Goal: Communication & Community: Answer question/provide support

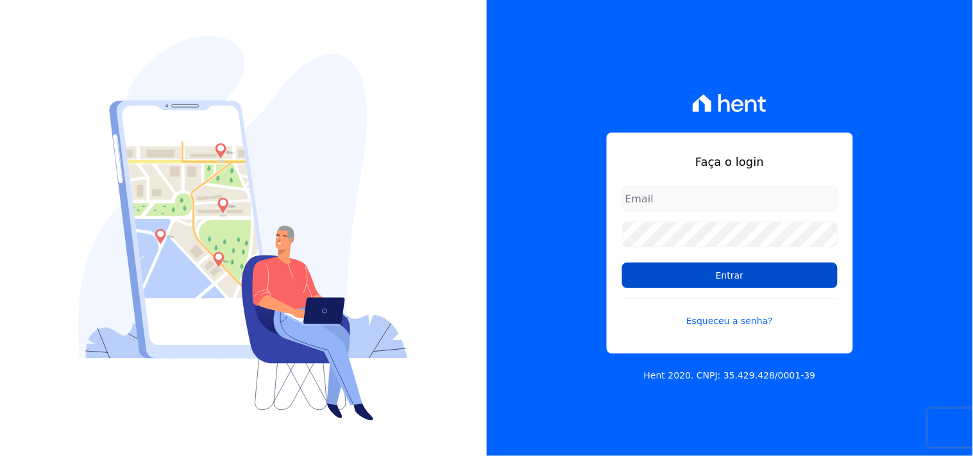
type input "[EMAIL_ADDRESS][DOMAIN_NAME]"
click at [739, 279] on input "Entrar" at bounding box center [729, 276] width 215 height 26
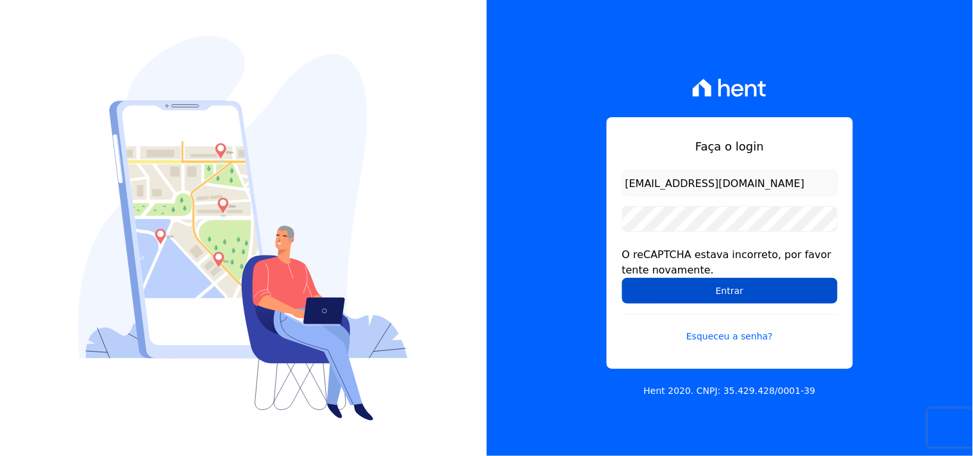
click at [697, 287] on input "Entrar" at bounding box center [729, 291] width 215 height 26
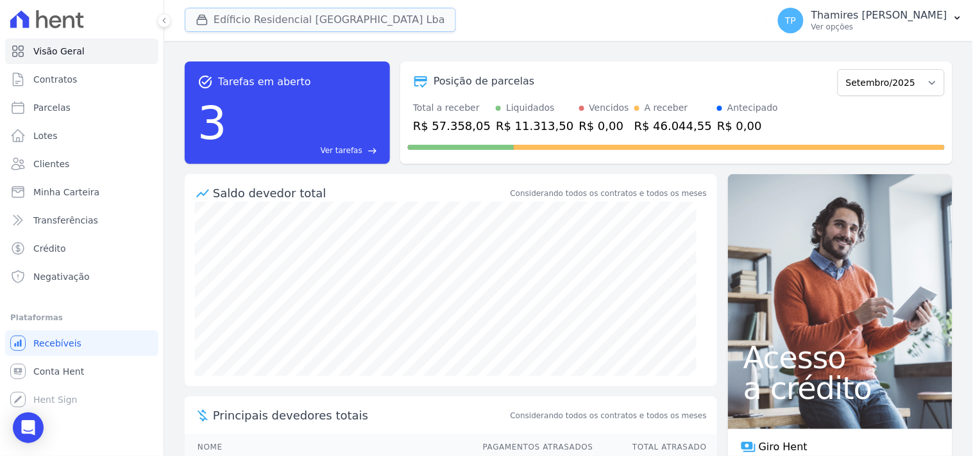
click at [229, 22] on button "Edíficio Residencial Grevílea Park Lba" at bounding box center [320, 20] width 271 height 24
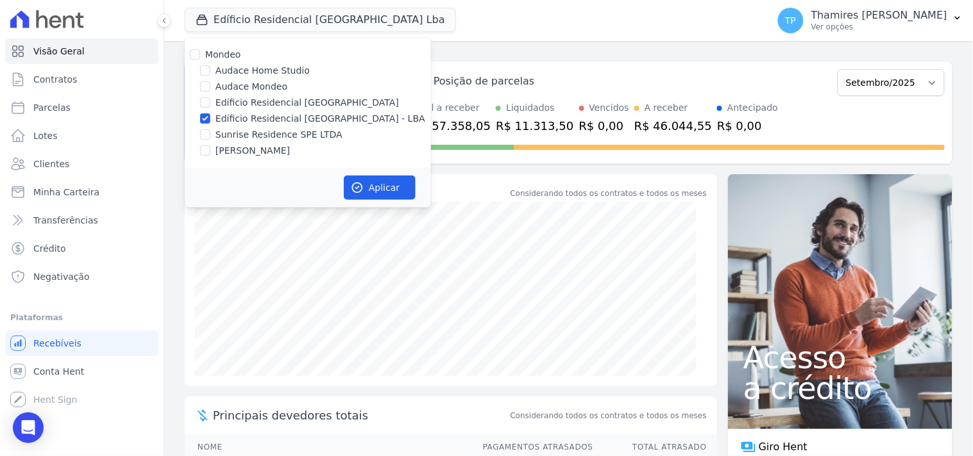
click at [236, 100] on label "Edíficio Residencial [GEOGRAPHIC_DATA]" at bounding box center [306, 102] width 183 height 13
click at [210, 100] on input "Edíficio Residencial [GEOGRAPHIC_DATA]" at bounding box center [205, 102] width 10 height 10
checkbox input "true"
click at [262, 117] on label "Edíficio Residencial [GEOGRAPHIC_DATA] - LBA" at bounding box center [320, 118] width 210 height 13
click at [210, 117] on input "Edíficio Residencial [GEOGRAPHIC_DATA] - LBA" at bounding box center [205, 118] width 10 height 10
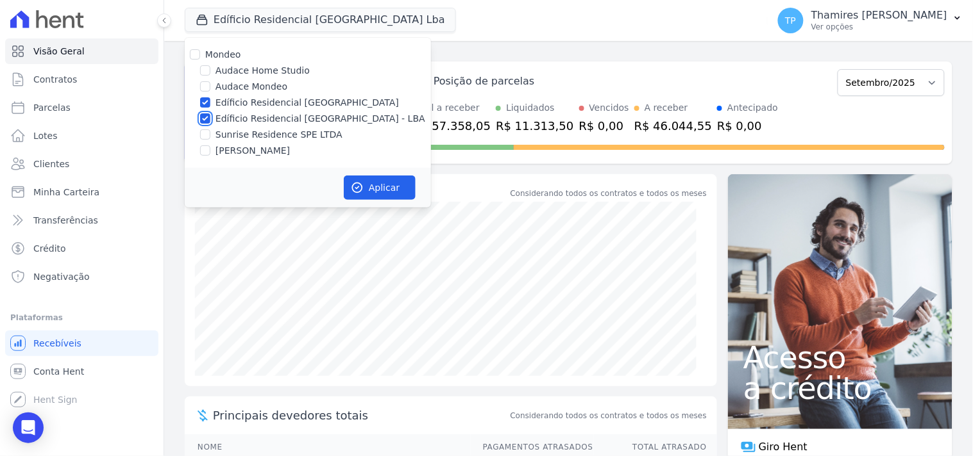
checkbox input "false"
click at [256, 88] on label "Audace Mondeo" at bounding box center [251, 86] width 72 height 13
click at [210, 88] on input "Audace Mondeo" at bounding box center [205, 86] width 10 height 10
checkbox input "true"
click at [259, 101] on label "Edíficio Residencial [GEOGRAPHIC_DATA]" at bounding box center [306, 102] width 183 height 13
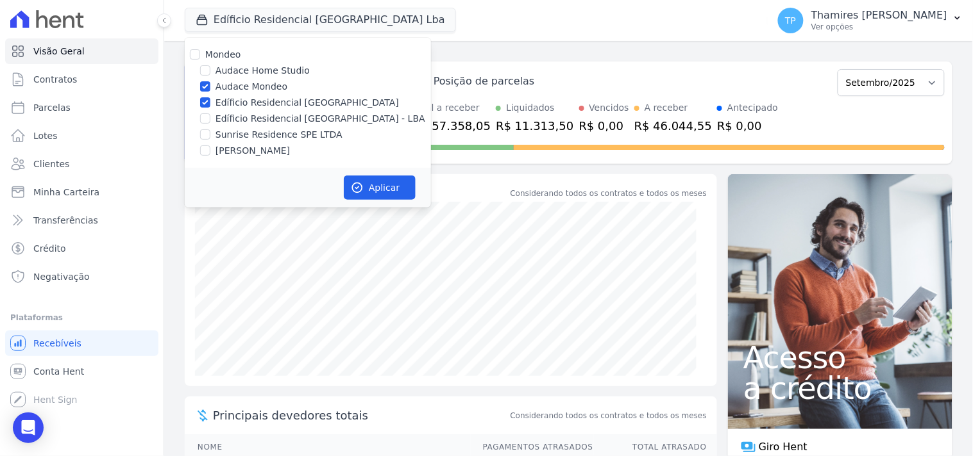
click at [210, 101] on input "Edíficio Residencial [GEOGRAPHIC_DATA]" at bounding box center [205, 102] width 10 height 10
checkbox input "false"
click at [380, 184] on button "Aplicar" at bounding box center [380, 188] width 72 height 24
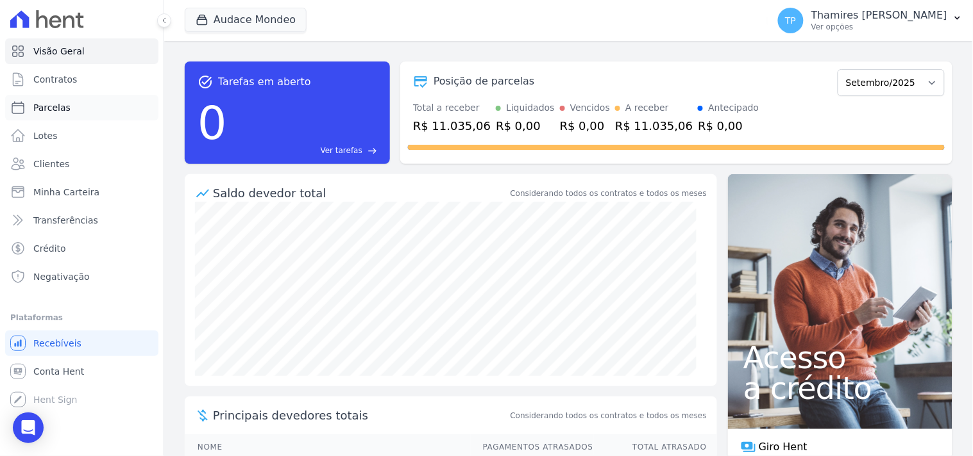
click at [60, 107] on span "Parcelas" at bounding box center [51, 107] width 37 height 13
select select
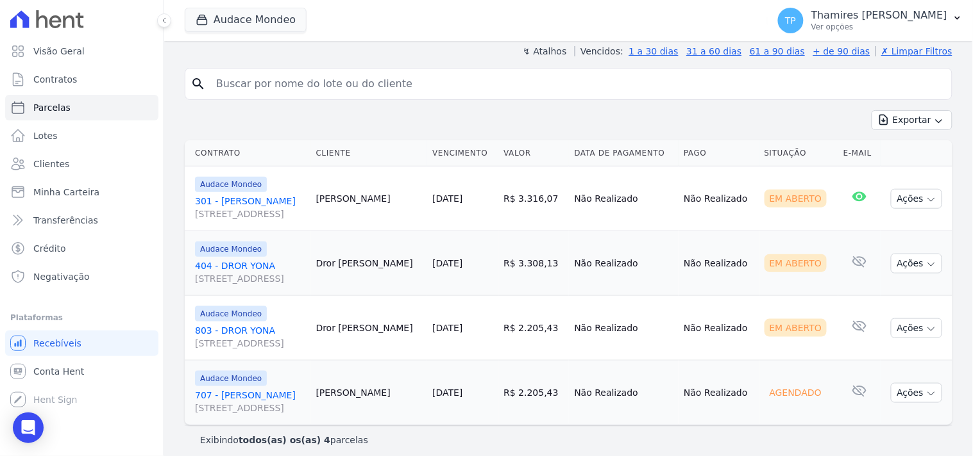
scroll to position [223, 0]
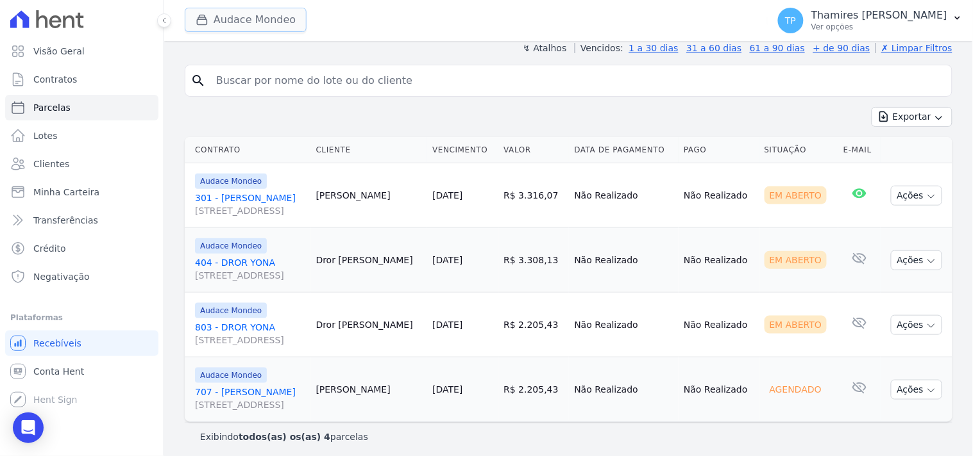
click at [247, 22] on button "Audace Mondeo" at bounding box center [246, 20] width 122 height 24
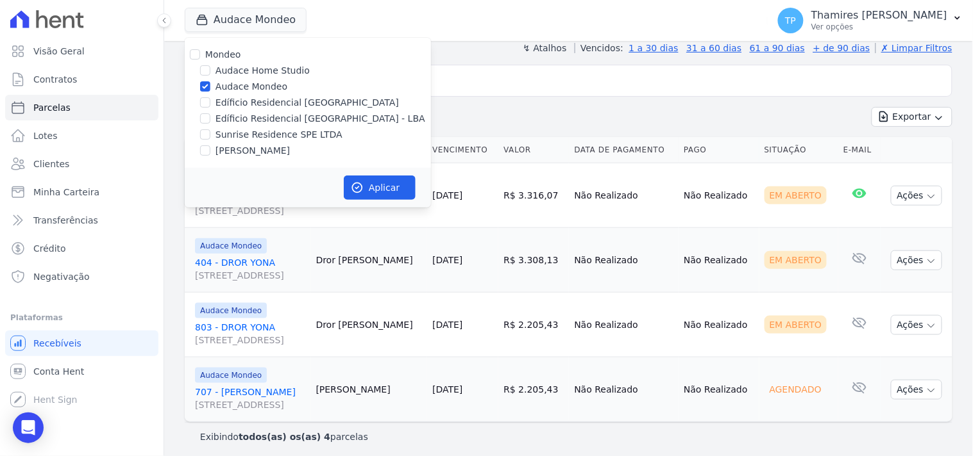
click at [272, 113] on label "Edíficio Residencial [GEOGRAPHIC_DATA] - LBA" at bounding box center [320, 118] width 210 height 13
click at [210, 113] on input "Edíficio Residencial [GEOGRAPHIC_DATA] - LBA" at bounding box center [205, 118] width 10 height 10
checkbox input "true"
click at [259, 85] on label "Audace Mondeo" at bounding box center [251, 86] width 72 height 13
click at [210, 85] on input "Audace Mondeo" at bounding box center [205, 86] width 10 height 10
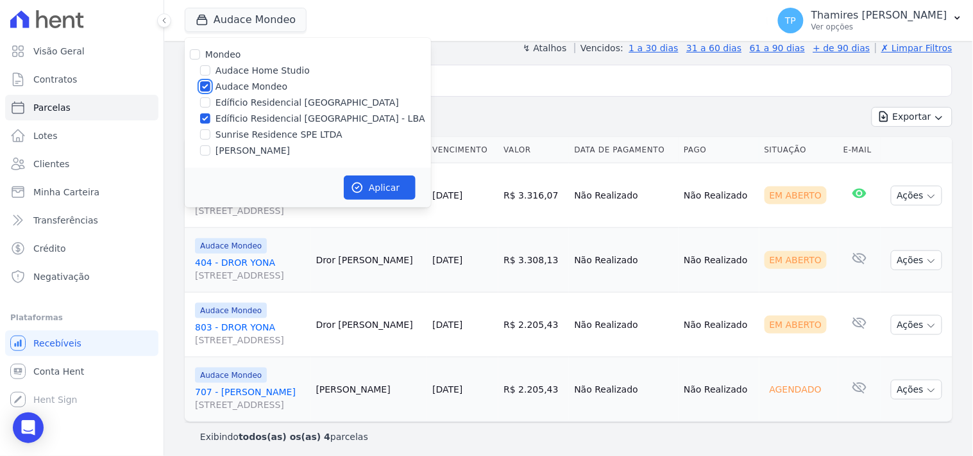
checkbox input "false"
click at [360, 186] on icon "button" at bounding box center [357, 187] width 13 height 13
select select
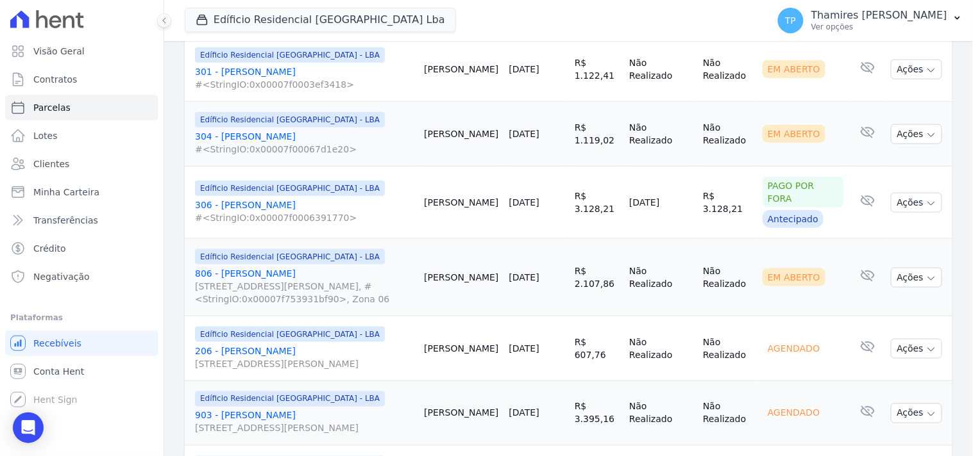
scroll to position [1639, 0]
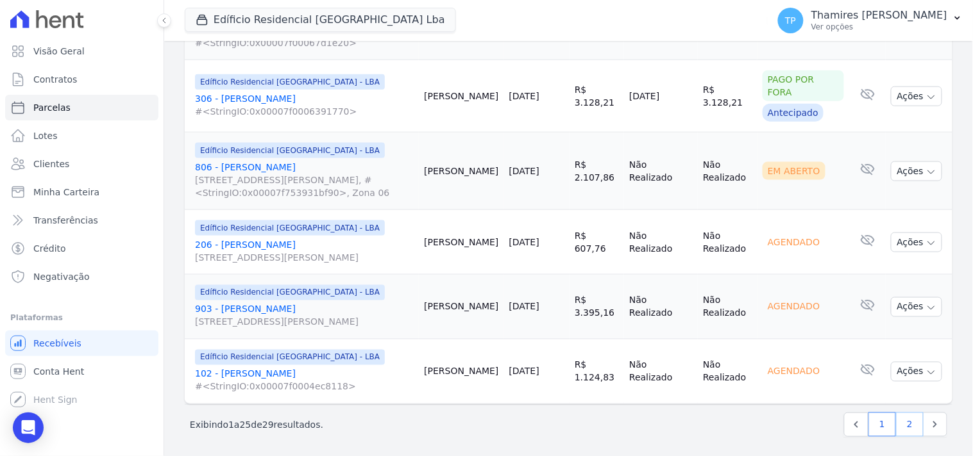
click at [903, 422] on link "2" at bounding box center [910, 425] width 28 height 24
select select
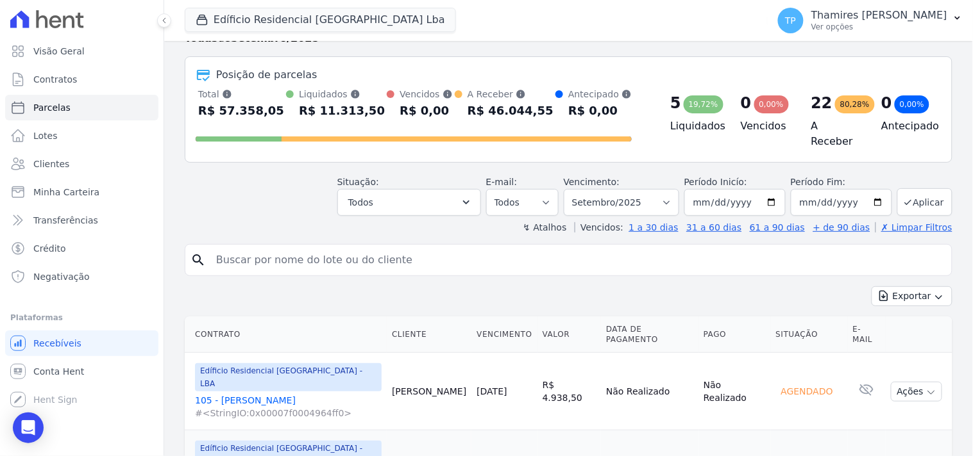
scroll to position [263, 0]
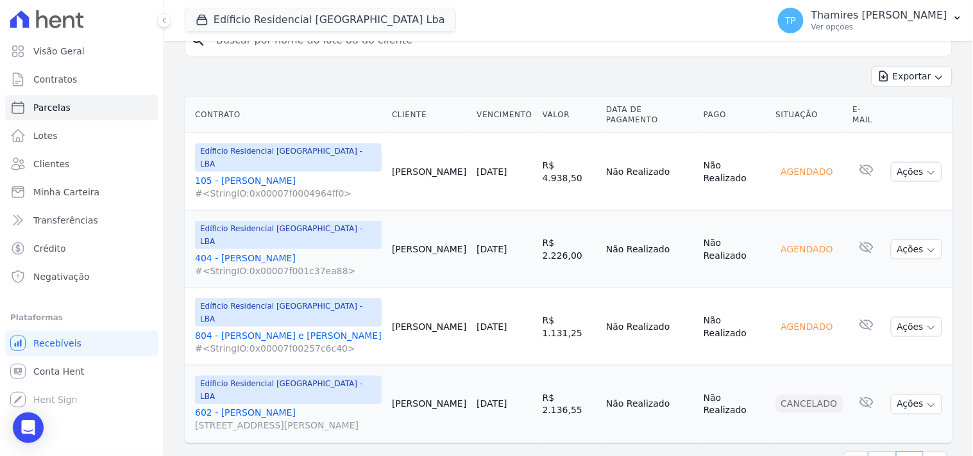
click at [871, 452] on link "1" at bounding box center [882, 464] width 28 height 24
select select
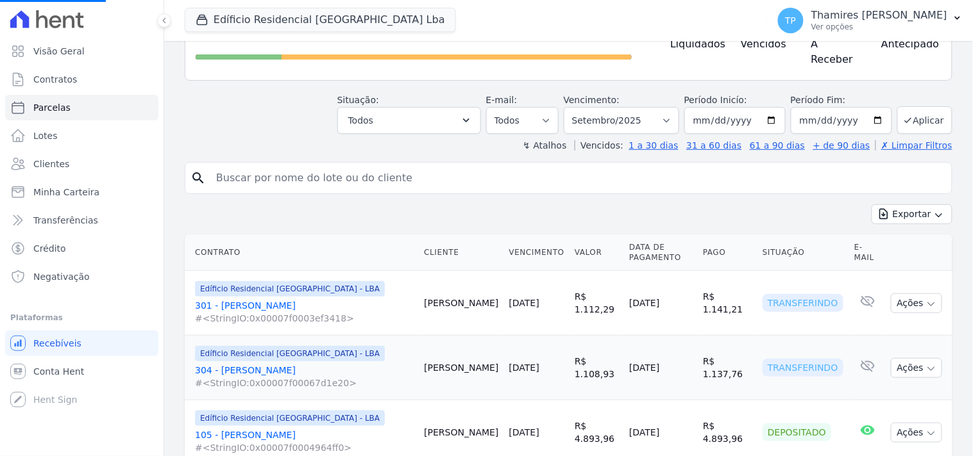
scroll to position [285, 0]
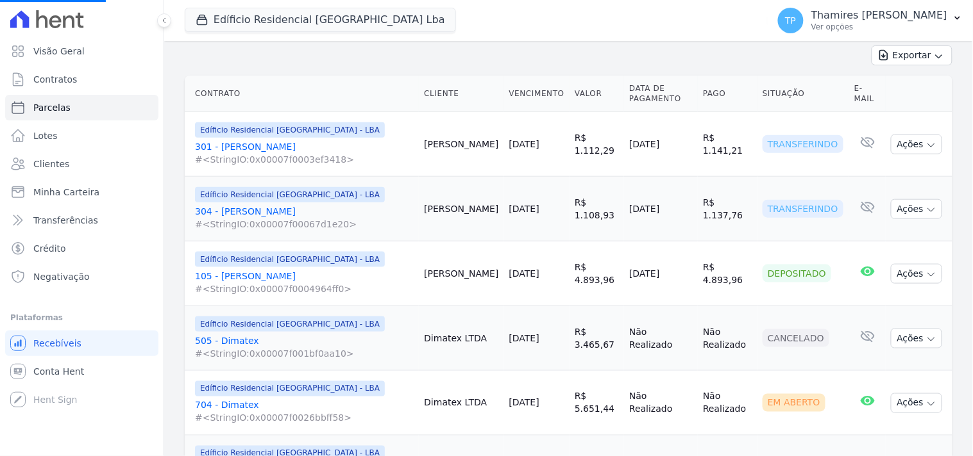
select select
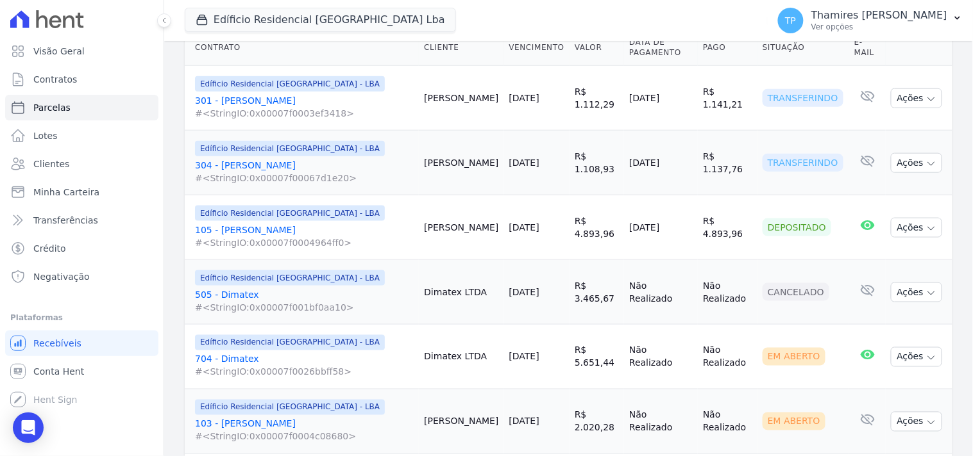
scroll to position [356, 0]
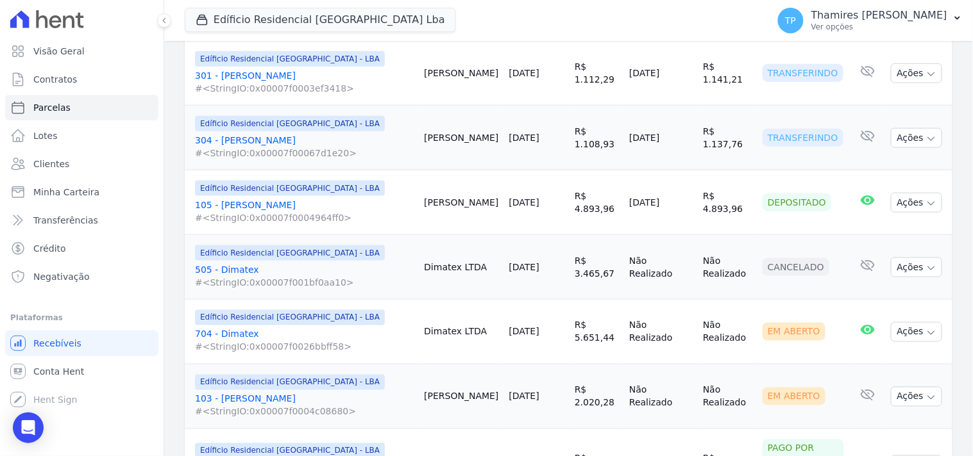
drag, startPoint x: 614, startPoint y: 201, endPoint x: 683, endPoint y: 187, distance: 70.7
click at [683, 187] on tr "Edíficio Residencial Grevílea Park - LBA 105 - Wanderlei Camilo #<StringIO:0x00…" at bounding box center [568, 203] width 767 height 65
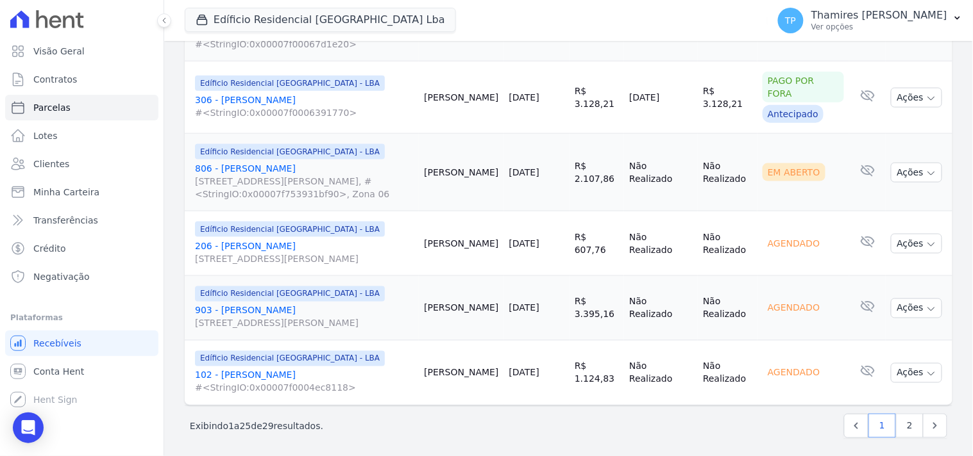
scroll to position [1639, 0]
click at [905, 415] on link "2" at bounding box center [910, 425] width 28 height 24
select select
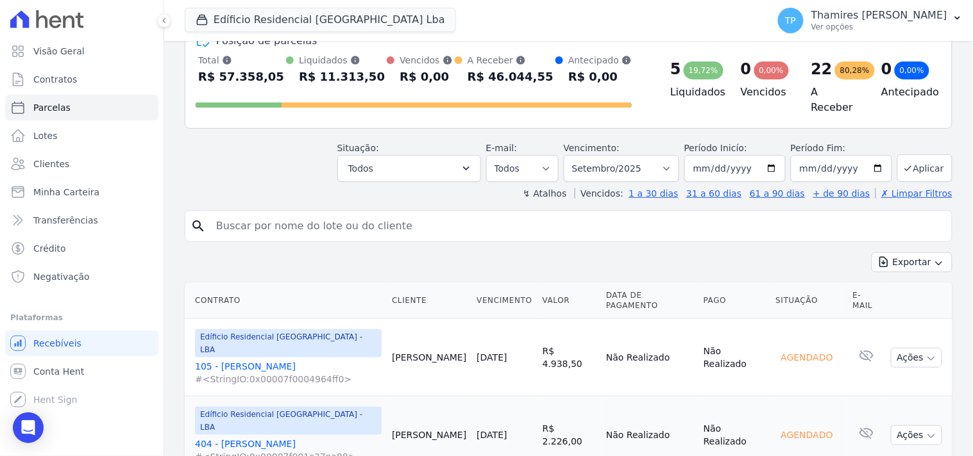
scroll to position [263, 0]
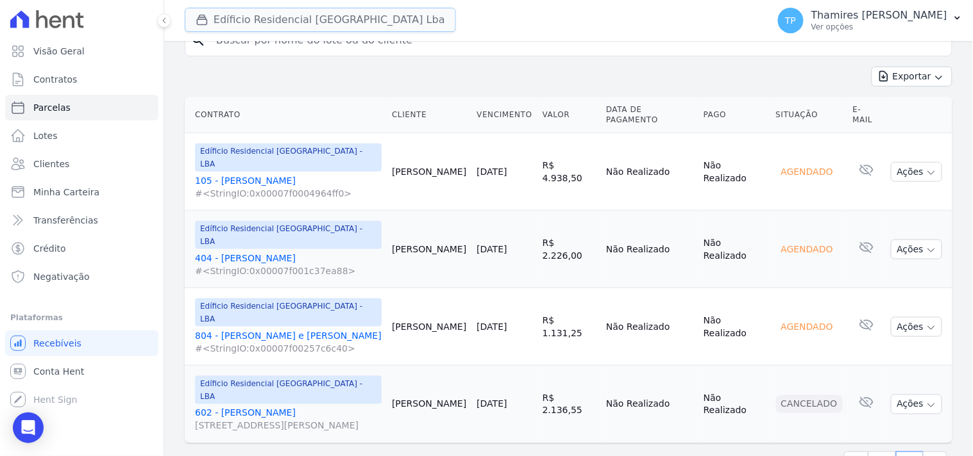
drag, startPoint x: 319, startPoint y: 22, endPoint x: 305, endPoint y: 56, distance: 36.5
click at [319, 21] on button "Edíficio Residencial [GEOGRAPHIC_DATA] Lba" at bounding box center [320, 20] width 271 height 24
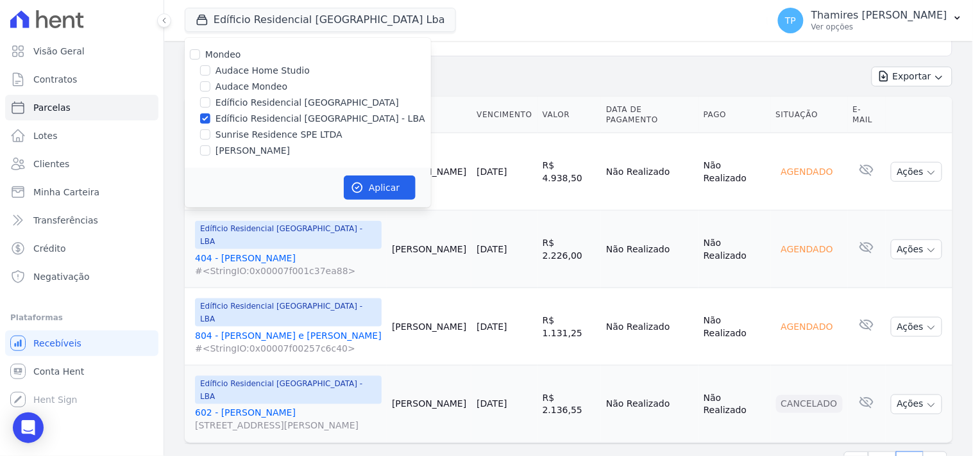
drag, startPoint x: 272, startPoint y: 146, endPoint x: 267, endPoint y: 136, distance: 11.8
click at [267, 147] on label "[PERSON_NAME]" at bounding box center [252, 150] width 74 height 13
click at [265, 149] on label "[PERSON_NAME]" at bounding box center [252, 150] width 74 height 13
click at [210, 149] on input "[PERSON_NAME]" at bounding box center [205, 151] width 10 height 10
checkbox input "true"
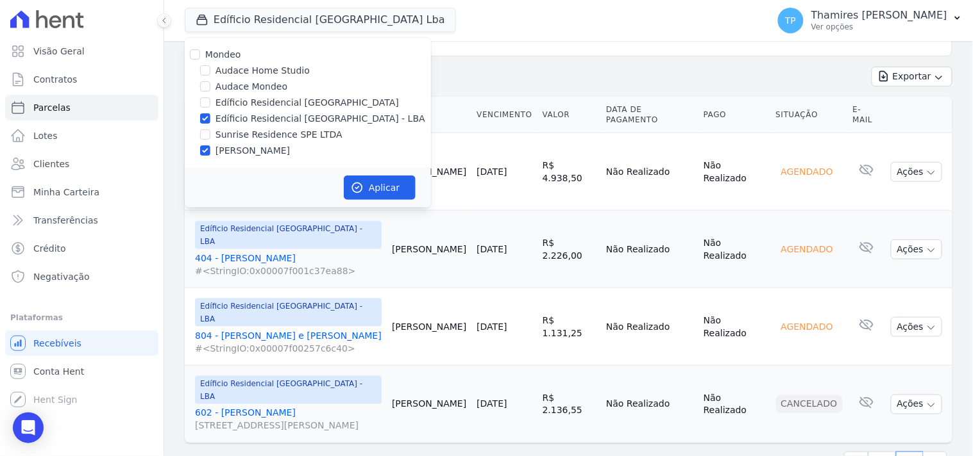
click at [281, 110] on div "Mondeo Audace Home Studio Audace Mondeo Edíficio Residencial Grevílea Park Edíf…" at bounding box center [308, 103] width 246 height 130
click at [299, 118] on label "Edíficio Residencial [GEOGRAPHIC_DATA] - LBA" at bounding box center [320, 118] width 210 height 13
click at [210, 118] on input "Edíficio Residencial [GEOGRAPHIC_DATA] - LBA" at bounding box center [205, 118] width 10 height 10
checkbox input "false"
click at [367, 185] on button "Aplicar" at bounding box center [380, 188] width 72 height 24
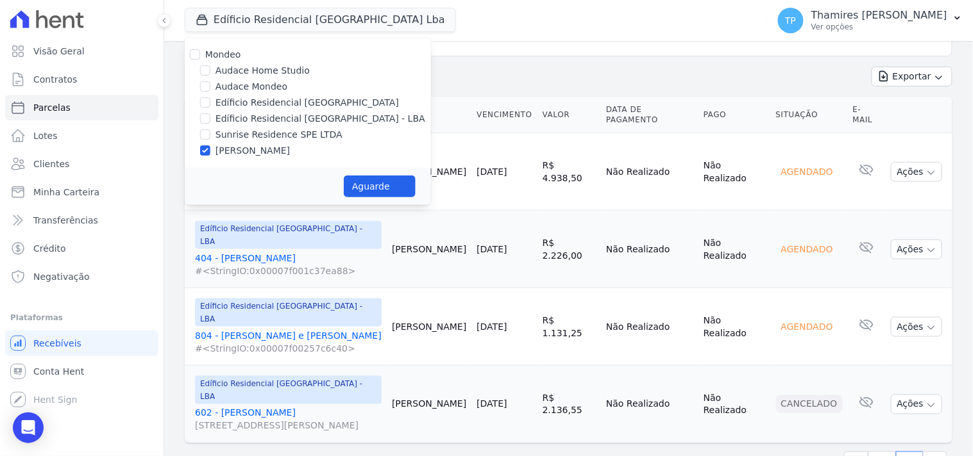
select select
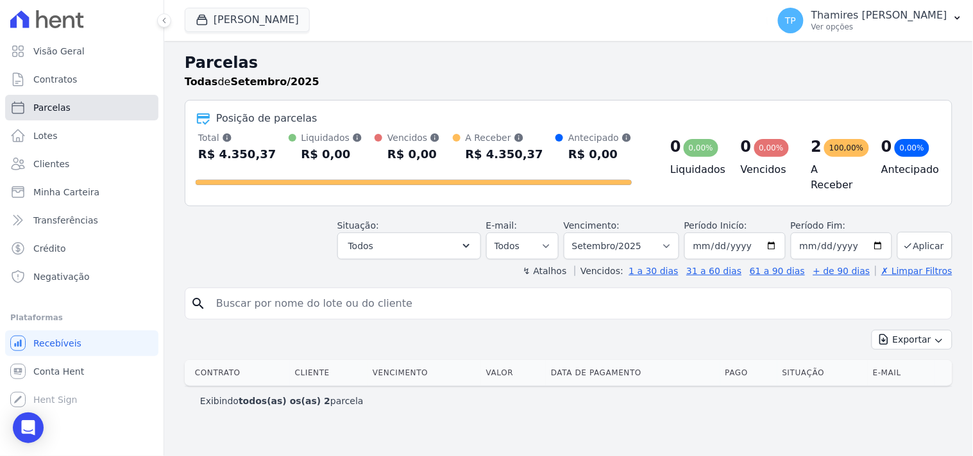
click at [81, 106] on link "Parcelas" at bounding box center [81, 108] width 153 height 26
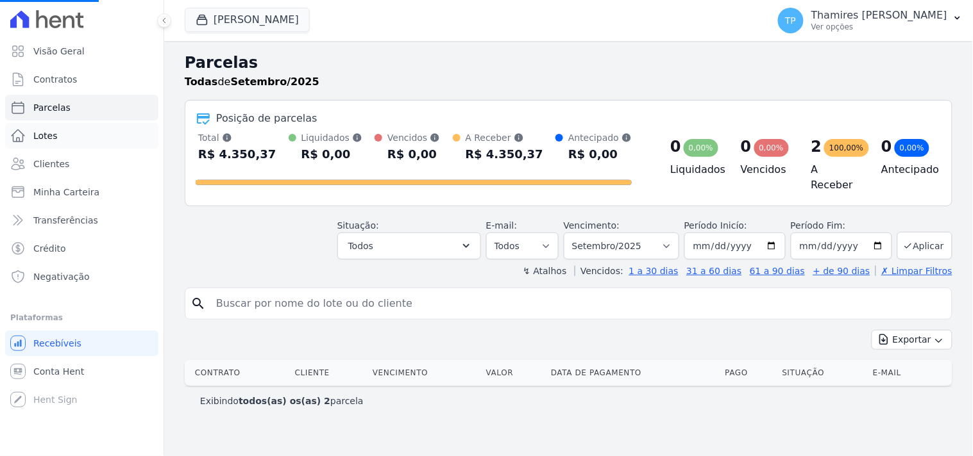
select select
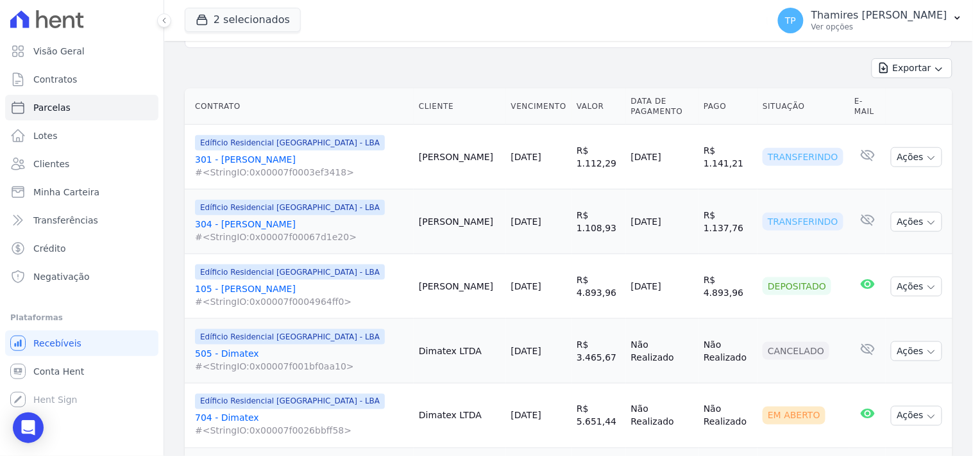
scroll to position [71, 0]
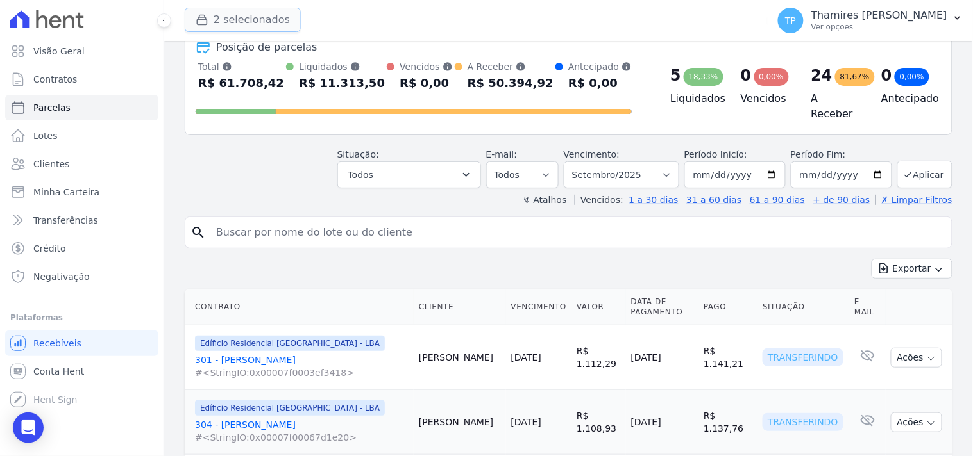
click at [229, 18] on button "2 selecionados" at bounding box center [243, 20] width 116 height 24
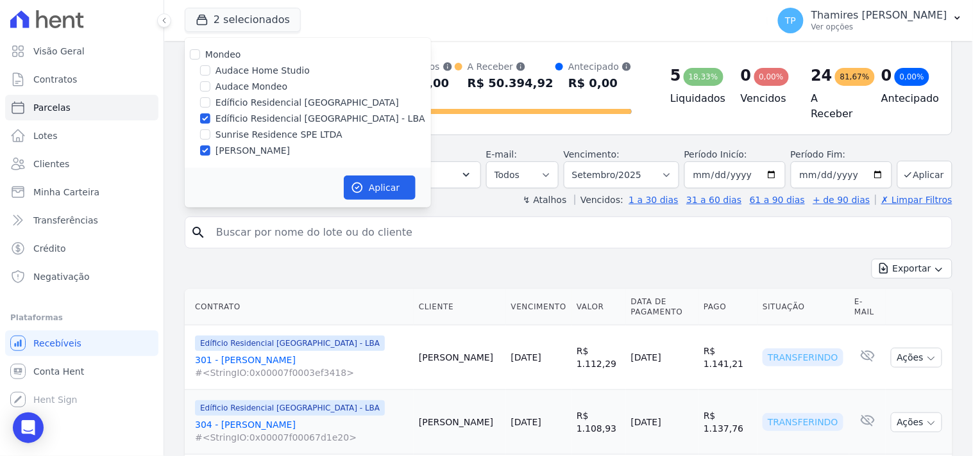
drag, startPoint x: 246, startPoint y: 111, endPoint x: 388, endPoint y: 182, distance: 159.1
click at [246, 110] on div "Mondeo Audace Home Studio Audace Mondeo Edíficio Residencial Grevílea Park Edíf…" at bounding box center [308, 103] width 246 height 130
click at [305, 123] on label "Edíficio Residencial [GEOGRAPHIC_DATA] - LBA" at bounding box center [320, 118] width 210 height 13
click at [210, 123] on input "Edíficio Residencial [GEOGRAPHIC_DATA] - LBA" at bounding box center [205, 118] width 10 height 10
checkbox input "false"
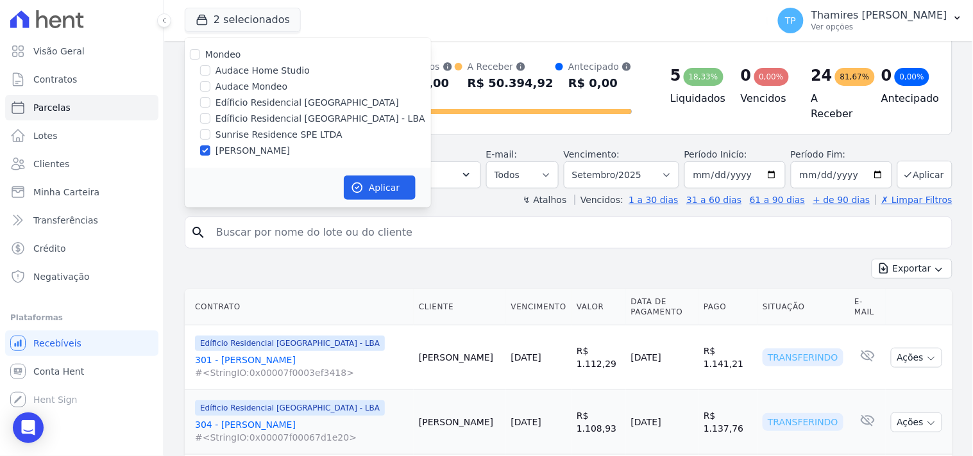
click at [353, 169] on div "Aplicar" at bounding box center [308, 188] width 246 height 40
click at [362, 196] on button "Aplicar" at bounding box center [380, 188] width 72 height 24
select select
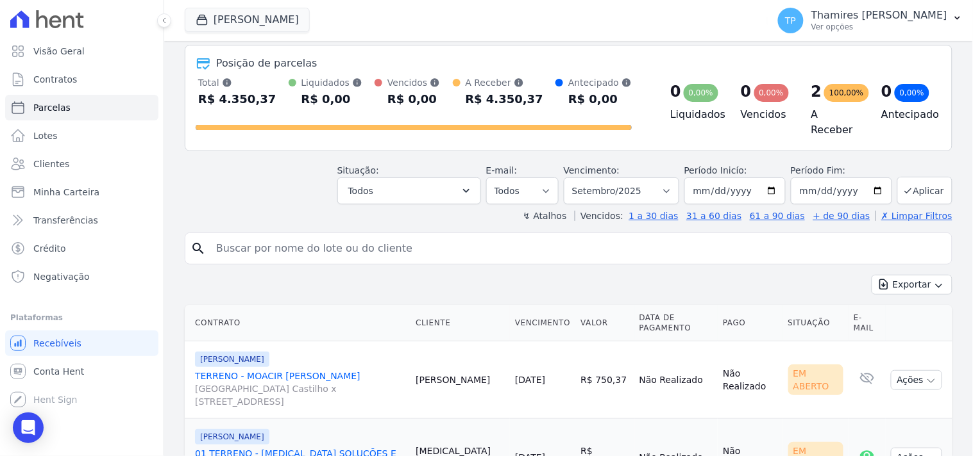
scroll to position [129, 0]
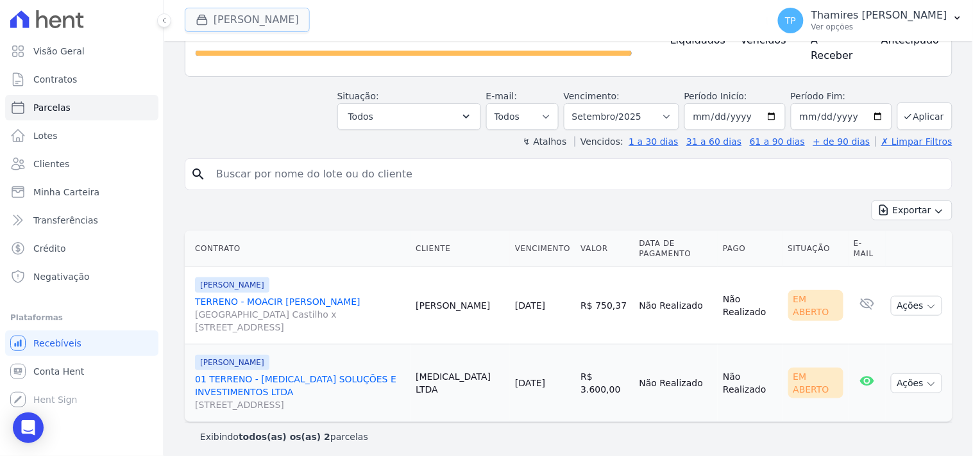
click at [272, 22] on button "Terreno De Goioerê" at bounding box center [247, 20] width 125 height 24
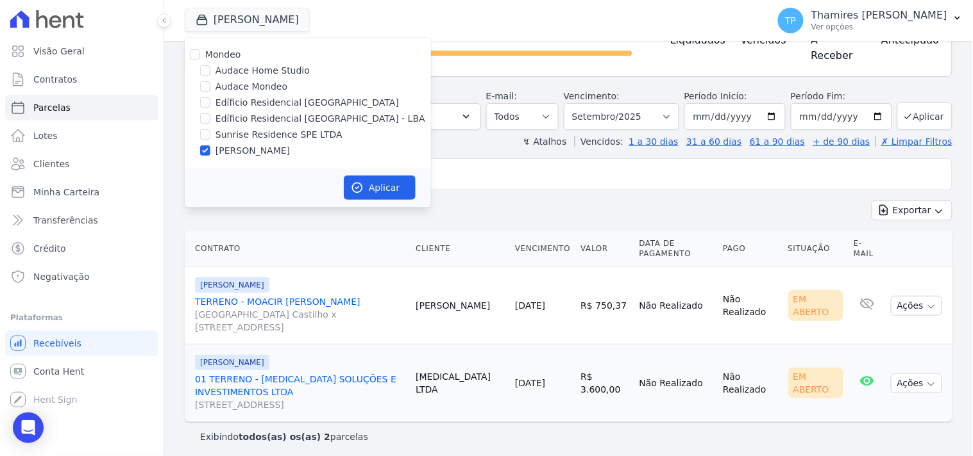
click at [284, 135] on label "Sunrise Residence SPE LTDA" at bounding box center [278, 134] width 127 height 13
click at [210, 135] on input "Sunrise Residence SPE LTDA" at bounding box center [205, 134] width 10 height 10
checkbox input "true"
click at [280, 149] on label "[PERSON_NAME]" at bounding box center [252, 150] width 74 height 13
click at [210, 149] on input "[PERSON_NAME]" at bounding box center [205, 151] width 10 height 10
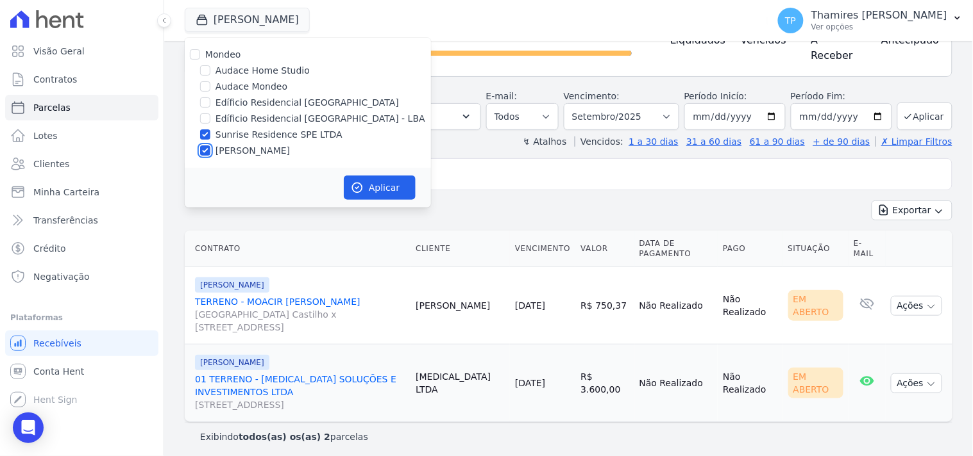
checkbox input "false"
click at [385, 185] on button "Aplicar" at bounding box center [380, 188] width 72 height 24
select select
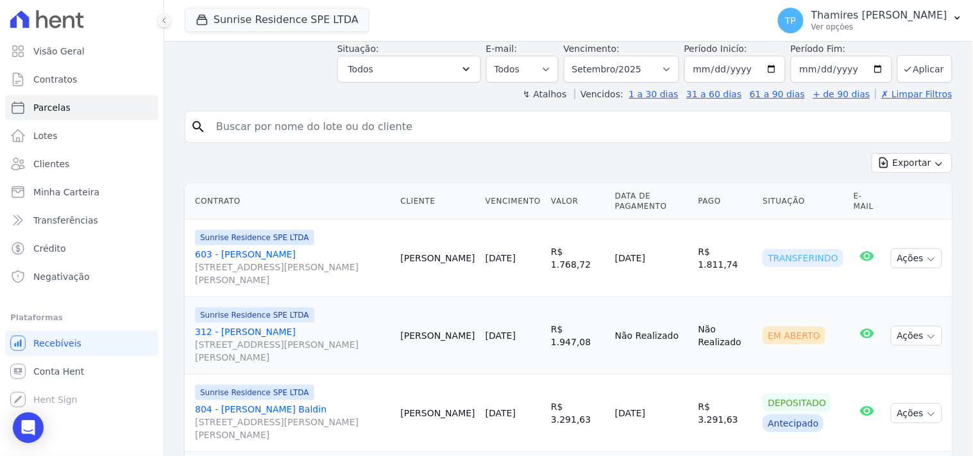
scroll to position [213, 0]
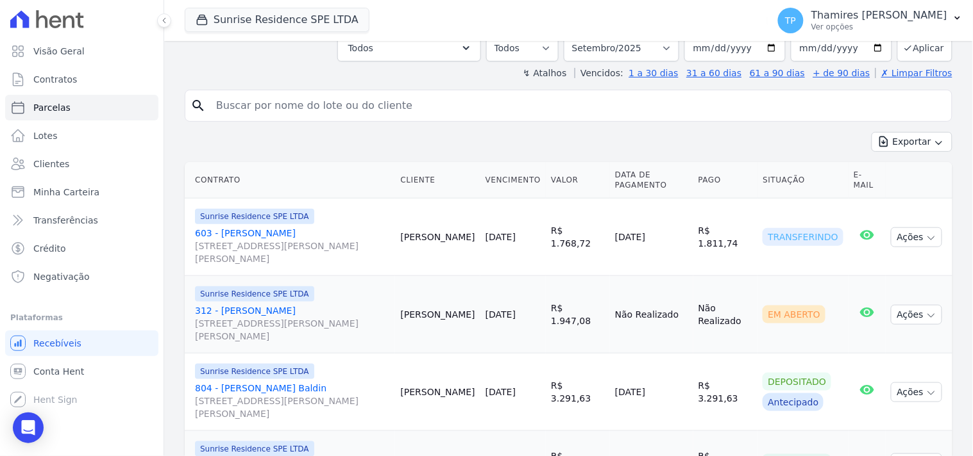
drag, startPoint x: 612, startPoint y: 222, endPoint x: 584, endPoint y: 0, distance: 223.5
click at [680, 210] on td "02/09/2025" at bounding box center [651, 238] width 83 height 78
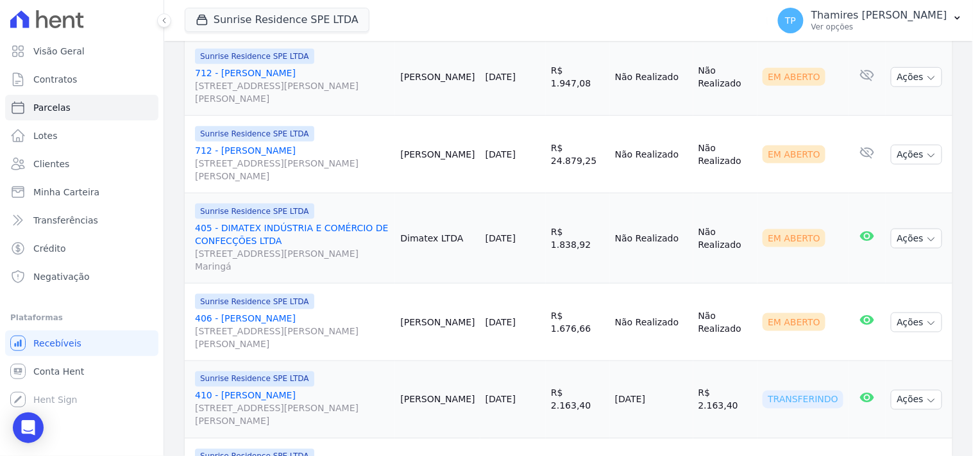
scroll to position [1709, 0]
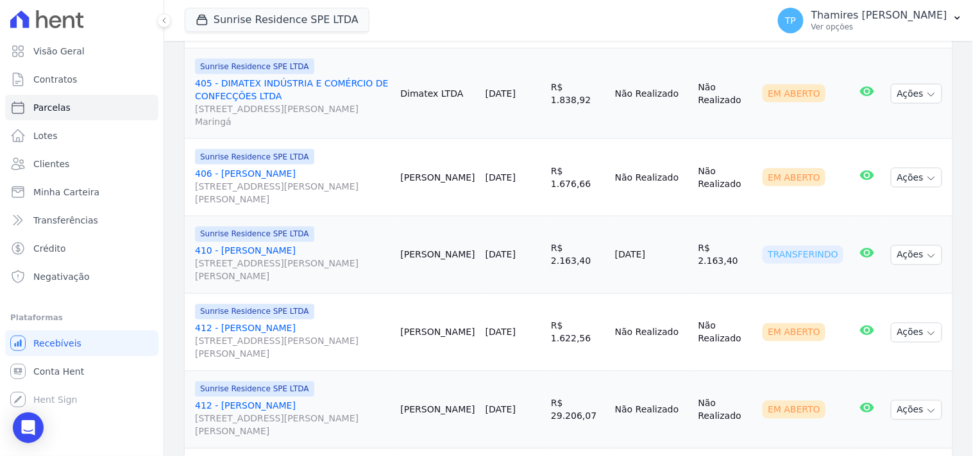
drag, startPoint x: 612, startPoint y: 238, endPoint x: 659, endPoint y: 224, distance: 48.9
click at [667, 238] on td "03/09/2025" at bounding box center [651, 256] width 83 height 78
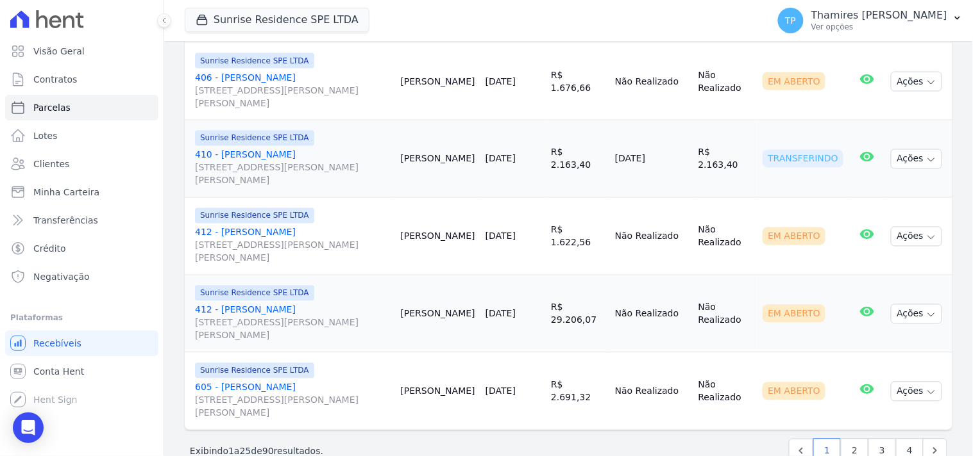
scroll to position [1816, 0]
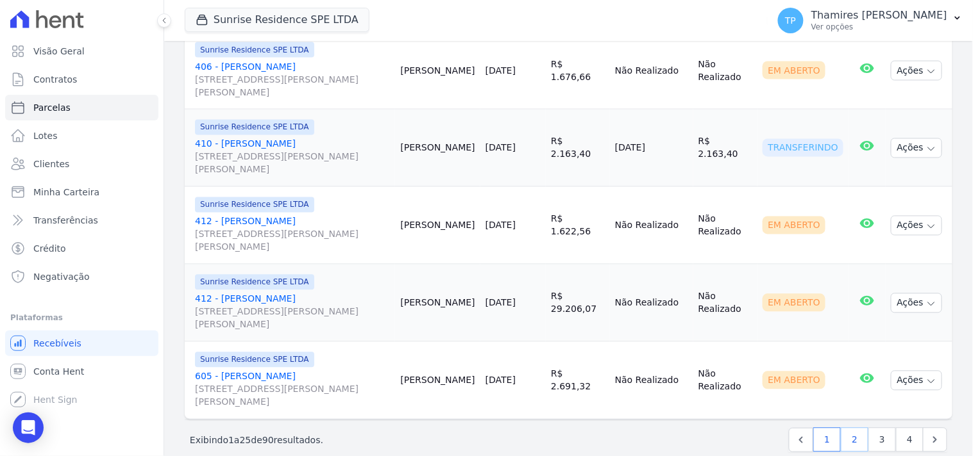
click at [847, 428] on link "2" at bounding box center [854, 440] width 28 height 24
select select
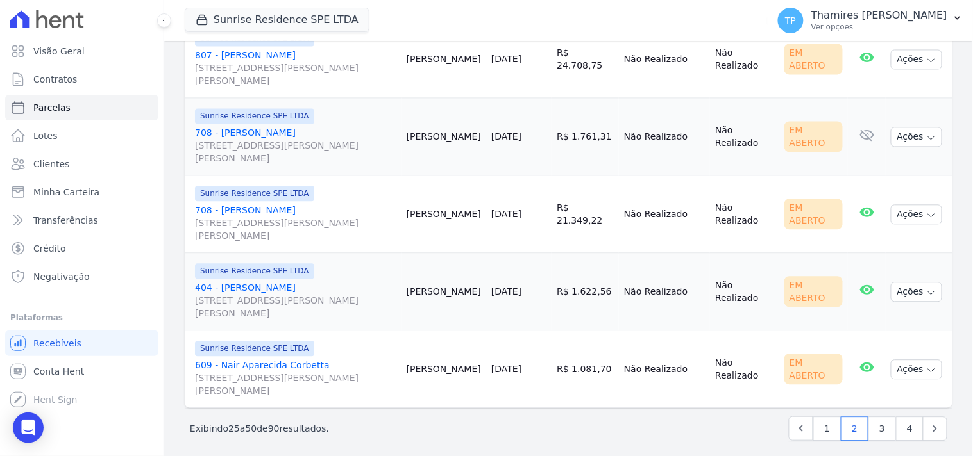
scroll to position [1932, 0]
click at [877, 426] on link "3" at bounding box center [882, 427] width 28 height 24
select select
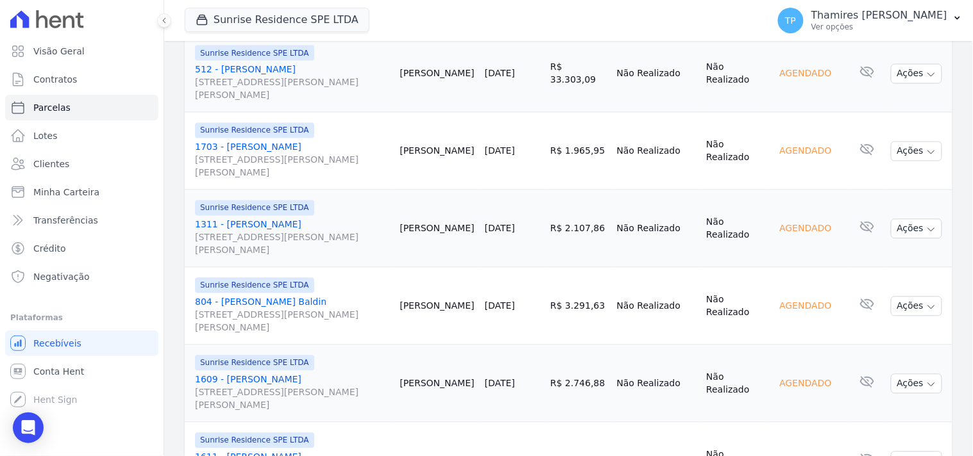
scroll to position [1932, 0]
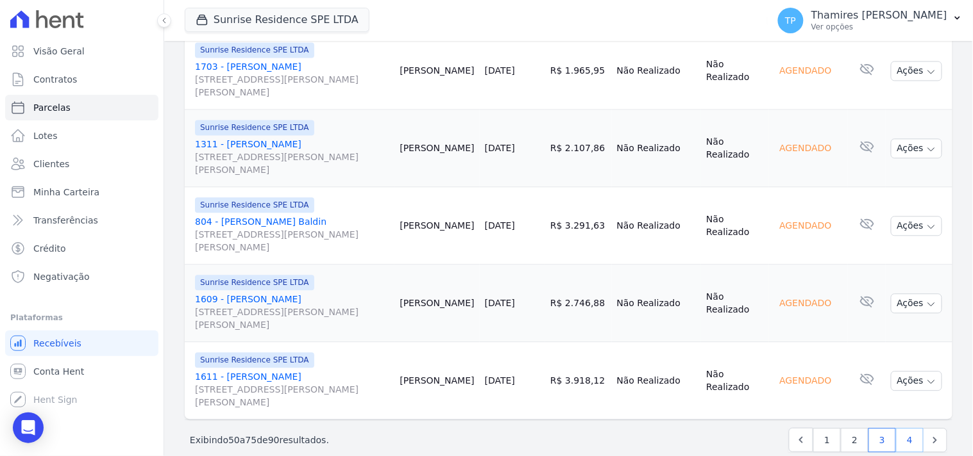
click at [905, 428] on link "4" at bounding box center [910, 440] width 28 height 24
select select
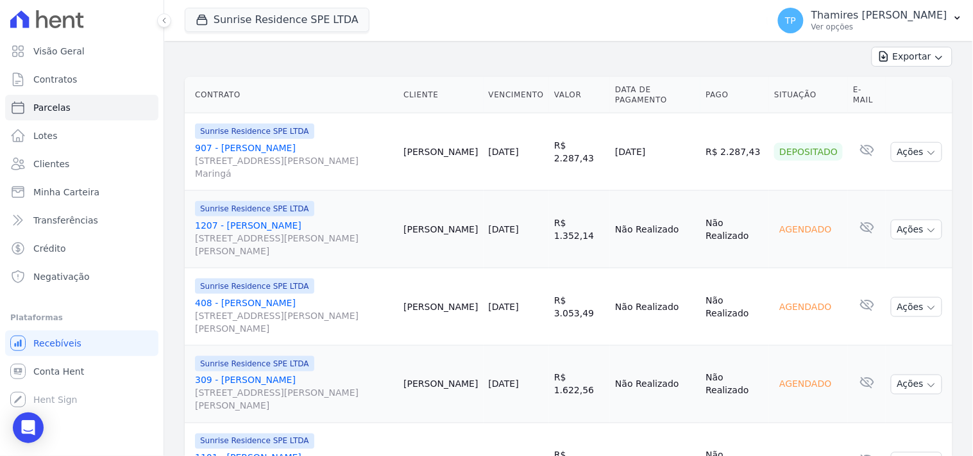
scroll to position [87, 0]
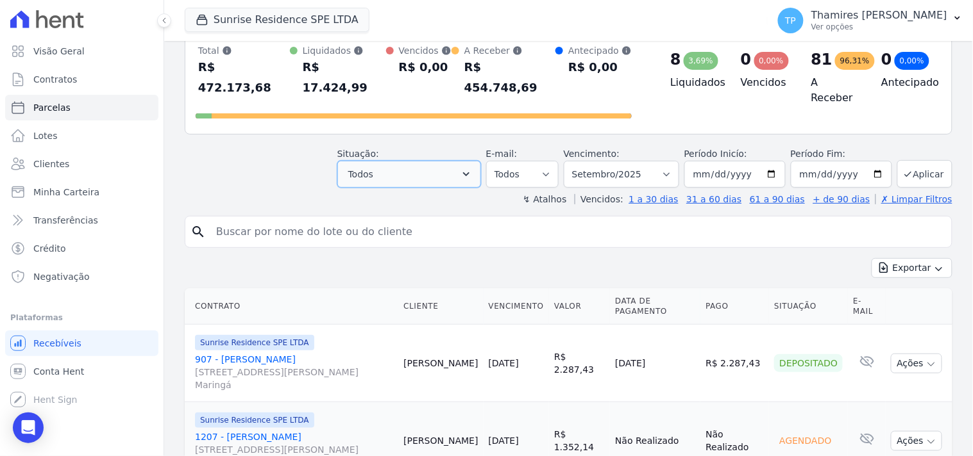
click at [440, 163] on button "Todos" at bounding box center [409, 174] width 144 height 27
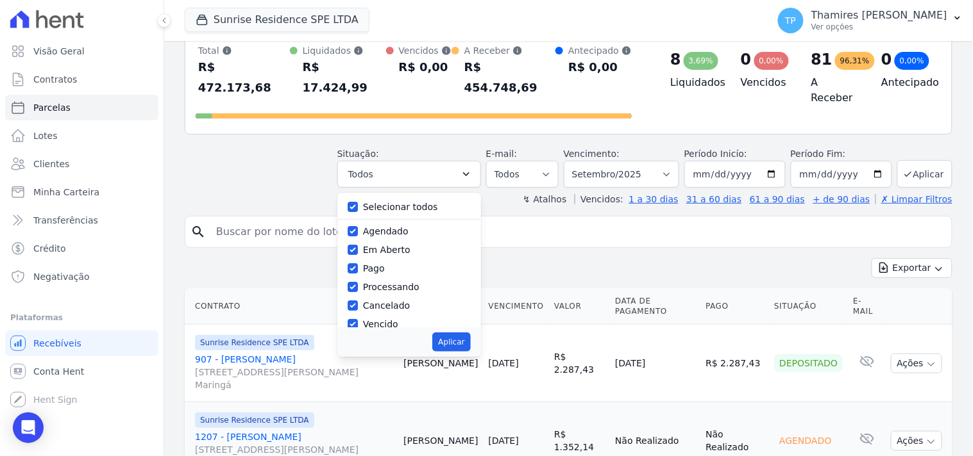
drag, startPoint x: 413, startPoint y: 190, endPoint x: 419, endPoint y: 180, distance: 11.2
click at [415, 202] on label "Selecionar todos" at bounding box center [400, 207] width 75 height 10
click at [419, 198] on div "Selecionar todos" at bounding box center [408, 207] width 123 height 19
click at [419, 202] on label "Selecionar todos" at bounding box center [400, 207] width 75 height 10
click at [358, 202] on input "Selecionar todos" at bounding box center [352, 207] width 10 height 10
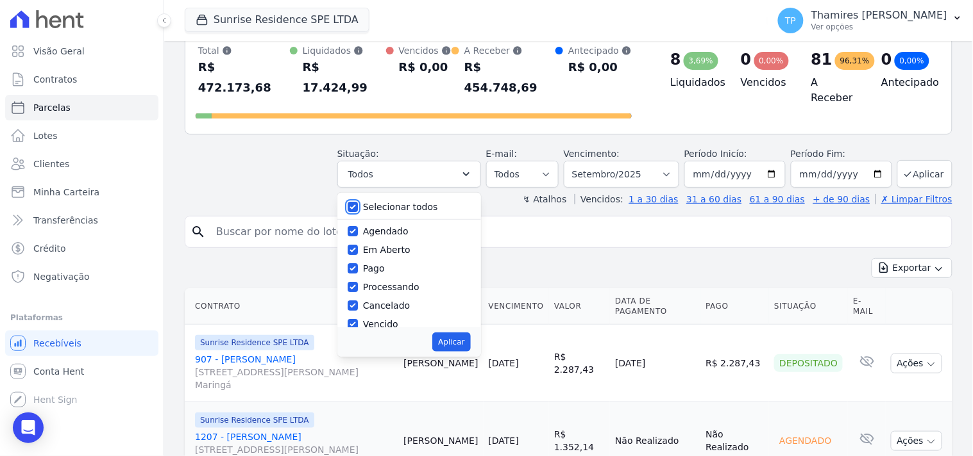
checkbox input "false"
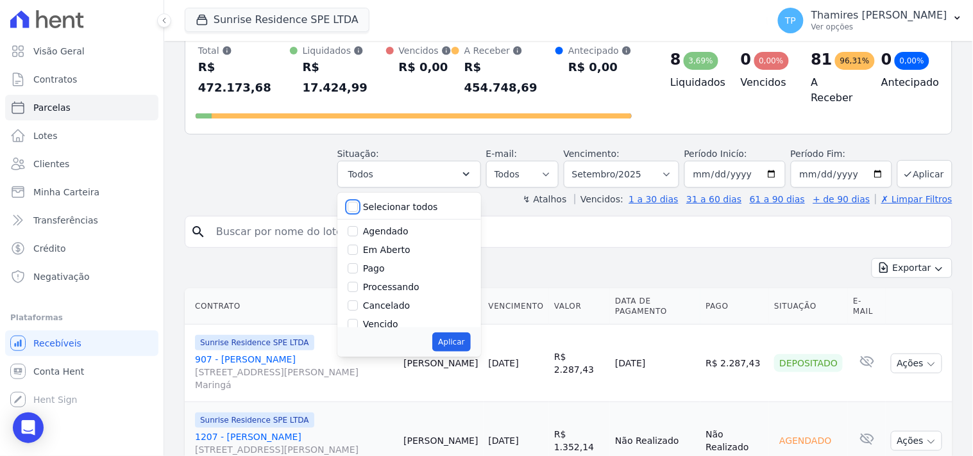
checkbox input "false"
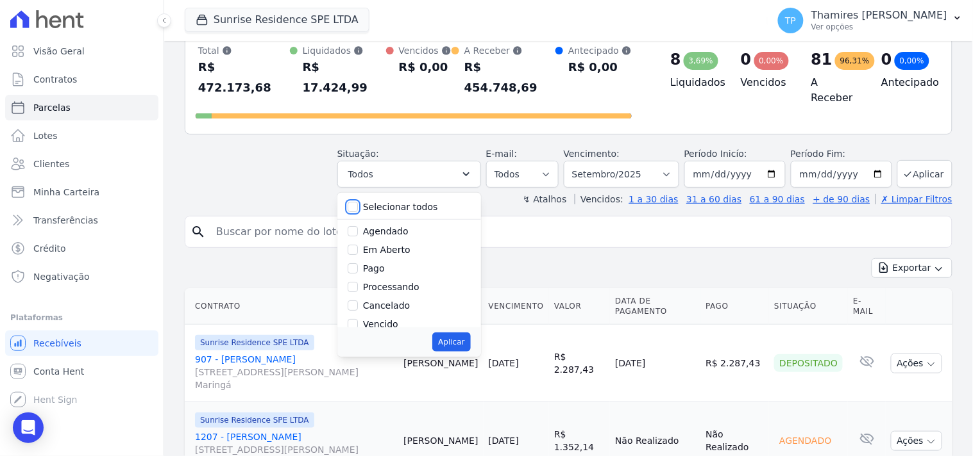
checkbox input "false"
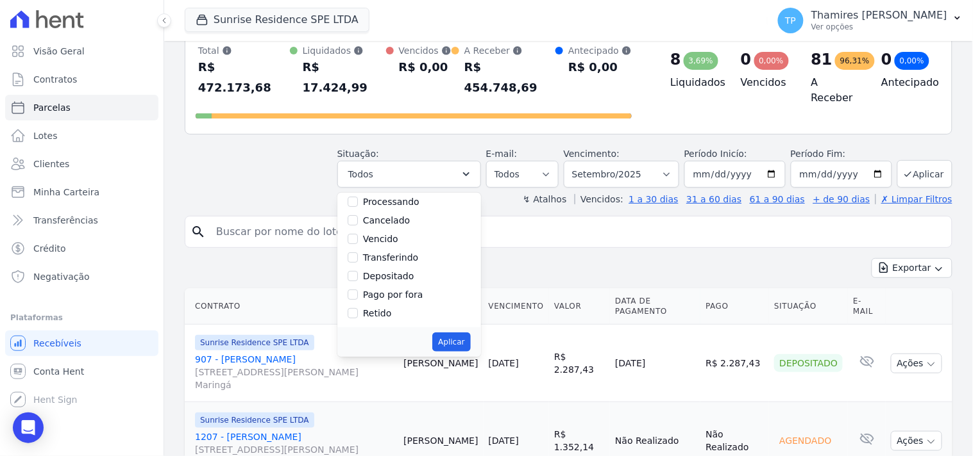
click at [400, 253] on label "Transferindo" at bounding box center [391, 258] width 56 height 10
click at [358, 253] on input "Transferindo" at bounding box center [352, 258] width 10 height 10
checkbox input "true"
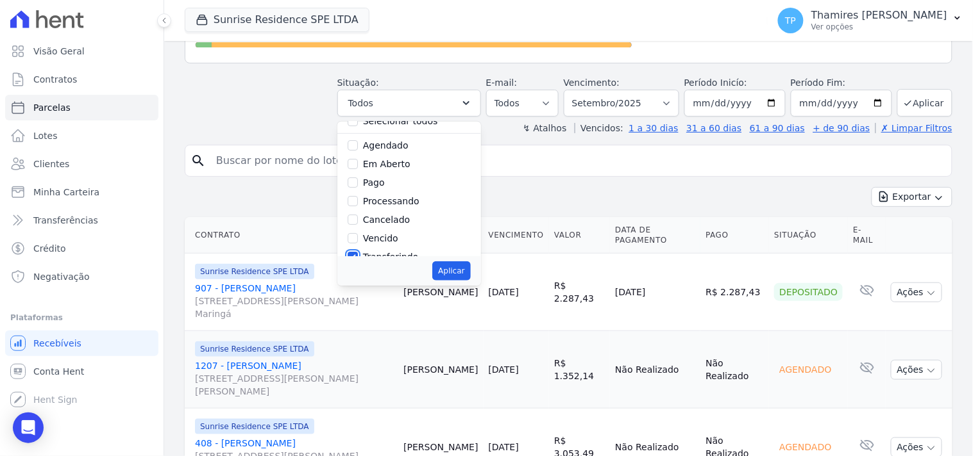
scroll to position [14, 0]
click at [381, 178] on label "Pago" at bounding box center [374, 183] width 22 height 10
click at [358, 178] on input "Pago" at bounding box center [352, 183] width 10 height 10
checkbox input "true"
click at [450, 262] on button "Aplicar" at bounding box center [451, 271] width 38 height 19
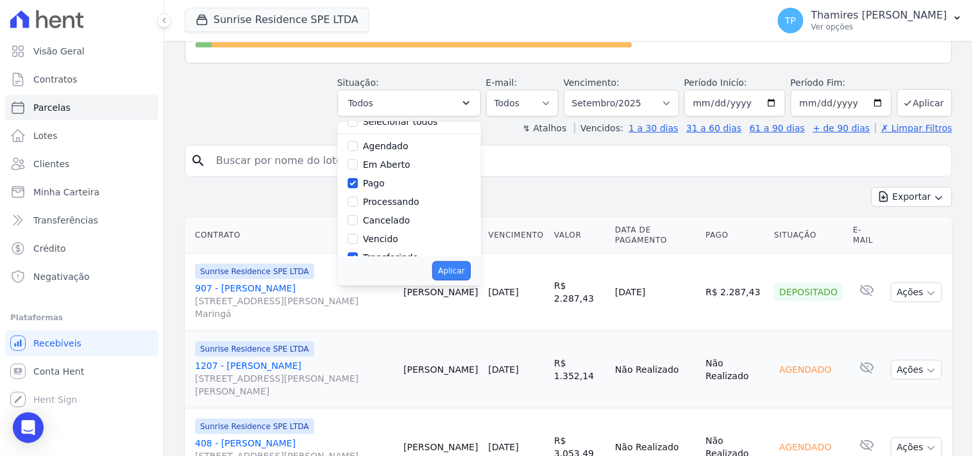
select select "paid"
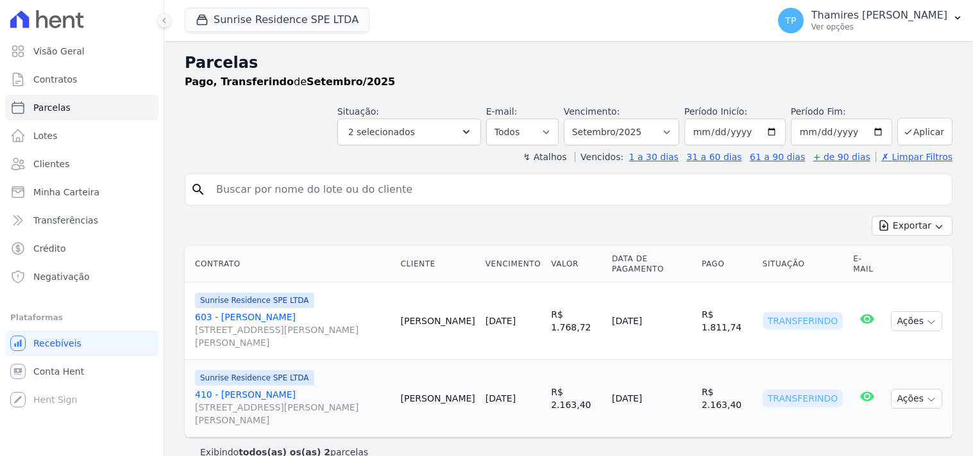
select select
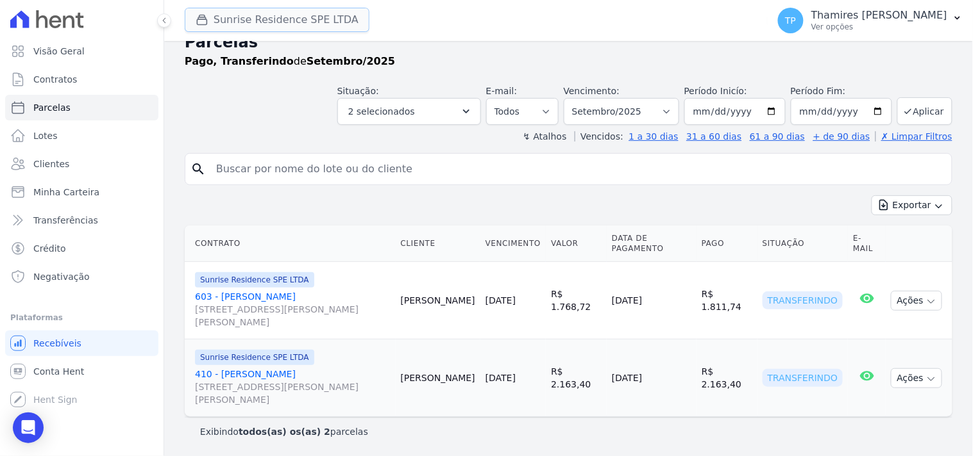
click at [269, 20] on button "Sunrise Residence SPE LTDA" at bounding box center [277, 20] width 185 height 24
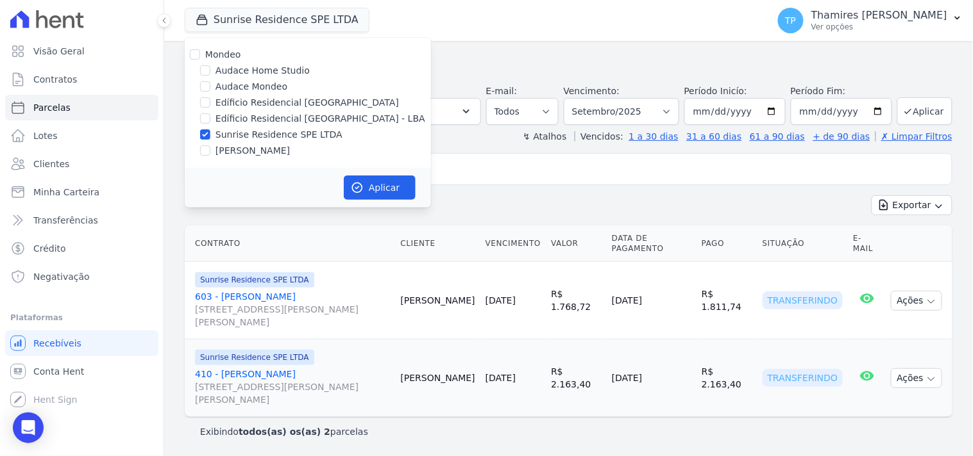
click at [258, 119] on label "Edíficio Residencial [GEOGRAPHIC_DATA] - LBA" at bounding box center [320, 118] width 210 height 13
click at [210, 119] on input "Edíficio Residencial [GEOGRAPHIC_DATA] - LBA" at bounding box center [205, 118] width 10 height 10
checkbox input "true"
click at [371, 202] on div "Aplicar" at bounding box center [308, 188] width 246 height 40
click at [371, 194] on button "Aplicar" at bounding box center [380, 188] width 72 height 24
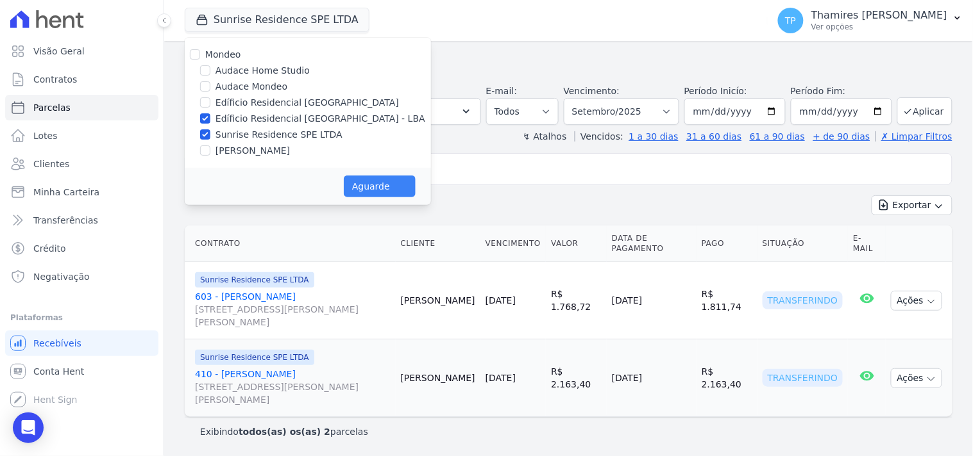
select select
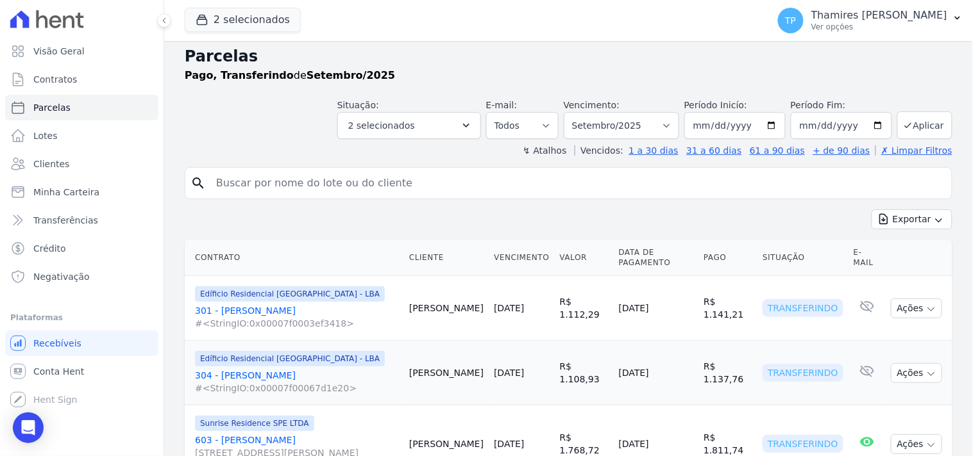
scroll to position [0, 0]
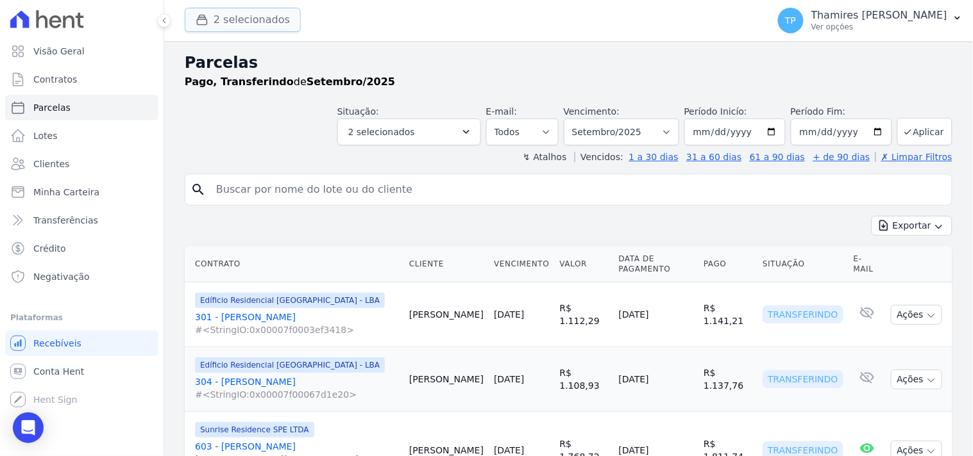
drag, startPoint x: 259, startPoint y: 26, endPoint x: 242, endPoint y: 62, distance: 39.6
click at [258, 26] on button "2 selecionados" at bounding box center [243, 20] width 116 height 24
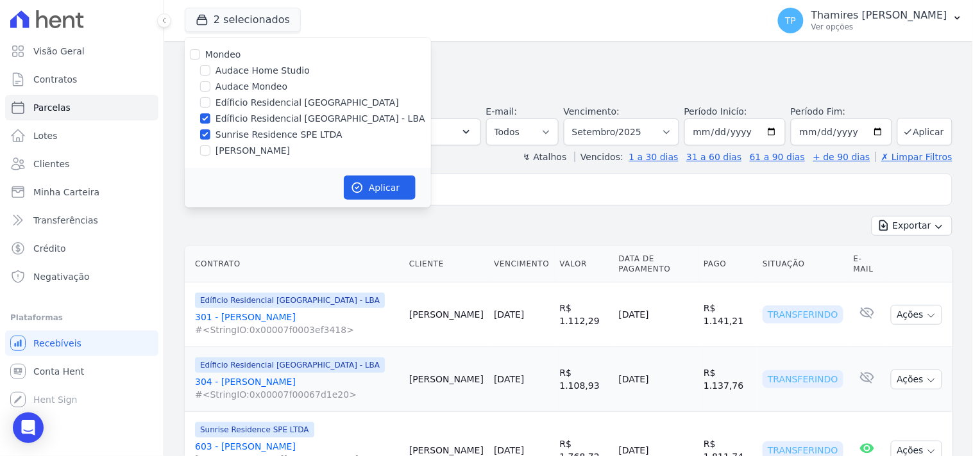
click at [222, 116] on label "Edíficio Residencial [GEOGRAPHIC_DATA] - LBA" at bounding box center [320, 118] width 210 height 13
click at [210, 116] on input "Edíficio Residencial [GEOGRAPHIC_DATA] - LBA" at bounding box center [205, 118] width 10 height 10
checkbox input "false"
click at [369, 194] on button "Aplicar" at bounding box center [380, 188] width 72 height 24
select select
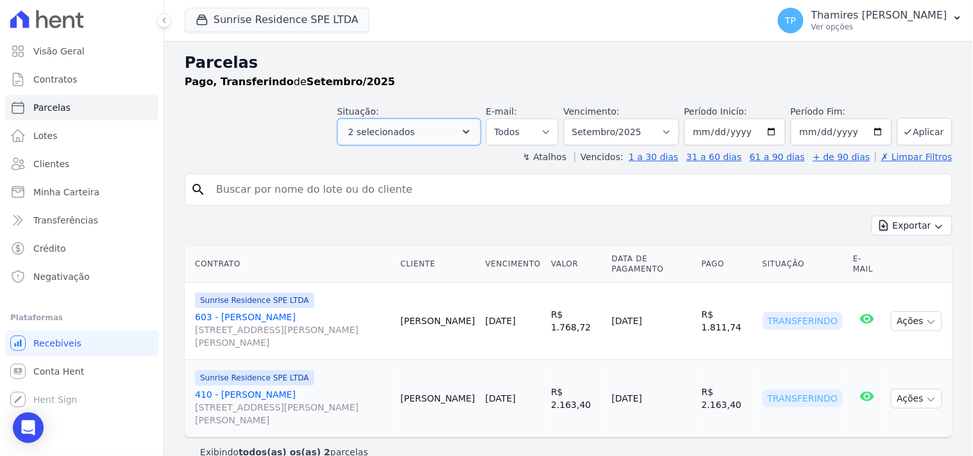
click at [443, 135] on button "2 selecionados" at bounding box center [409, 132] width 144 height 27
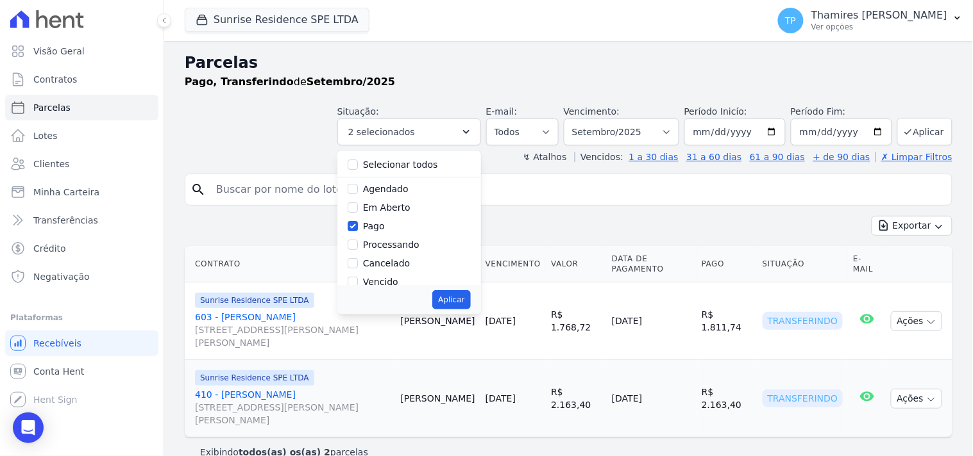
click at [411, 162] on label "Selecionar todos" at bounding box center [400, 165] width 75 height 10
click at [358, 162] on input "Selecionar todos" at bounding box center [352, 165] width 10 height 10
checkbox input "true"
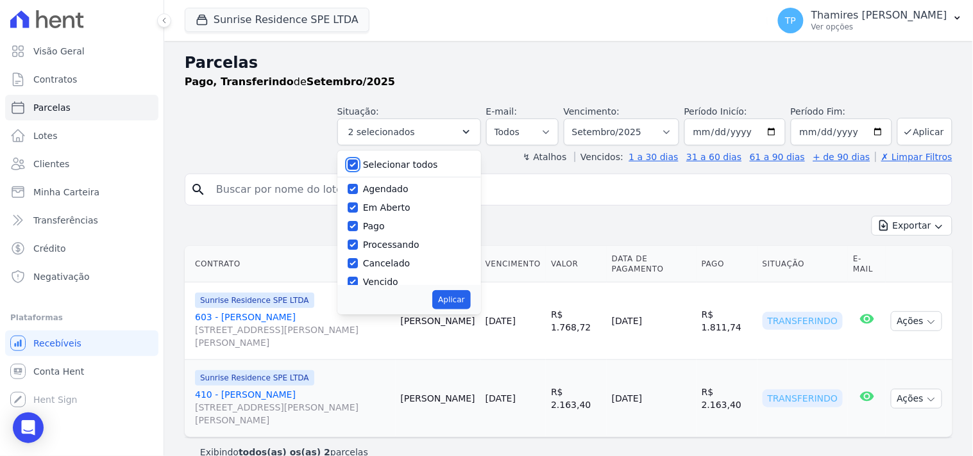
checkbox input "true"
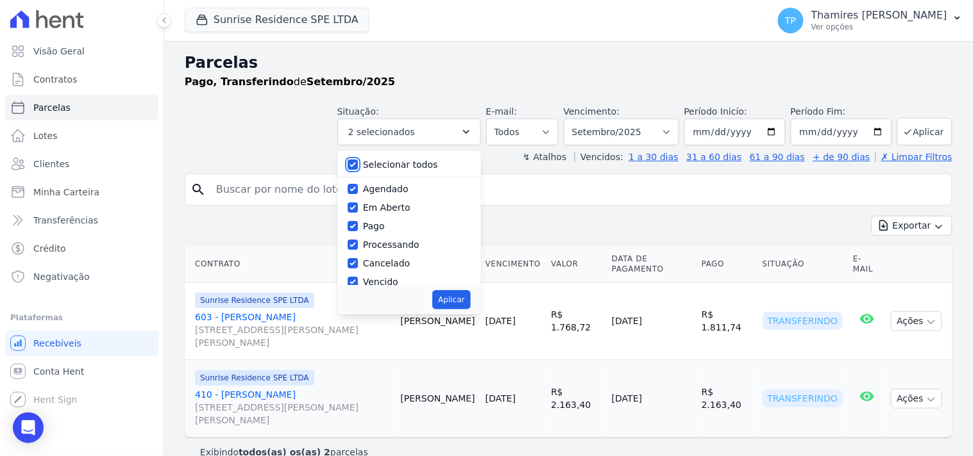
checkbox input "true"
click at [406, 163] on label "Selecionar todos" at bounding box center [400, 165] width 75 height 10
click at [358, 163] on input "Selecionar todos" at bounding box center [352, 165] width 10 height 10
checkbox input "false"
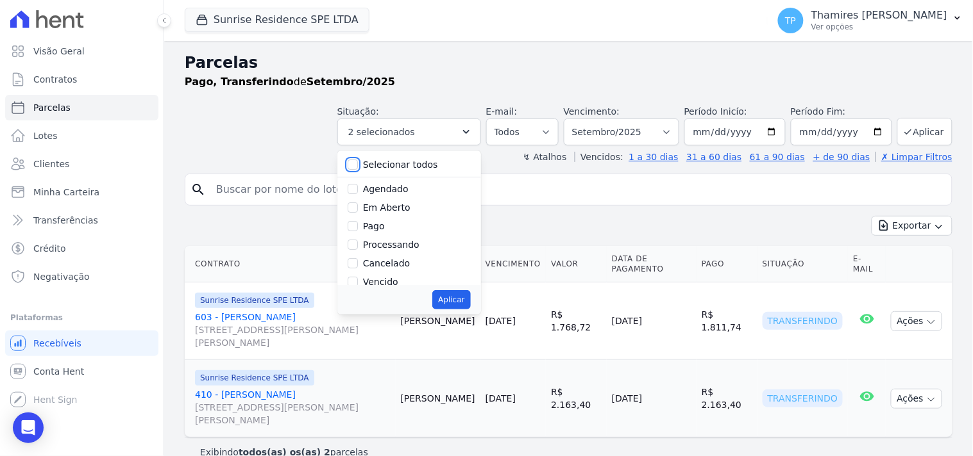
checkbox input "false"
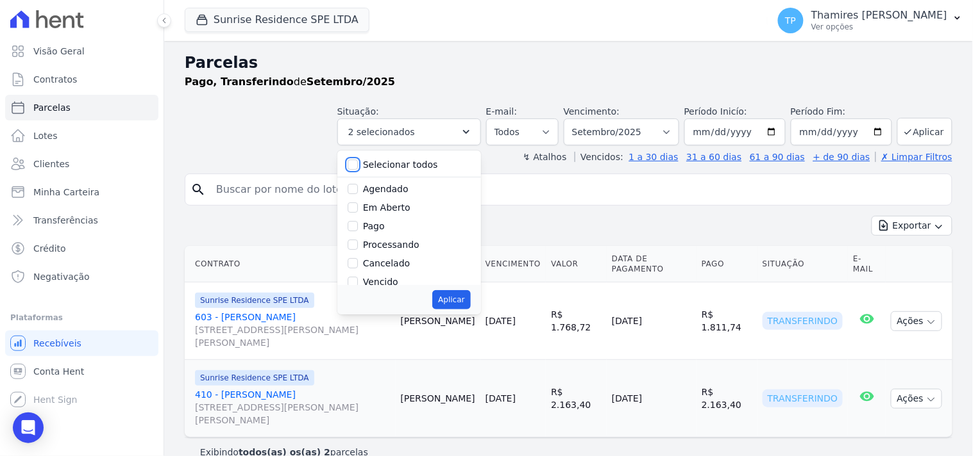
checkbox input "false"
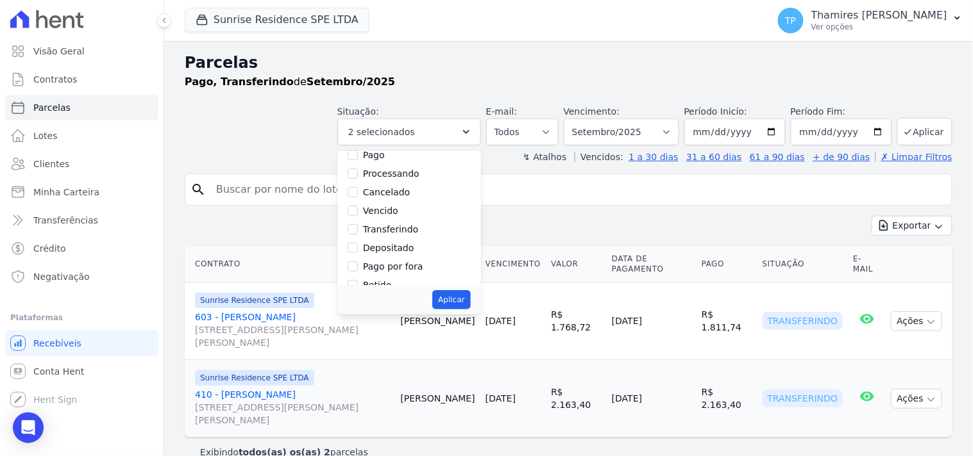
click at [394, 210] on label "Vencido" at bounding box center [380, 211] width 35 height 10
click at [358, 210] on input "Vencido" at bounding box center [352, 211] width 10 height 10
checkbox input "true"
click at [451, 298] on button "Aplicar" at bounding box center [451, 299] width 38 height 19
select select "overdue"
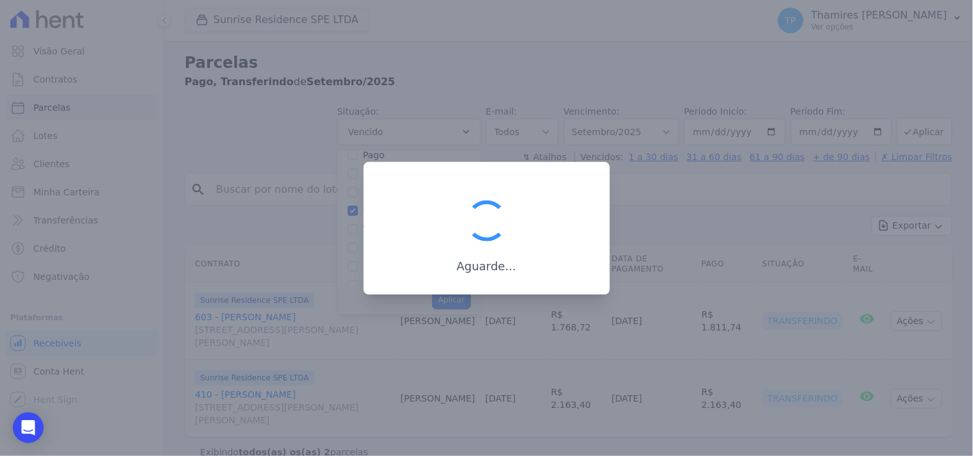
scroll to position [24, 0]
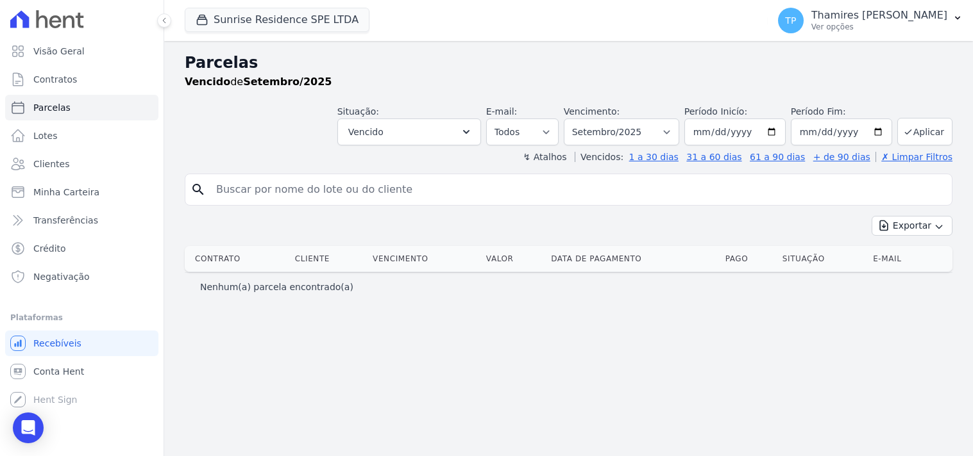
select select
click at [101, 113] on link "Parcelas" at bounding box center [81, 108] width 153 height 26
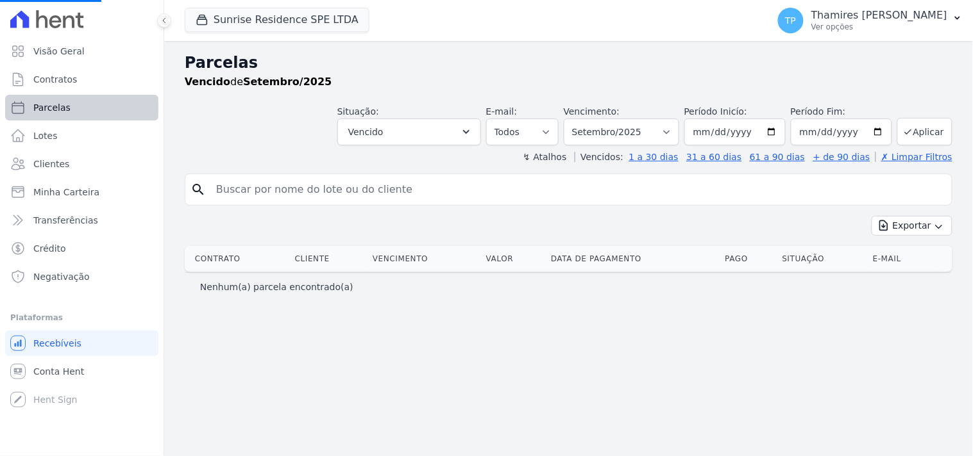
select select
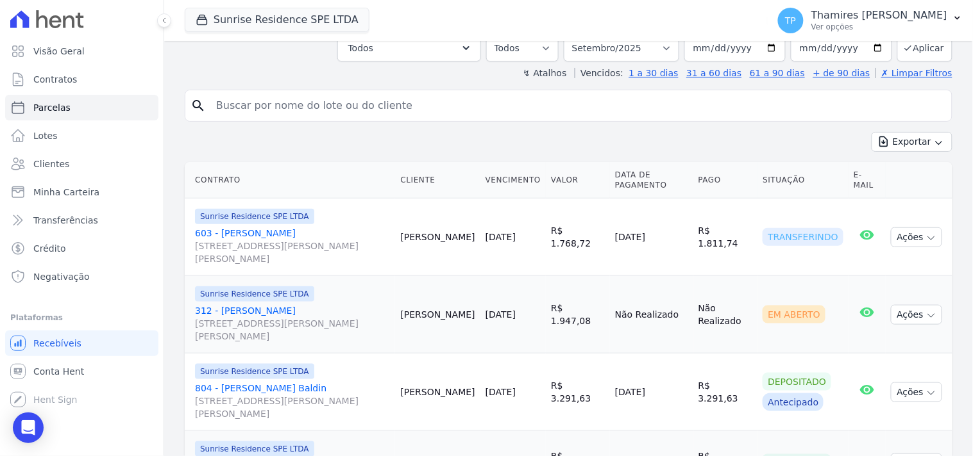
scroll to position [71, 0]
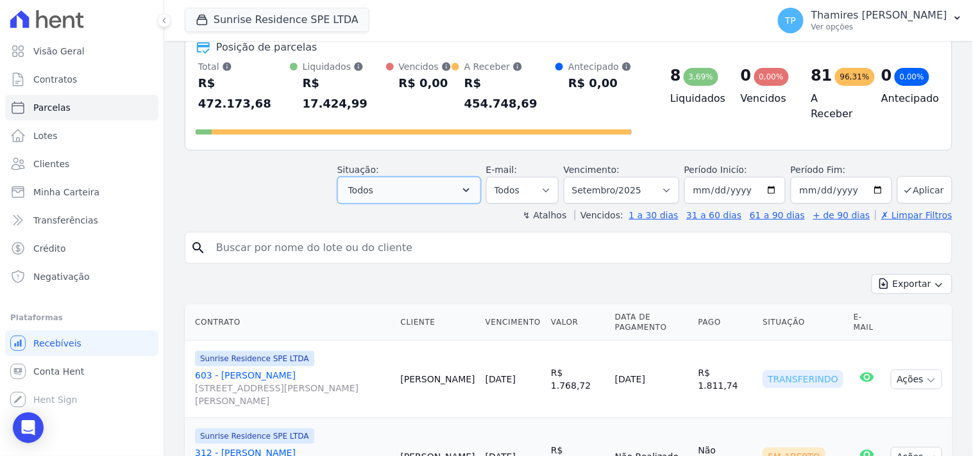
click at [427, 177] on button "Todos" at bounding box center [409, 190] width 144 height 27
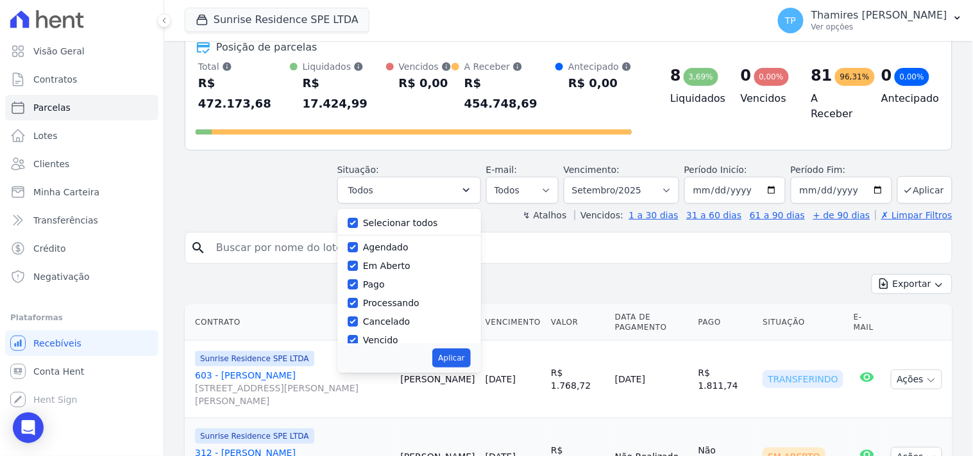
click at [412, 218] on label "Selecionar todos" at bounding box center [400, 223] width 75 height 10
click at [358, 218] on input "Selecionar todos" at bounding box center [352, 223] width 10 height 10
checkbox input "false"
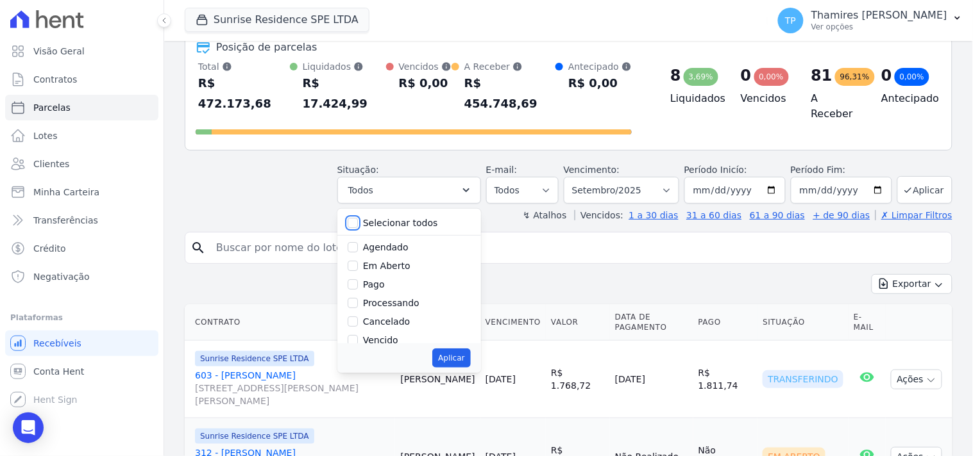
checkbox input "false"
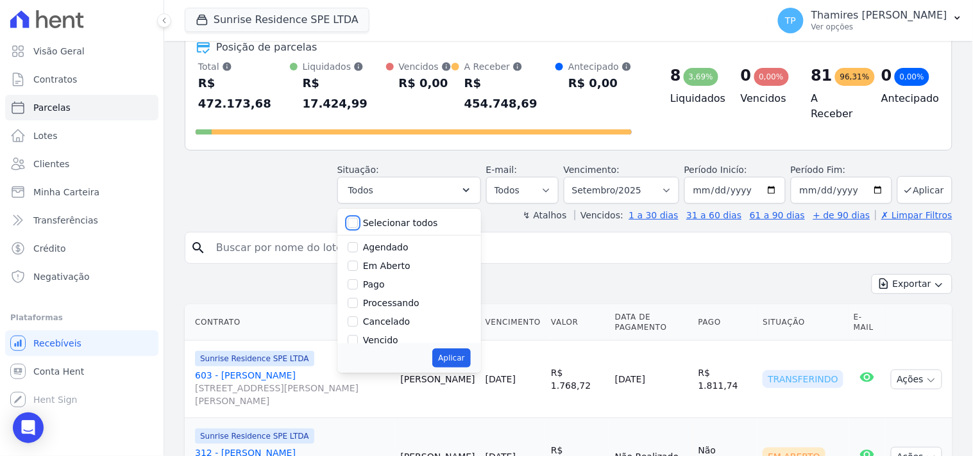
checkbox input "false"
click at [398, 264] on label "Vencido" at bounding box center [380, 269] width 35 height 10
click at [358, 264] on input "Vencido" at bounding box center [352, 269] width 10 height 10
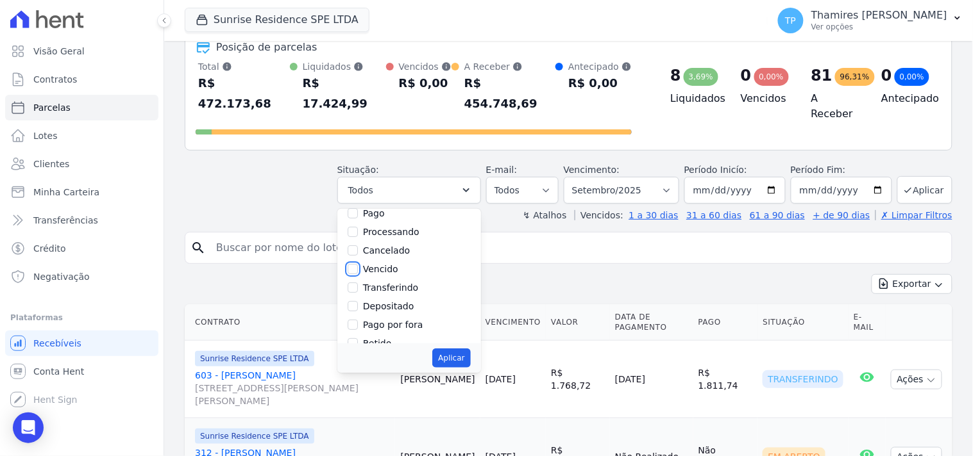
checkbox input "true"
click at [460, 349] on button "Aplicar" at bounding box center [451, 358] width 38 height 19
select select "overdue"
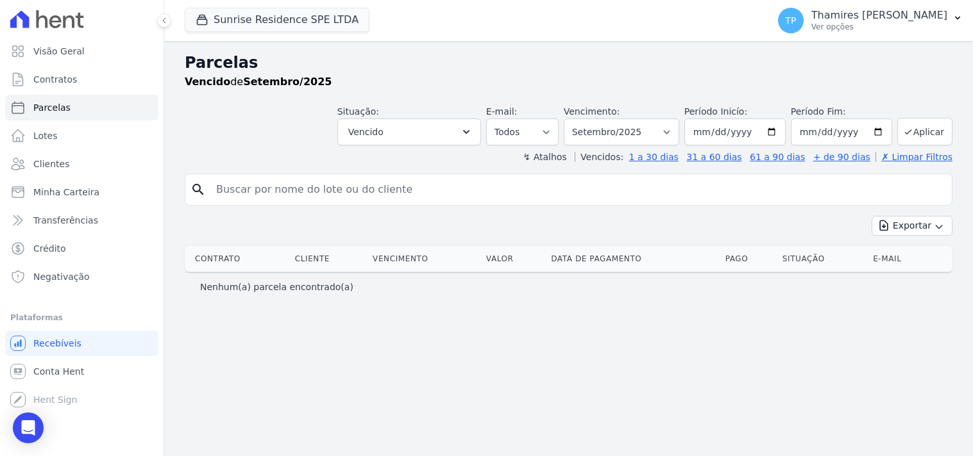
select select
click at [637, 136] on select "Filtrar por período ──────── Todos os meses Fevereiro/2024 Março/2024 Abril/202…" at bounding box center [620, 132] width 115 height 27
select select "all"
click at [582, 119] on select "Filtrar por período ──────── Todos os meses Fevereiro/2024 Março/2024 Abril/202…" at bounding box center [620, 132] width 115 height 27
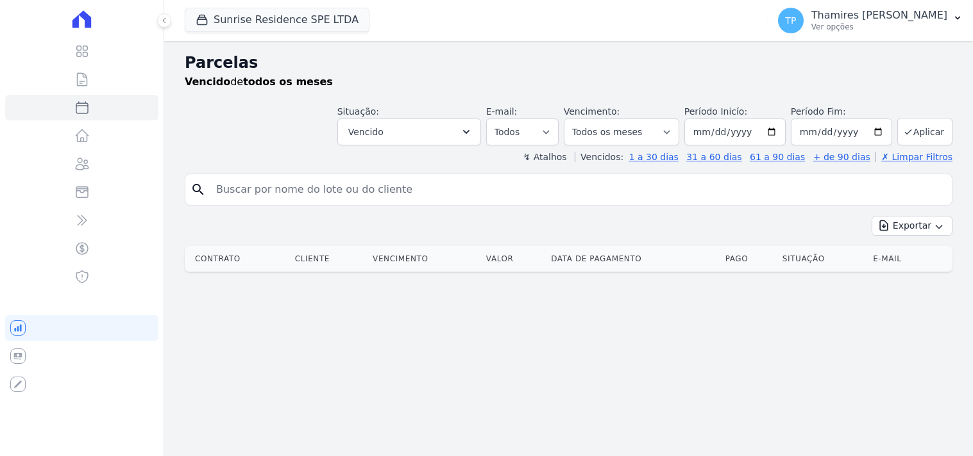
select select
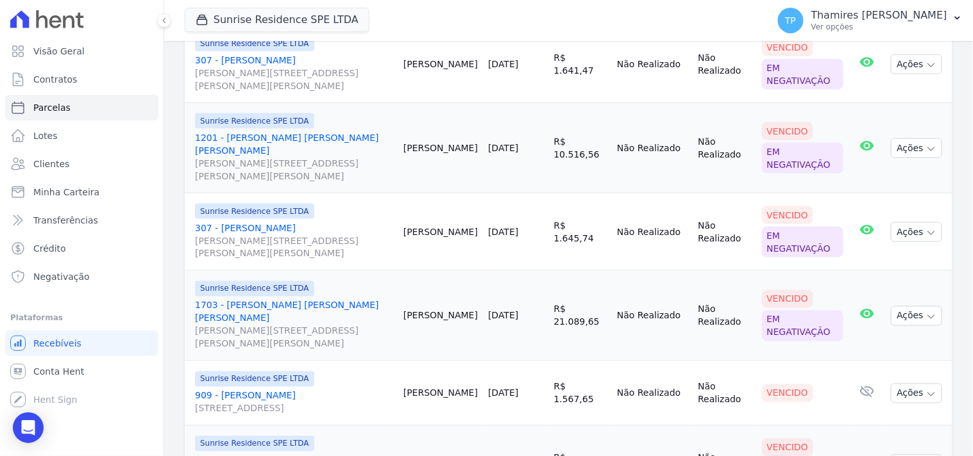
scroll to position [272, 0]
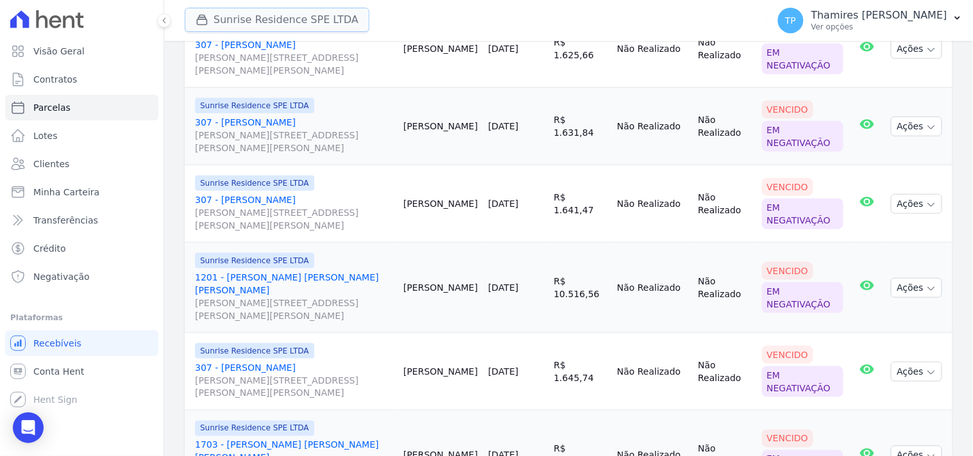
click at [308, 26] on button "Sunrise Residence SPE LTDA" at bounding box center [277, 20] width 185 height 24
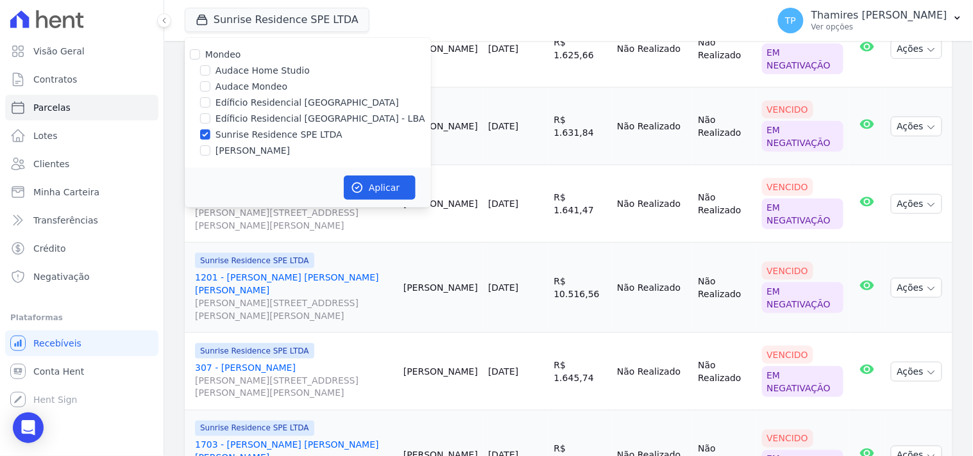
click at [279, 118] on label "Edíficio Residencial [GEOGRAPHIC_DATA] - LBA" at bounding box center [320, 118] width 210 height 13
click at [210, 118] on input "Edíficio Residencial [GEOGRAPHIC_DATA] - LBA" at bounding box center [205, 118] width 10 height 10
checkbox input "true"
click at [274, 130] on label "Sunrise Residence SPE LTDA" at bounding box center [278, 134] width 127 height 13
click at [210, 130] on input "Sunrise Residence SPE LTDA" at bounding box center [205, 134] width 10 height 10
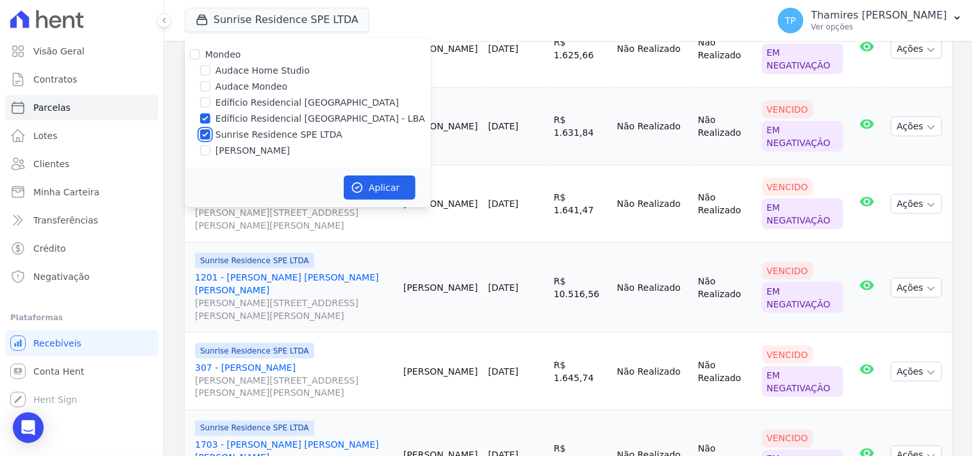
checkbox input "false"
click at [385, 191] on button "Aplicar" at bounding box center [380, 188] width 72 height 24
select select
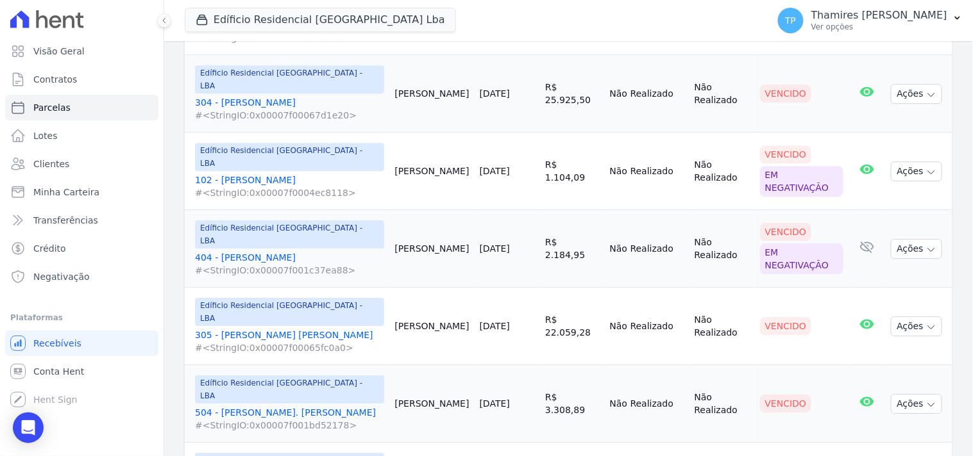
scroll to position [997, 0]
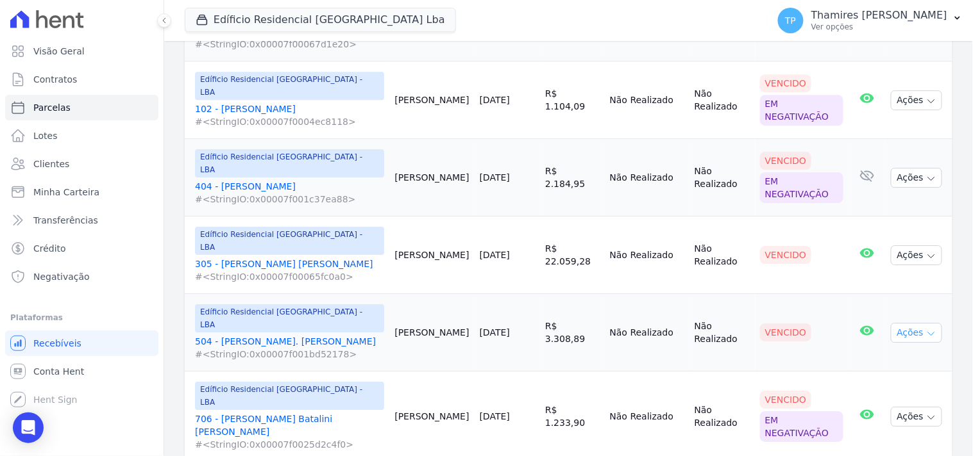
click at [928, 323] on button "Ações" at bounding box center [915, 333] width 51 height 20
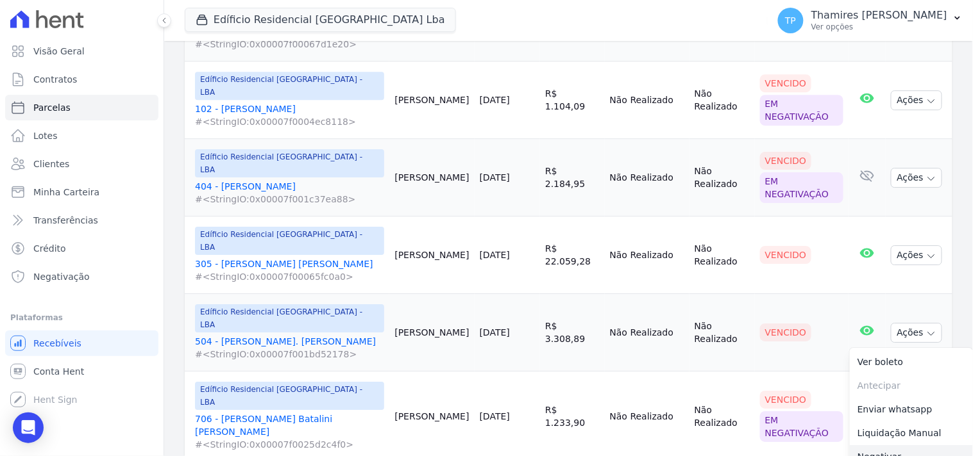
click at [889, 446] on link "Negativar" at bounding box center [910, 458] width 123 height 24
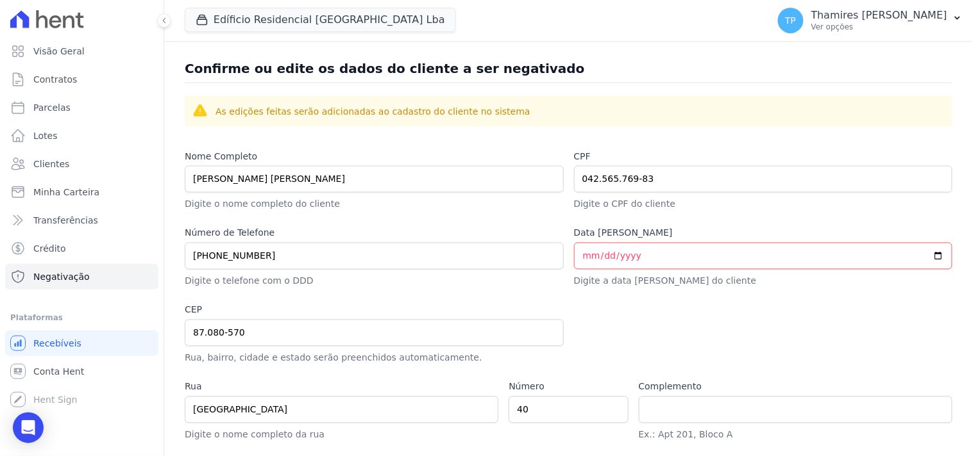
scroll to position [633, 0]
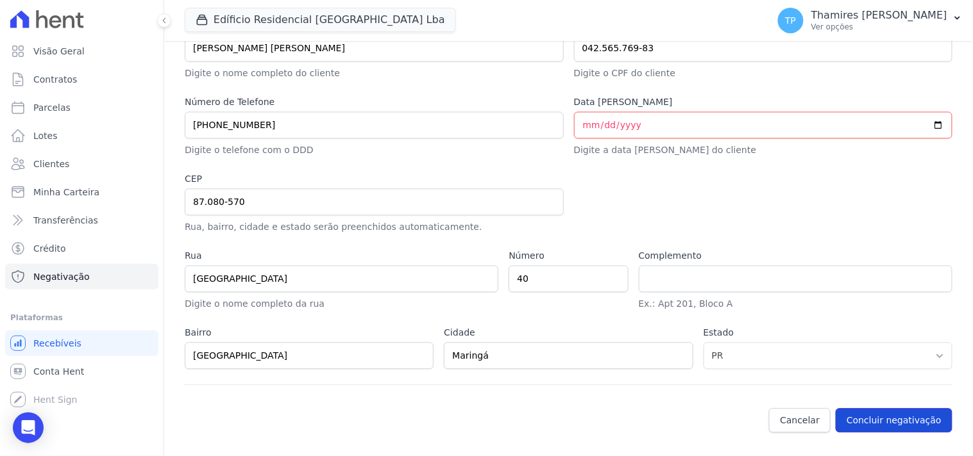
click at [895, 420] on button "Concluir negativação" at bounding box center [893, 421] width 117 height 24
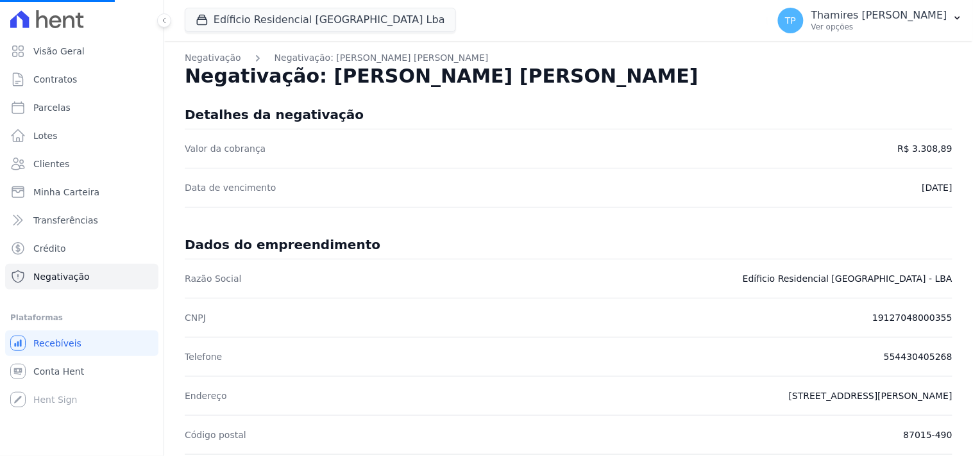
select select
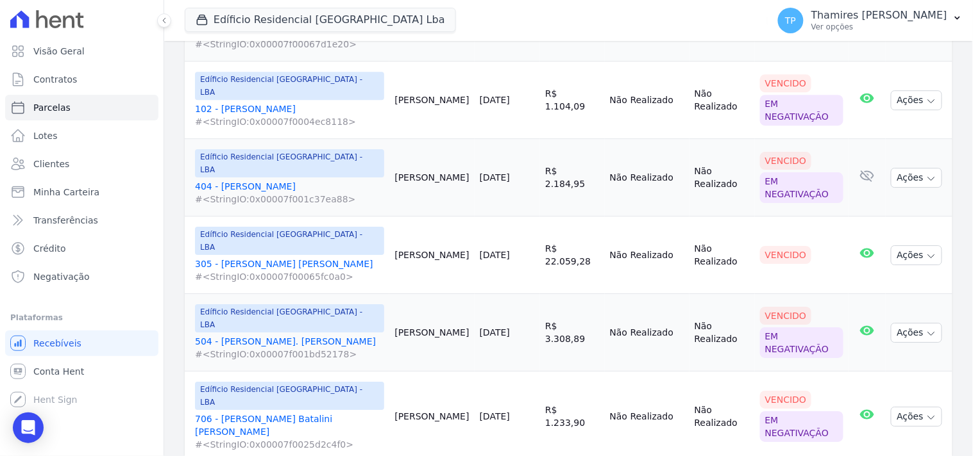
scroll to position [1021, 0]
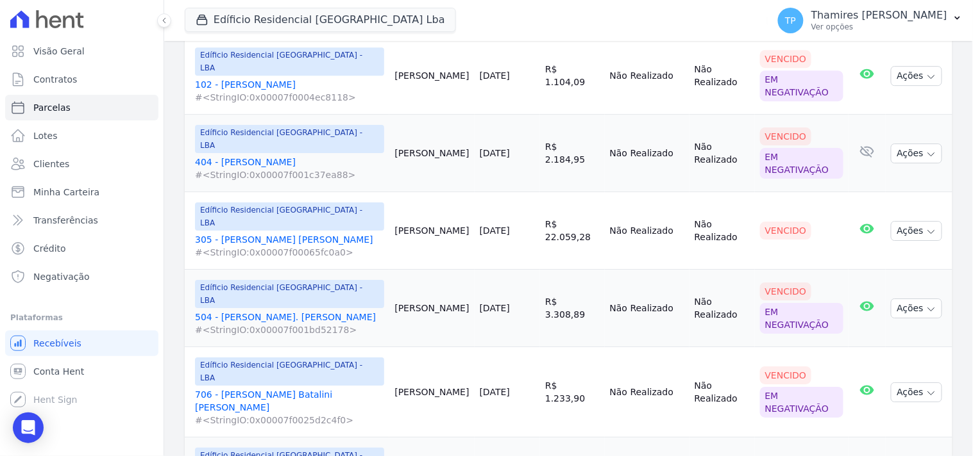
drag, startPoint x: 438, startPoint y: 265, endPoint x: 486, endPoint y: 253, distance: 48.8
drag, startPoint x: 433, startPoint y: 326, endPoint x: 524, endPoint y: 329, distance: 91.1
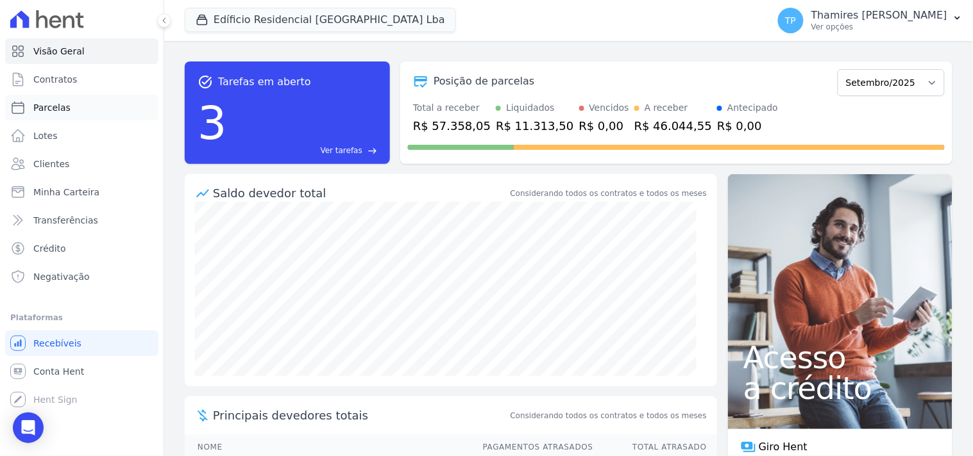
click at [63, 110] on span "Parcelas" at bounding box center [51, 107] width 37 height 13
select select
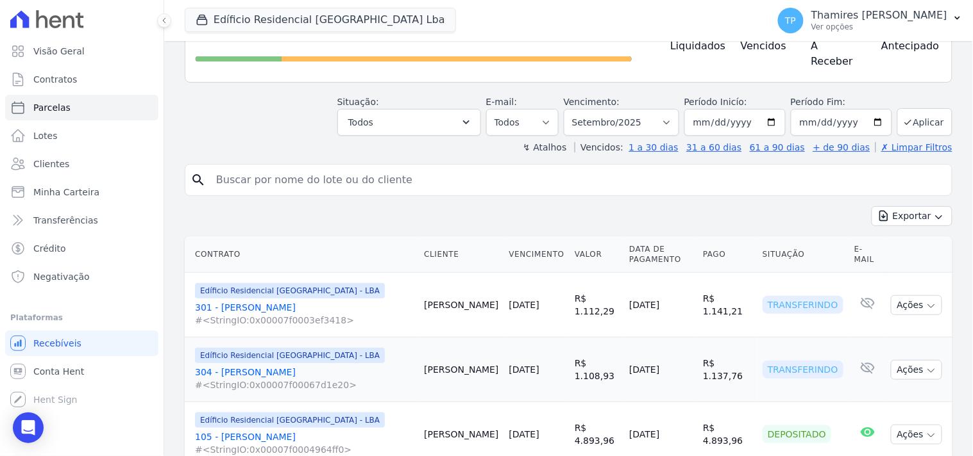
scroll to position [142, 0]
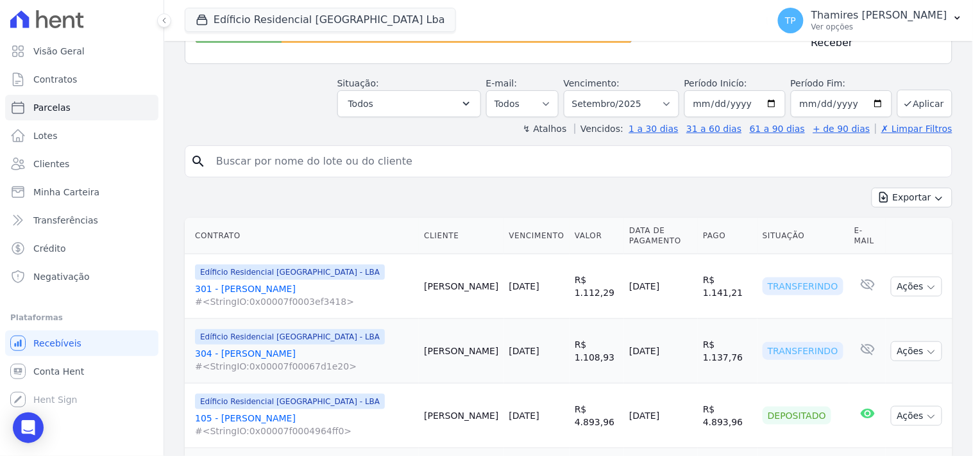
click at [254, 285] on link "301 - [PERSON_NAME] #<StringIO:0x00007f0003ef3418>" at bounding box center [304, 296] width 219 height 26
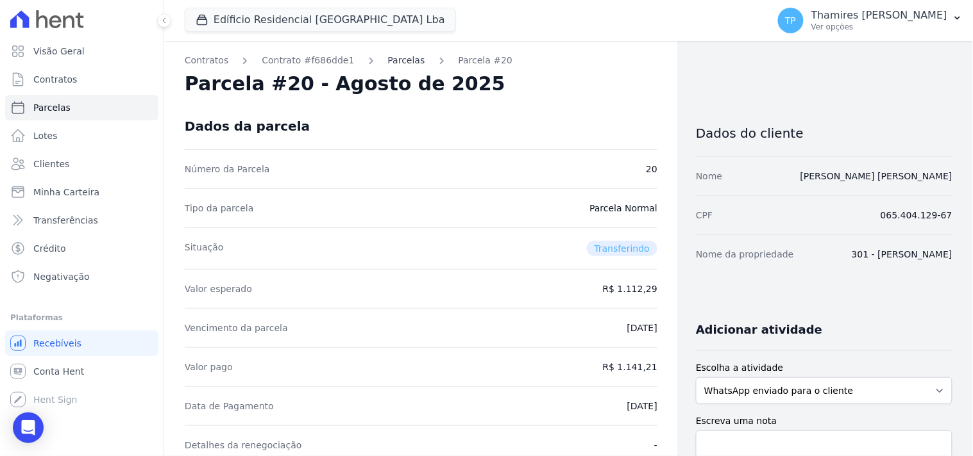
click at [394, 55] on link "Parcelas" at bounding box center [406, 60] width 37 height 13
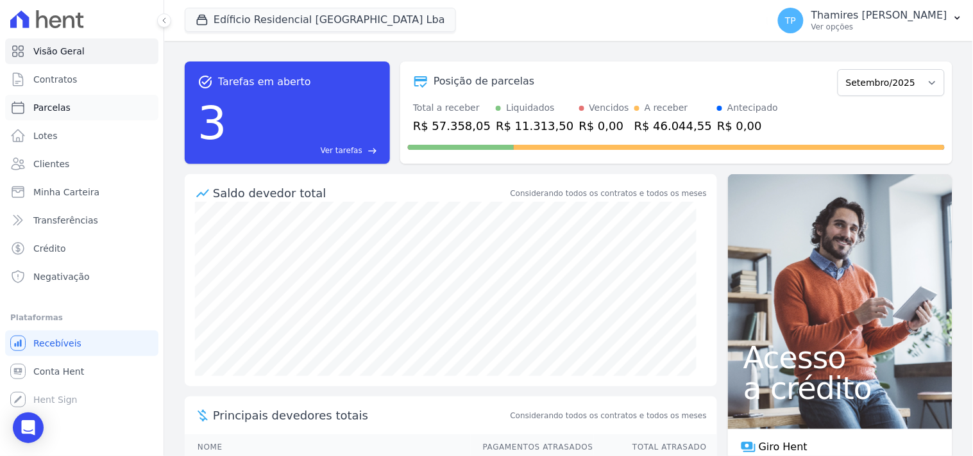
click at [95, 109] on link "Parcelas" at bounding box center [81, 108] width 153 height 26
select select
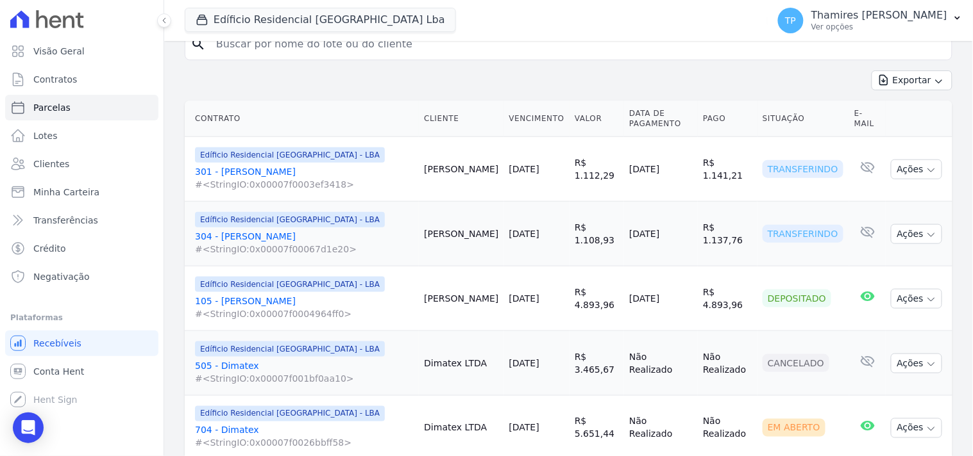
scroll to position [285, 0]
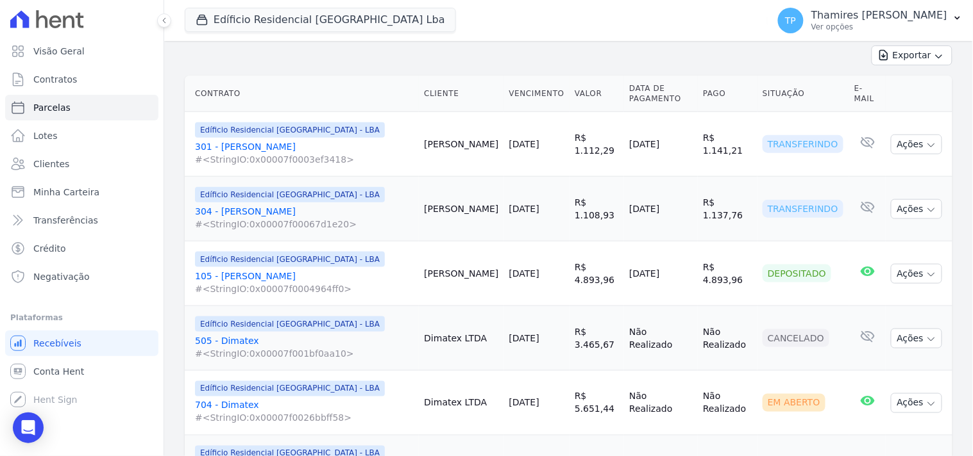
click at [262, 141] on link "301 - Carla Moreira #<StringIO:0x00007f0003ef3418>" at bounding box center [304, 153] width 219 height 26
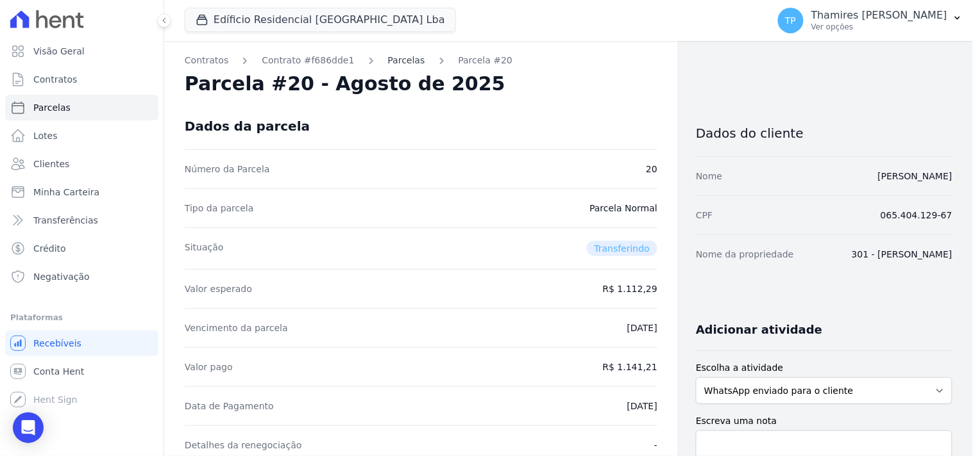
click at [394, 60] on link "Parcelas" at bounding box center [406, 60] width 37 height 13
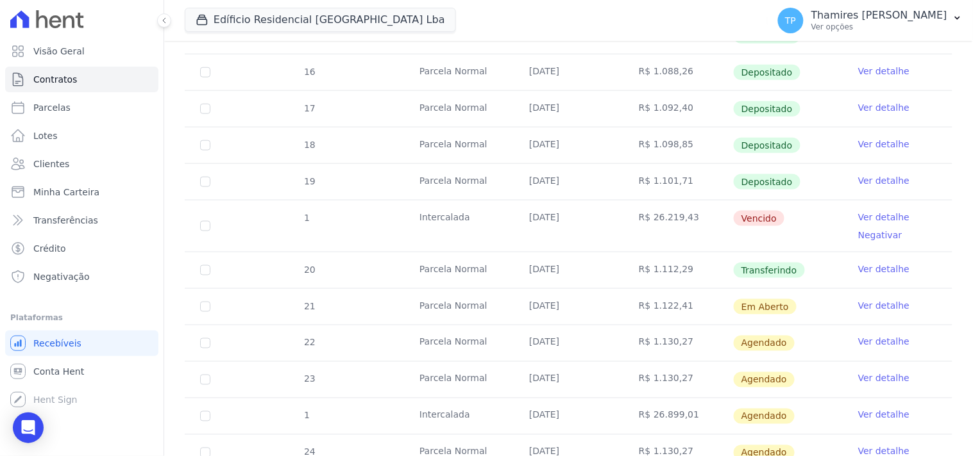
scroll to position [285, 0]
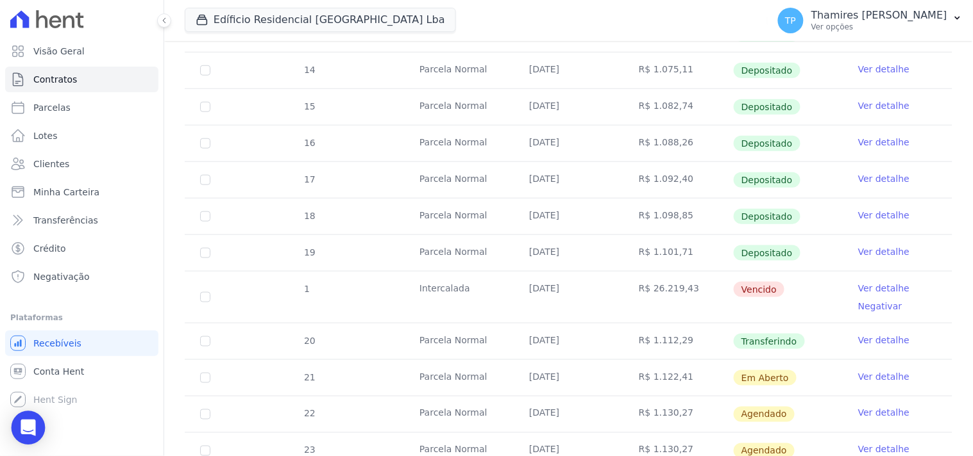
click at [34, 415] on div "Open Intercom Messenger" at bounding box center [29, 429] width 34 height 34
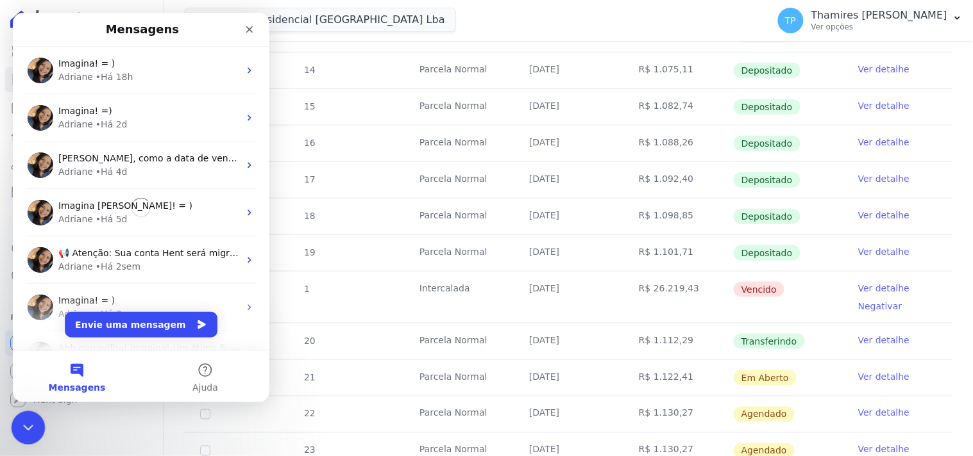
scroll to position [0, 0]
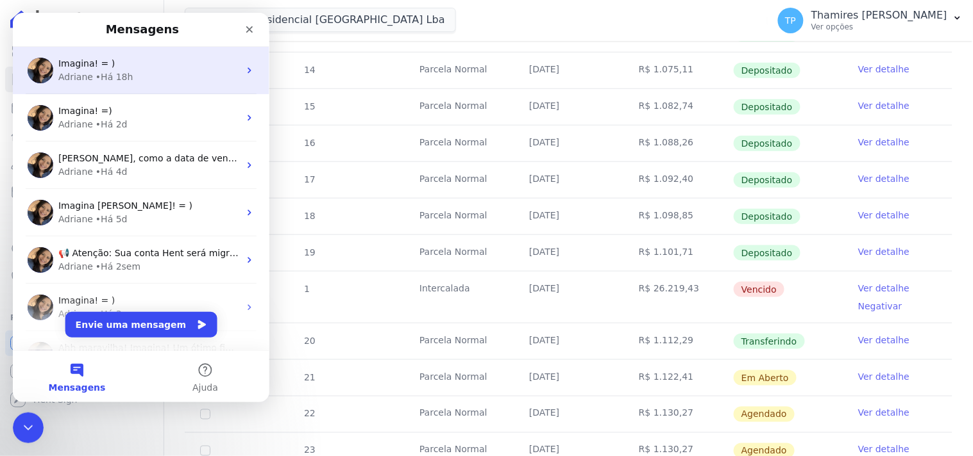
click at [117, 64] on div "Imagina! = )" at bounding box center [148, 62] width 181 height 13
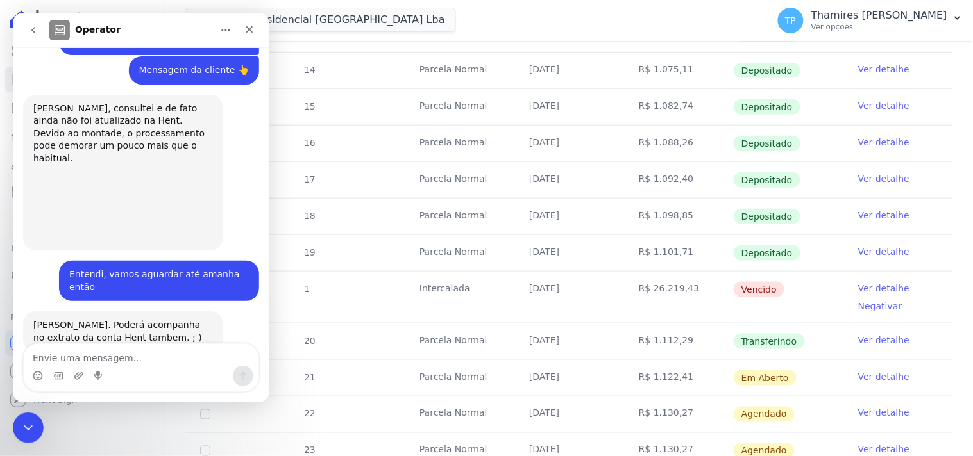
scroll to position [2014, 0]
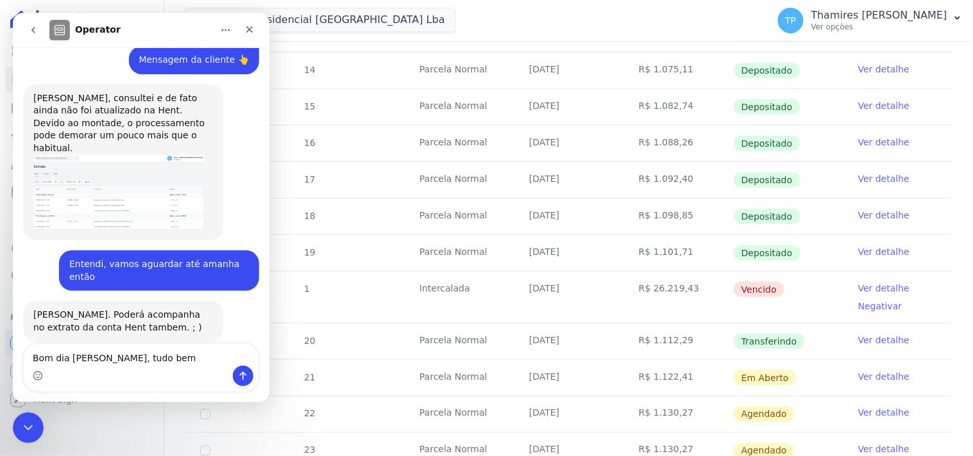
type textarea "Bom dia [PERSON_NAME], tudo bem?"
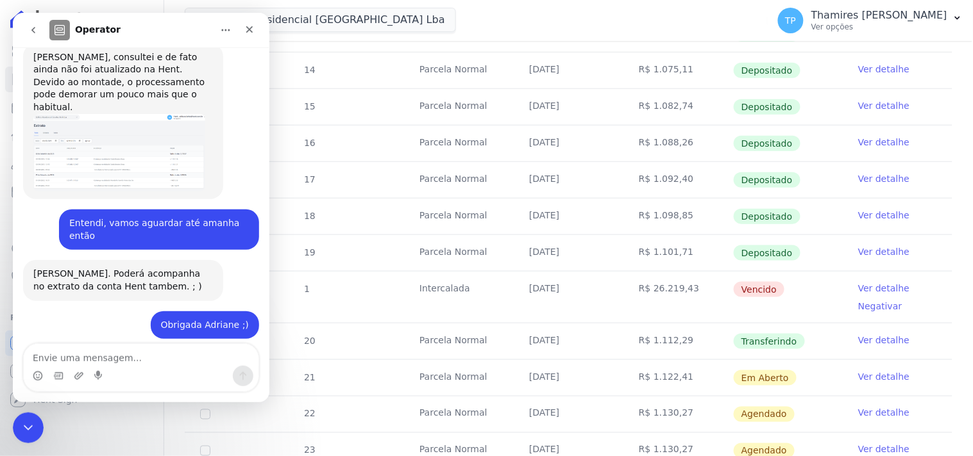
scroll to position [2087, 0]
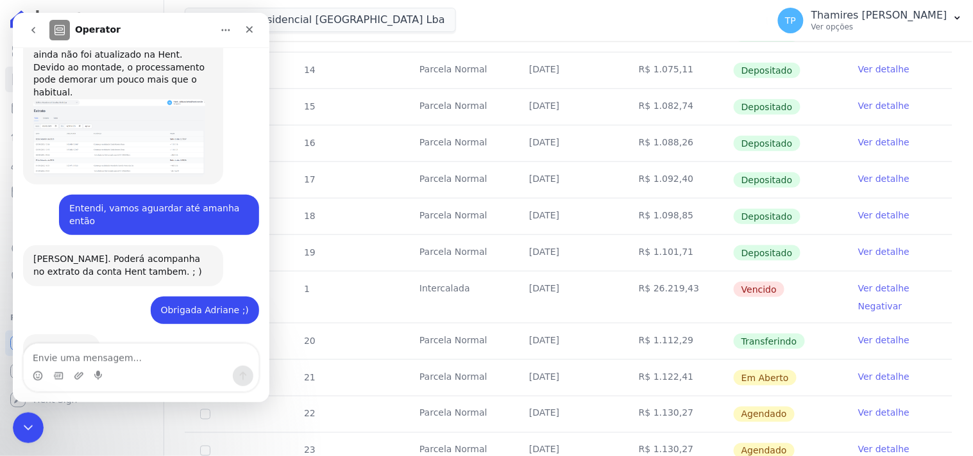
type textarea "A"
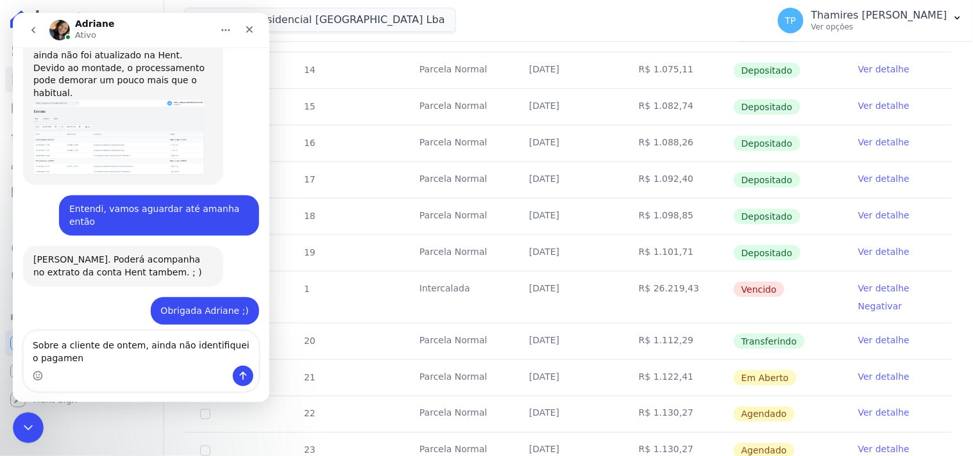
scroll to position [2100, 0]
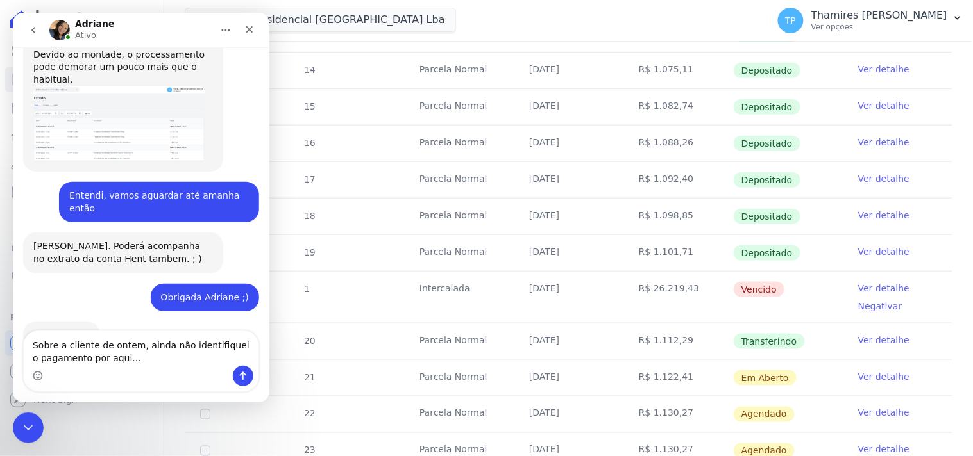
type textarea "Sobre a cliente de ontem, ainda não identifiquei o pagamento por aqui...."
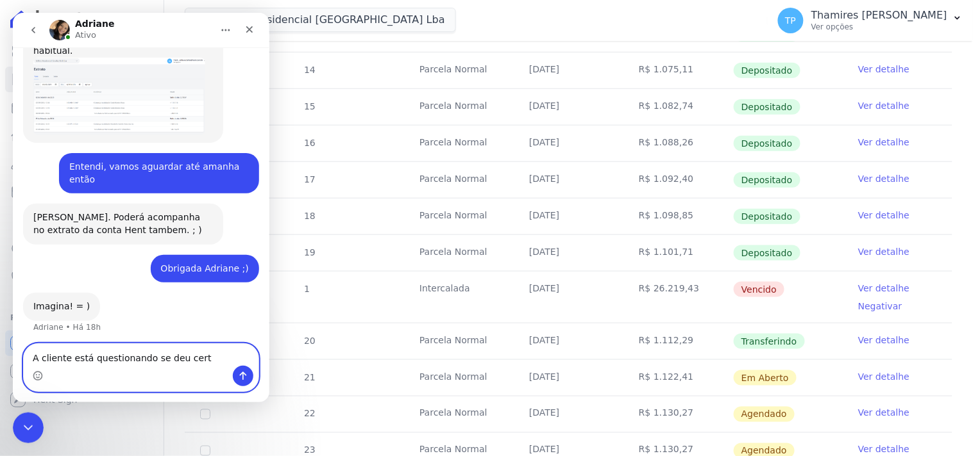
type textarea "A cliente está questionando se deu certo"
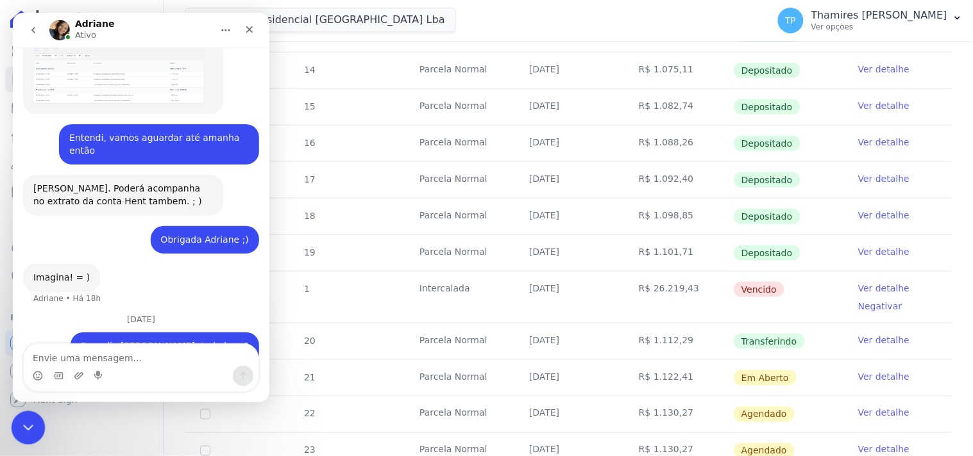
click at [38, 411] on div "Encerramento do Messenger da Intercom" at bounding box center [26, 426] width 31 height 31
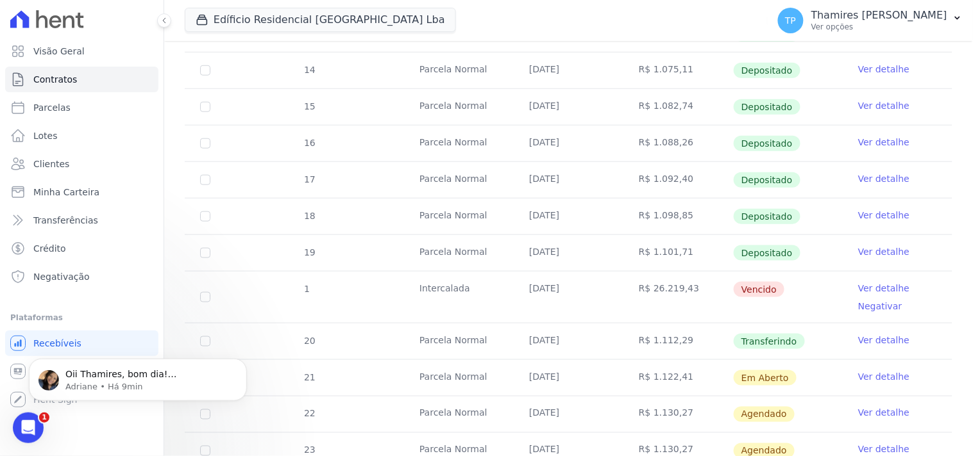
scroll to position [0, 0]
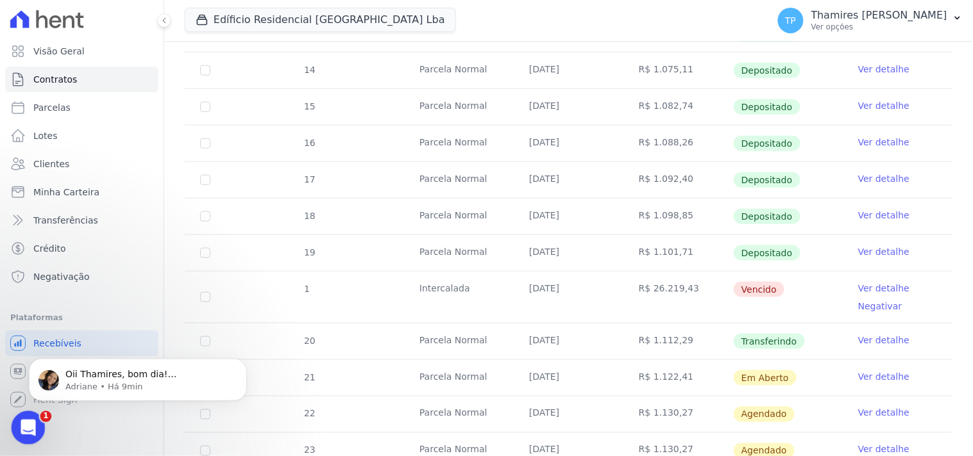
click at [34, 427] on icon "Abertura do Messenger da Intercom" at bounding box center [26, 426] width 21 height 21
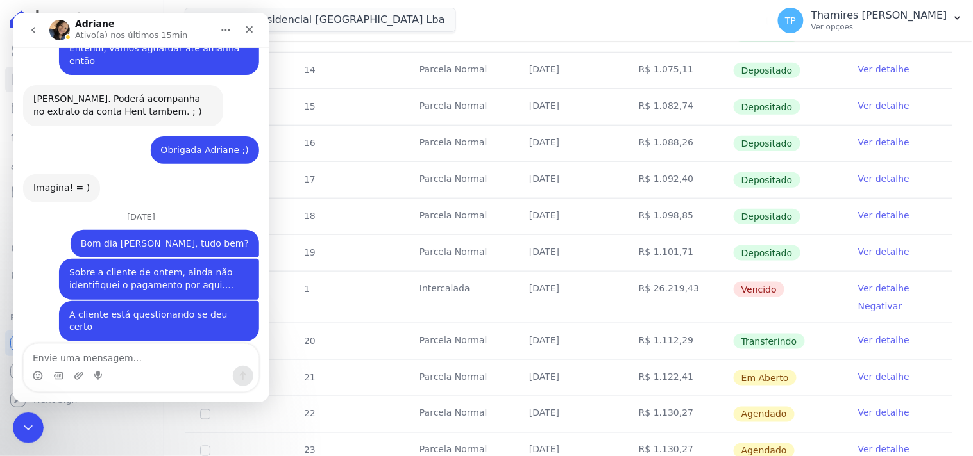
scroll to position [2249, 0]
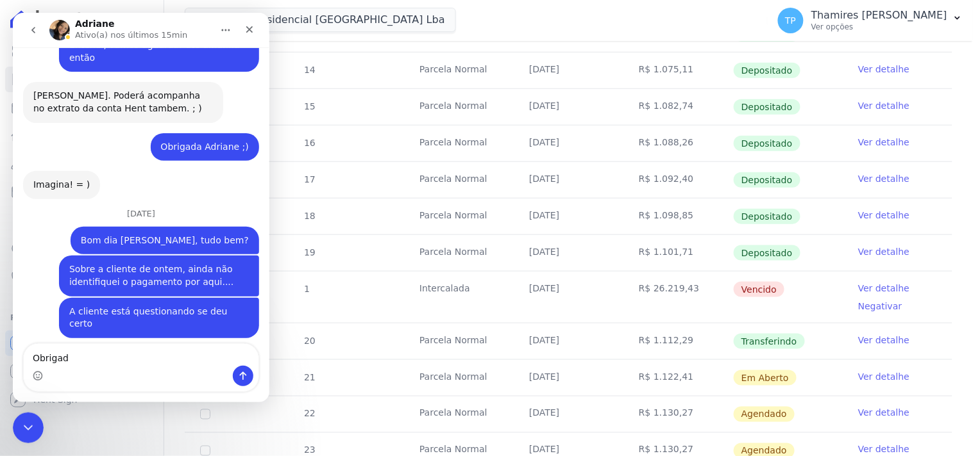
type textarea "Obrigada"
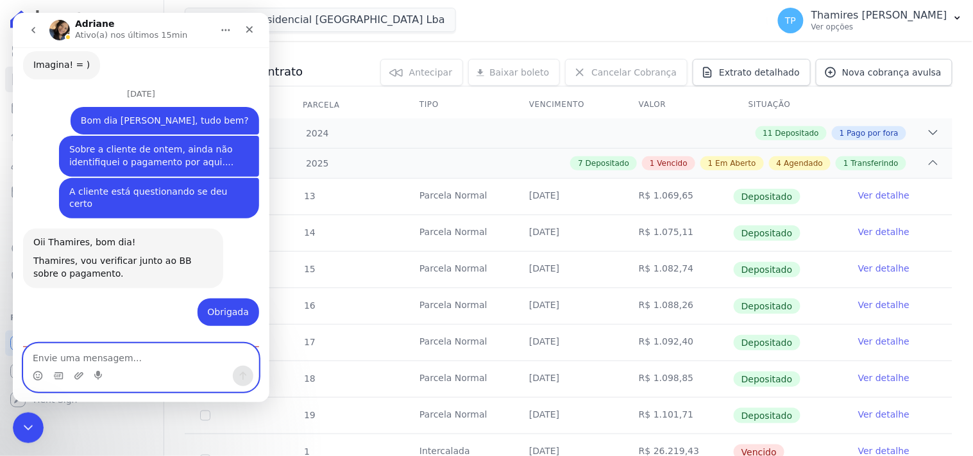
scroll to position [0, 0]
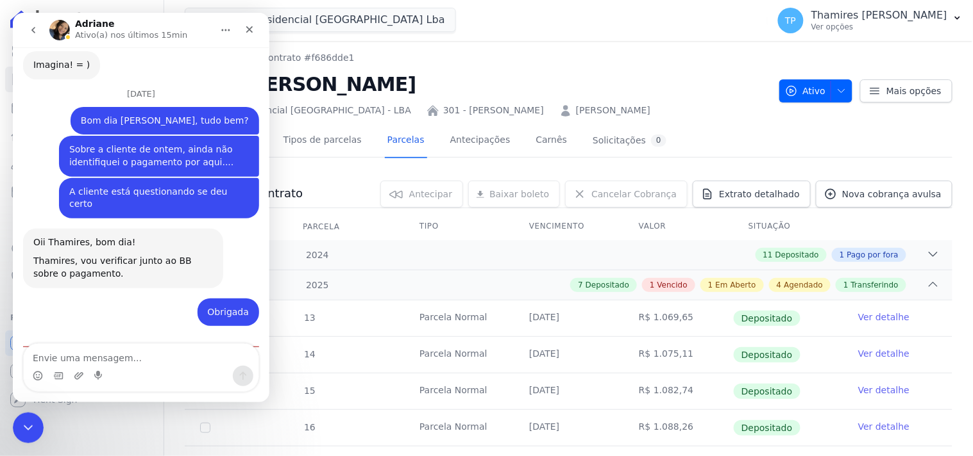
drag, startPoint x: 181, startPoint y: 303, endPoint x: 33, endPoint y: 257, distance: 155.1
click at [33, 365] on div "Thamires, consultei direto no BB e ambos boletos constam em aberto. Por favor, …" at bounding box center [122, 399] width 179 height 69
copy div "Thamires, consultei direto no BB e ambos boletos constam em aberto. Por favor, …"
drag, startPoint x: 158, startPoint y: 253, endPoint x: 155, endPoint y: 265, distance: 13.1
click at [158, 365] on div "Thamires, consultei direto no BB e ambos boletos constam em aberto." at bounding box center [122, 377] width 179 height 25
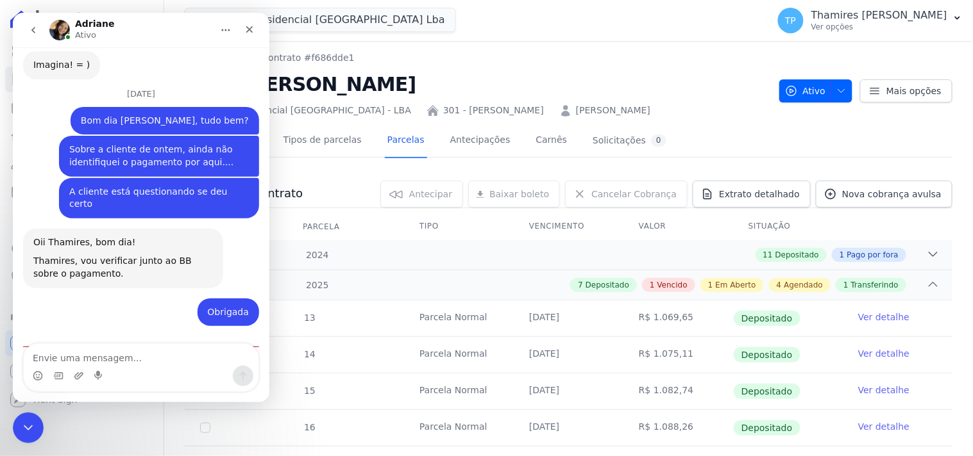
click at [212, 357] on div "Thamires, consultei direto no BB e ambos boletos constam em aberto. Por favor, …" at bounding box center [122, 399] width 200 height 85
click at [153, 390] on div "Adriane diz…" at bounding box center [122, 393] width 179 height 6
click at [33, 421] on icon "Encerramento do Messenger da Intercom" at bounding box center [26, 426] width 15 height 15
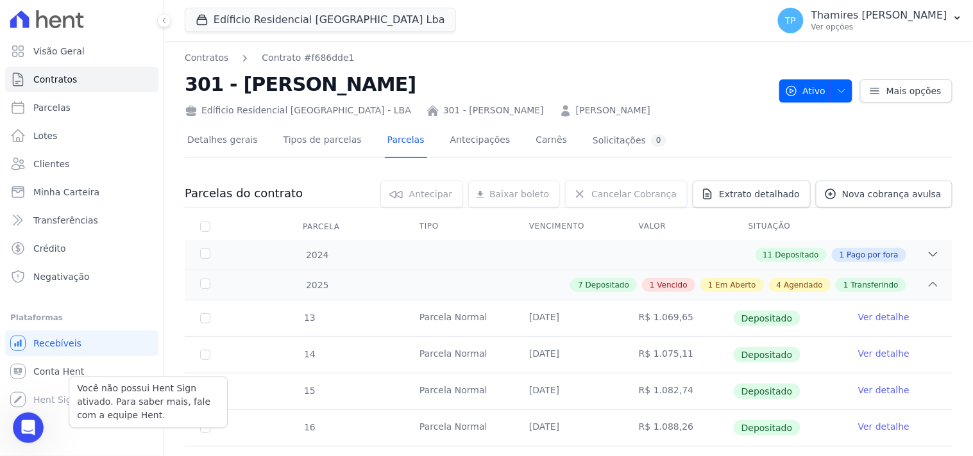
click at [37, 411] on div "Você não possui Hent Sign ativado. Para saber mais, fale com a equipe Hent. Hen…" at bounding box center [81, 400] width 153 height 26
click at [24, 419] on icon "Abertura do Messenger da Intercom" at bounding box center [26, 426] width 21 height 21
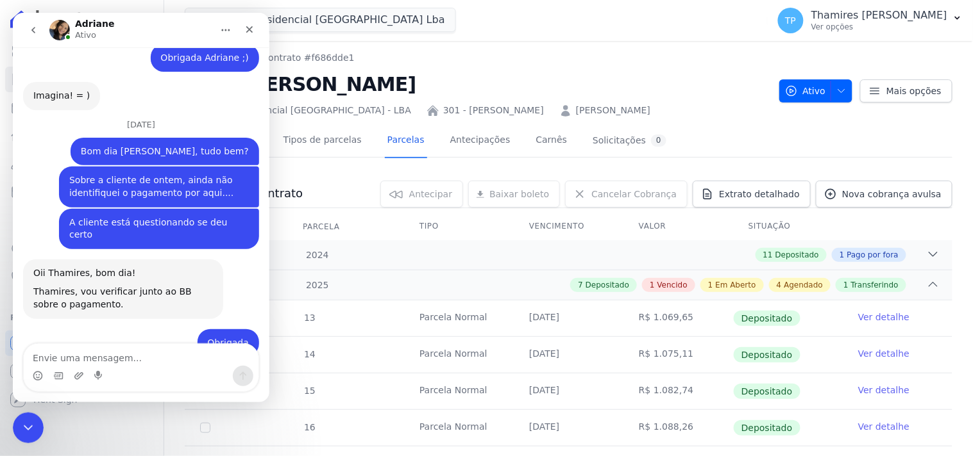
scroll to position [2348, 0]
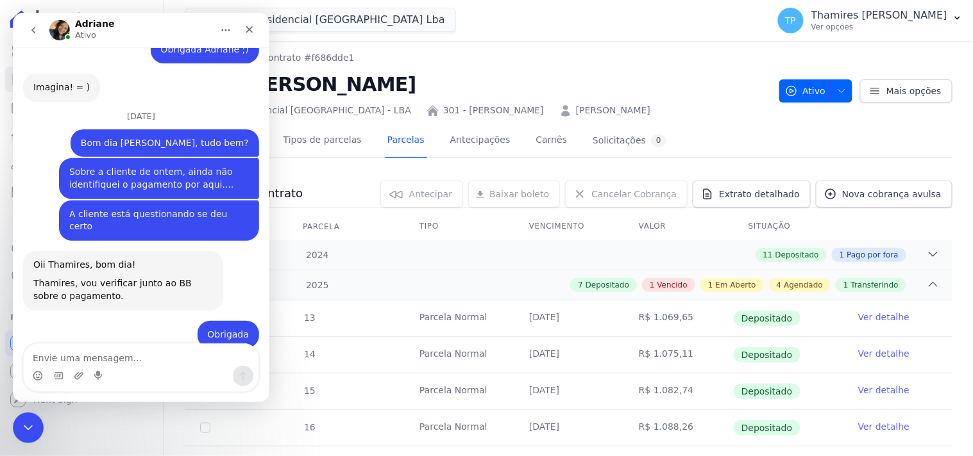
click at [106, 348] on textarea "Envie uma mensagem..." at bounding box center [140, 355] width 235 height 22
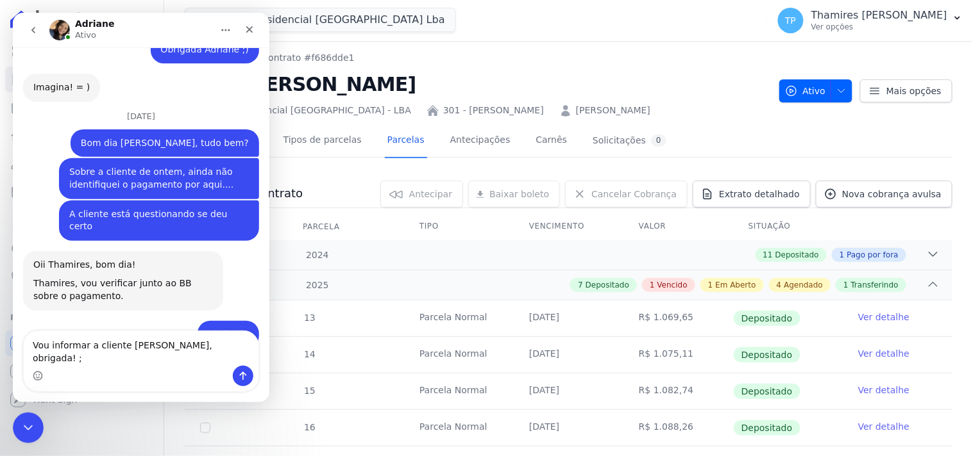
type textarea "Vou informar a cliente [PERSON_NAME], obrigada! ;)"
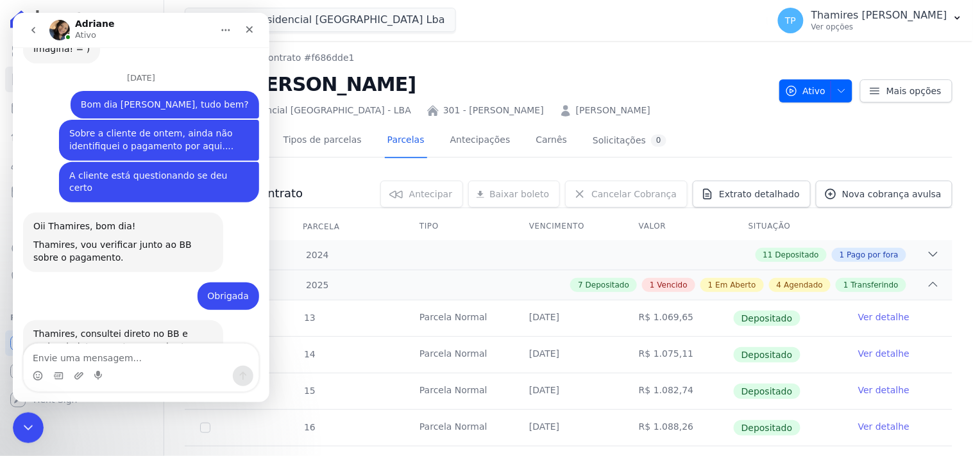
scroll to position [2386, 0]
drag, startPoint x: 20, startPoint y: 431, endPoint x: 21, endPoint y: 419, distance: 12.2
click at [20, 431] on icon "Encerramento do Messenger da Intercom" at bounding box center [26, 426] width 15 height 15
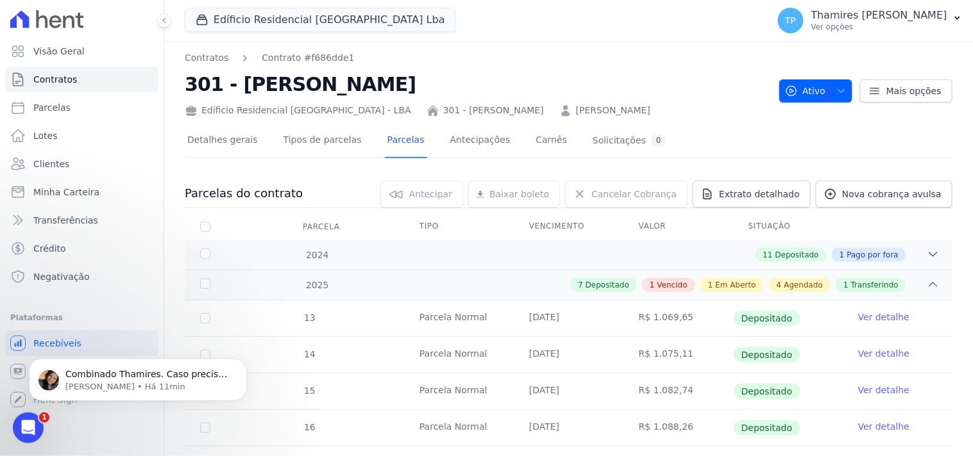
scroll to position [2450, 0]
click at [29, 426] on icon "Abertura do Messenger da Intercom" at bounding box center [26, 426] width 21 height 21
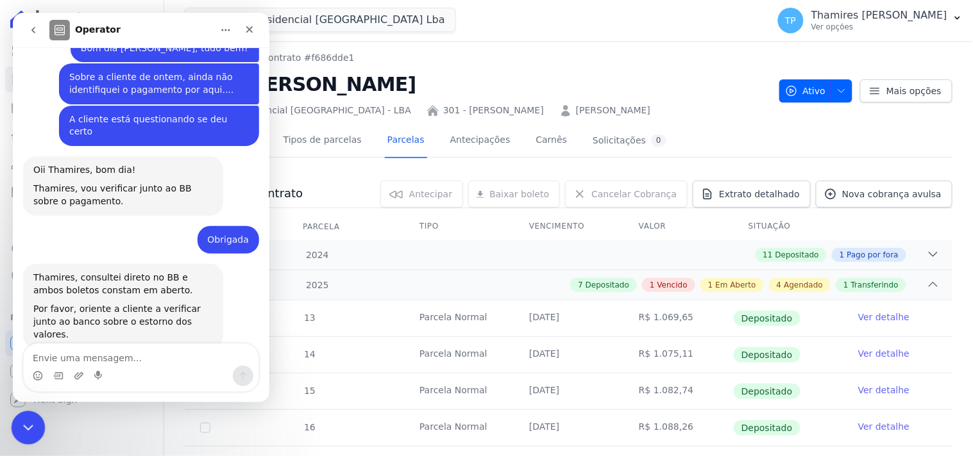
scroll to position [2471, 0]
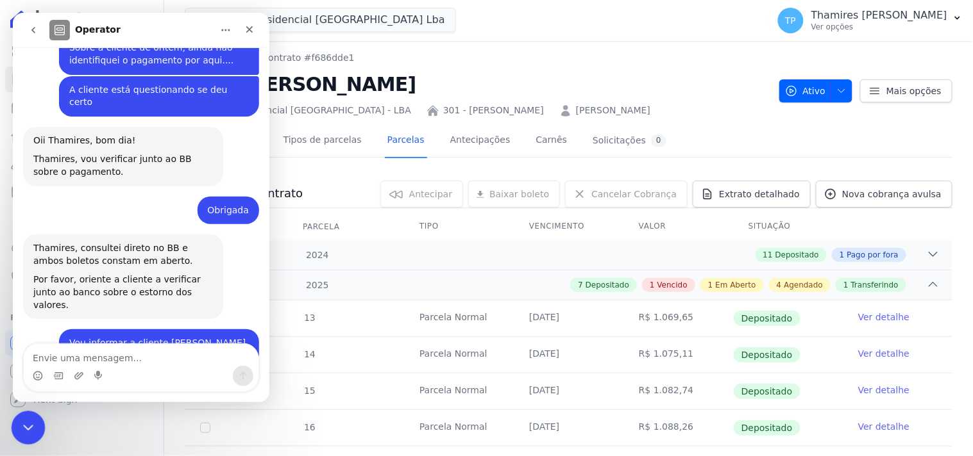
click at [28, 424] on icon "Encerramento do Messenger da Intercom" at bounding box center [26, 426] width 15 height 15
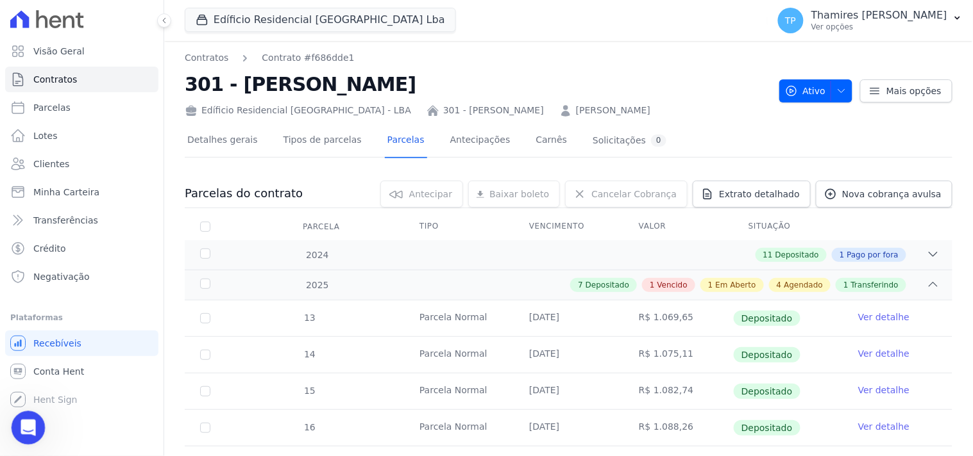
drag, startPoint x: 54, startPoint y: 831, endPoint x: 28, endPoint y: 412, distance: 419.4
click at [21, 424] on icon "Abertura do Messenger da Intercom" at bounding box center [26, 426] width 21 height 21
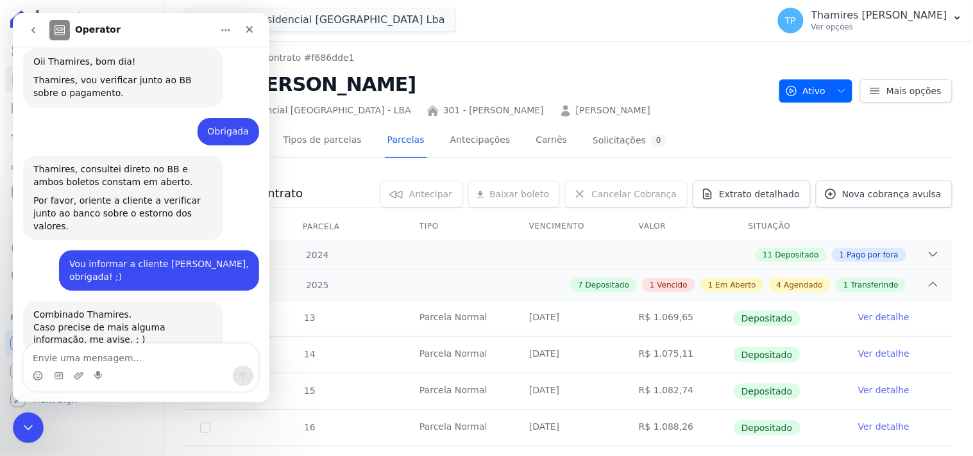
scroll to position [2552, 0]
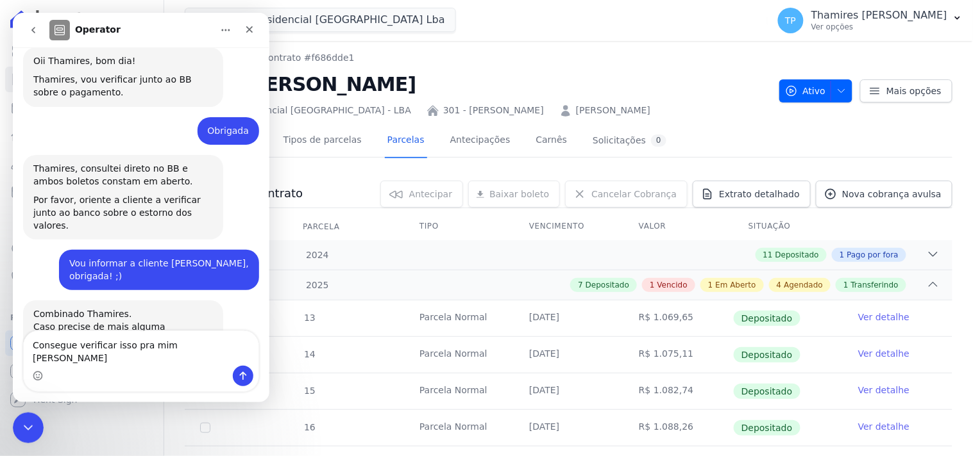
type textarea "Consegue verificar isso pra mim [PERSON_NAME]?"
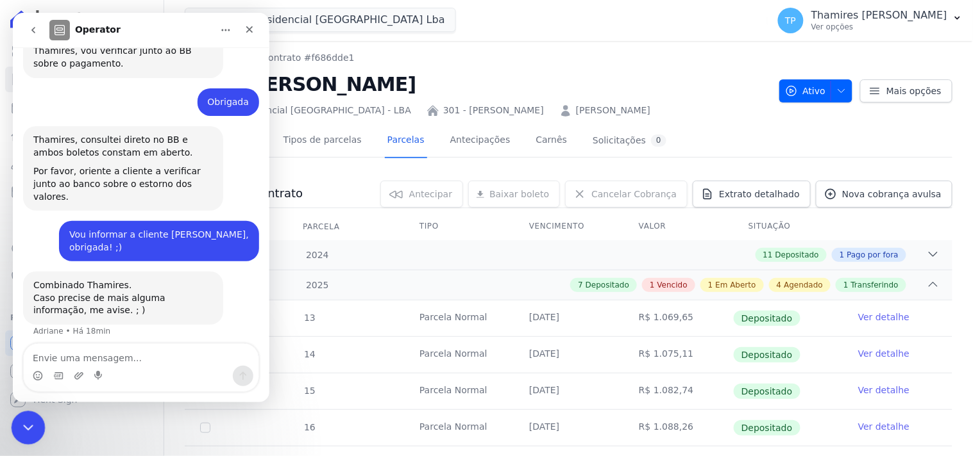
click at [39, 417] on div "Encerramento do Messenger da Intercom" at bounding box center [26, 426] width 31 height 31
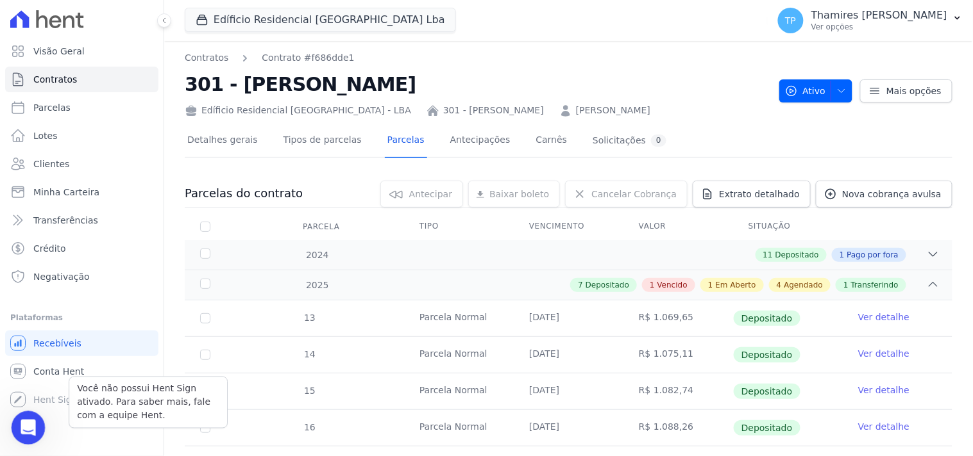
click at [30, 413] on div "Abertura do Messenger da Intercom" at bounding box center [26, 426] width 42 height 42
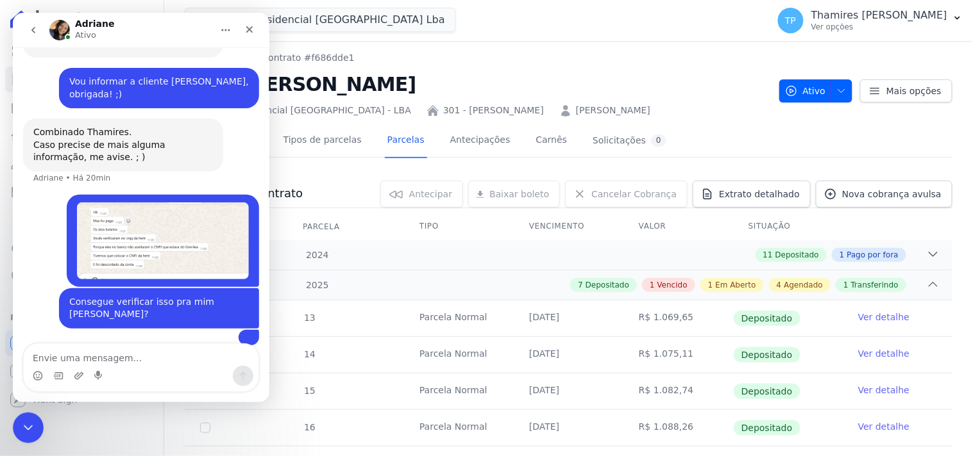
scroll to position [2734, 0]
click at [12, 426] on div "Encerramento do Messenger da Intercom" at bounding box center [26, 426] width 31 height 31
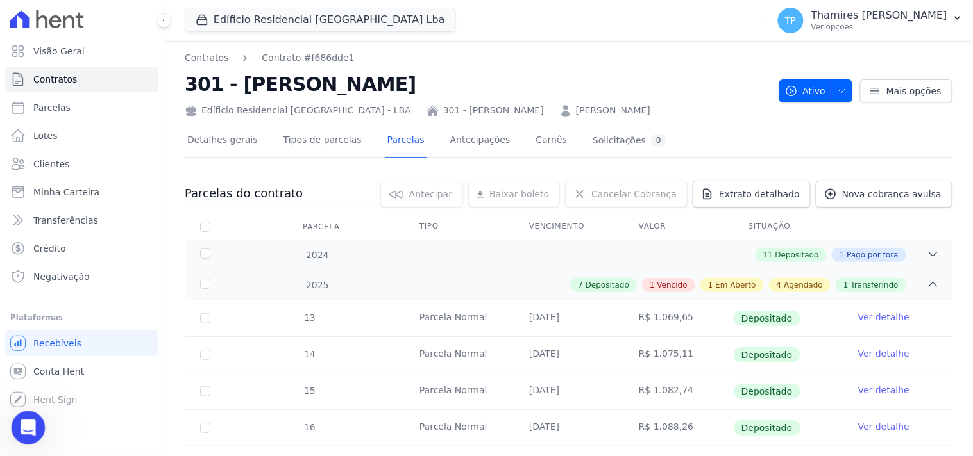
click at [18, 421] on div "Abertura do Messenger da Intercom" at bounding box center [26, 426] width 42 height 42
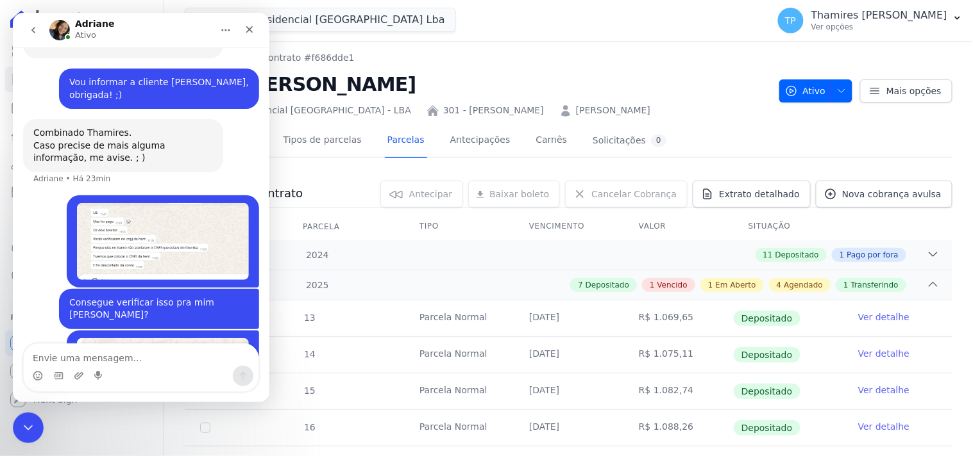
click at [167, 203] on img "Thamires diz…" at bounding box center [162, 241] width 172 height 77
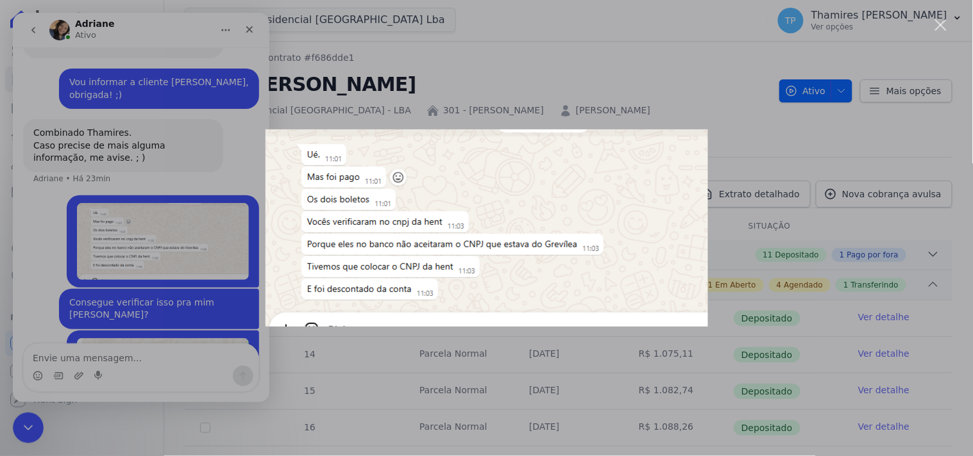
scroll to position [0, 0]
click at [45, 252] on div "Messenger da Intercom" at bounding box center [486, 228] width 973 height 456
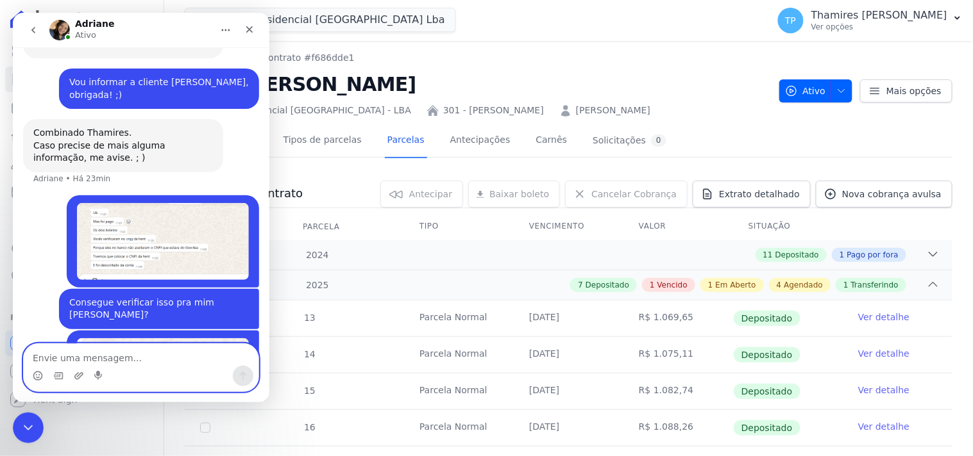
click at [147, 347] on textarea "Envie uma mensagem..." at bounding box center [140, 355] width 235 height 22
paste textarea "As vezes estão olhando em uma conta e foi pago em outra"
type textarea "As vezes estão olhando em uma conta e foi pago em outra"
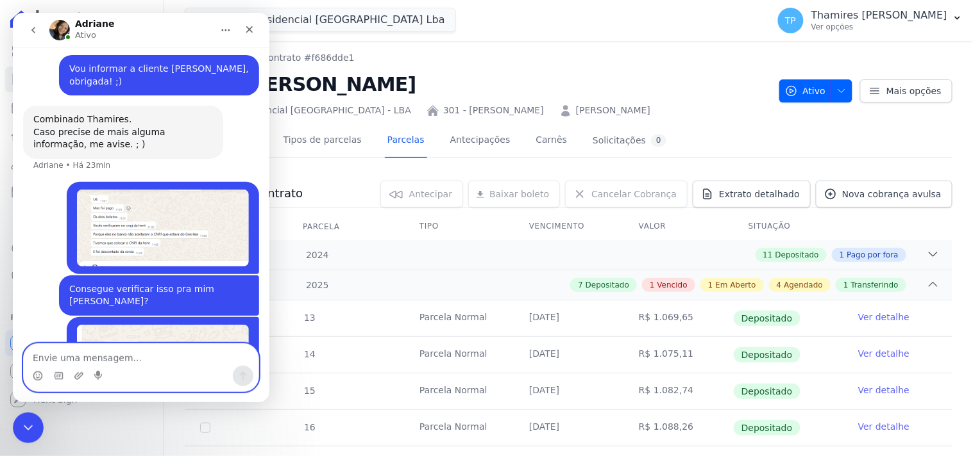
scroll to position [2776, 0]
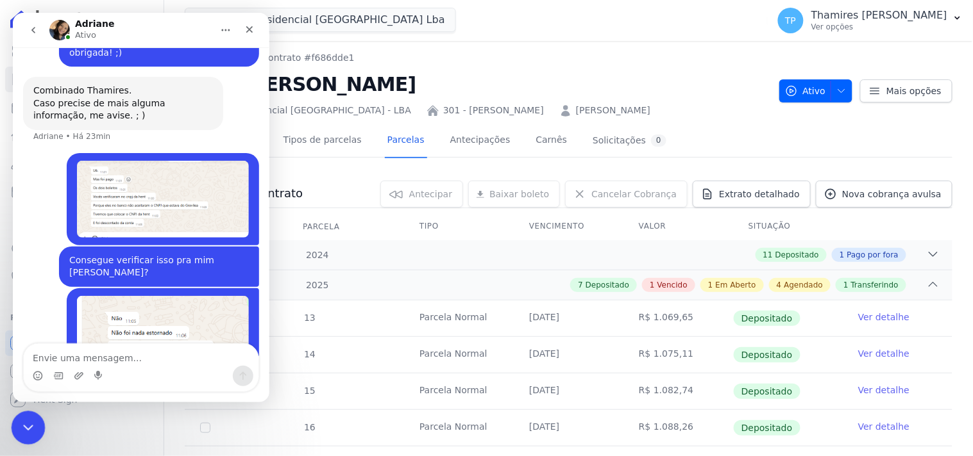
click at [28, 417] on div "Encerramento do Messenger da Intercom" at bounding box center [26, 426] width 31 height 31
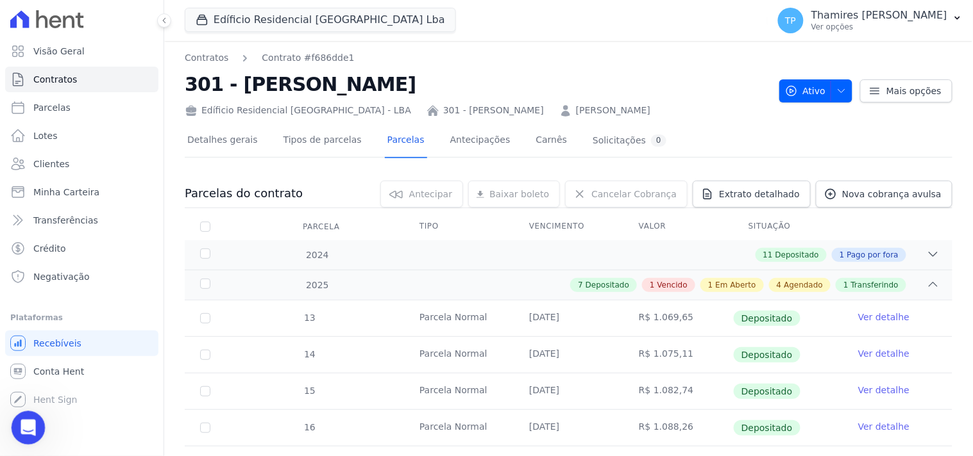
drag, startPoint x: 19, startPoint y: 422, endPoint x: 22, endPoint y: 415, distance: 7.7
click at [19, 422] on icon "Abertura do Messenger da Intercom" at bounding box center [26, 426] width 21 height 21
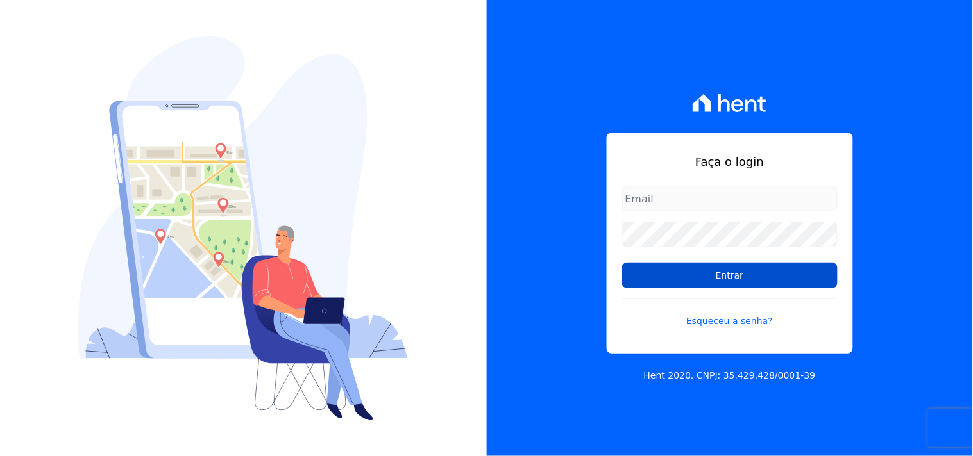
type input "[EMAIL_ADDRESS][DOMAIN_NAME]"
click at [756, 280] on input "Entrar" at bounding box center [729, 276] width 215 height 26
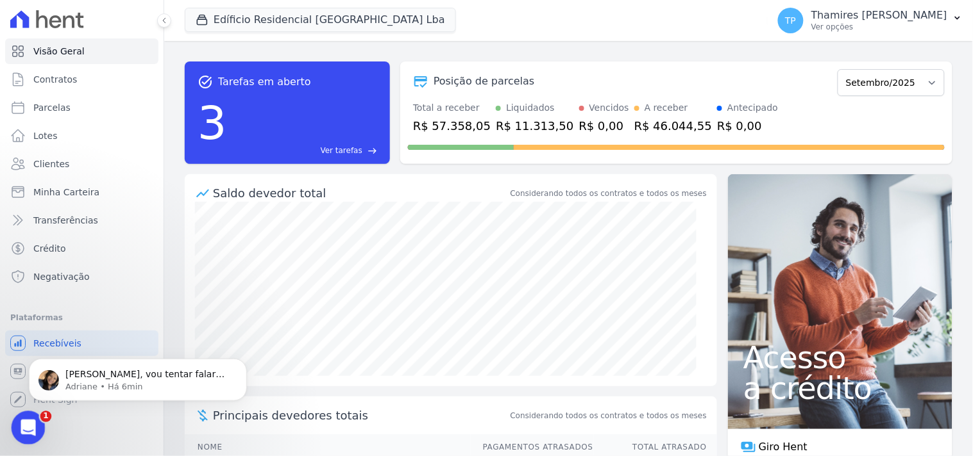
drag, startPoint x: 36, startPoint y: 419, endPoint x: 51, endPoint y: 831, distance: 411.9
click at [38, 417] on div "Abertura do Messenger da Intercom" at bounding box center [26, 426] width 42 height 42
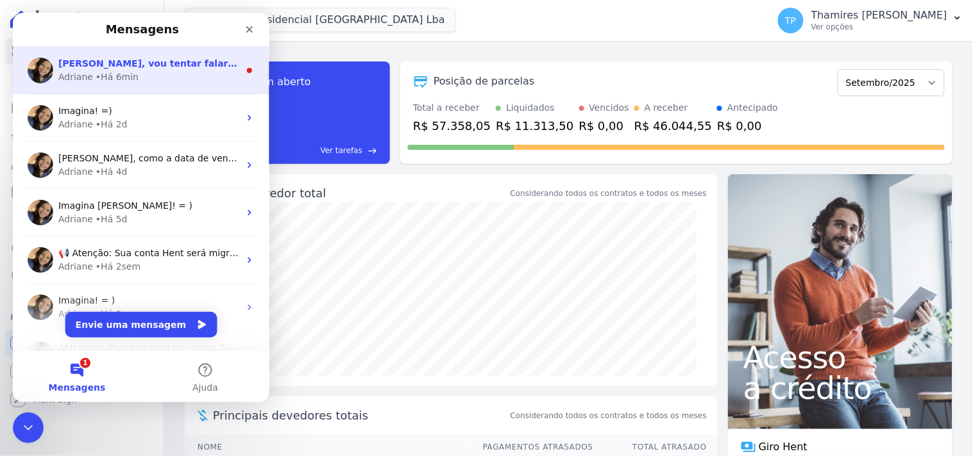
click at [111, 85] on div "[PERSON_NAME], vou tentar falar direto no BB para verificar. [PERSON_NAME] • Há…" at bounding box center [140, 69] width 256 height 47
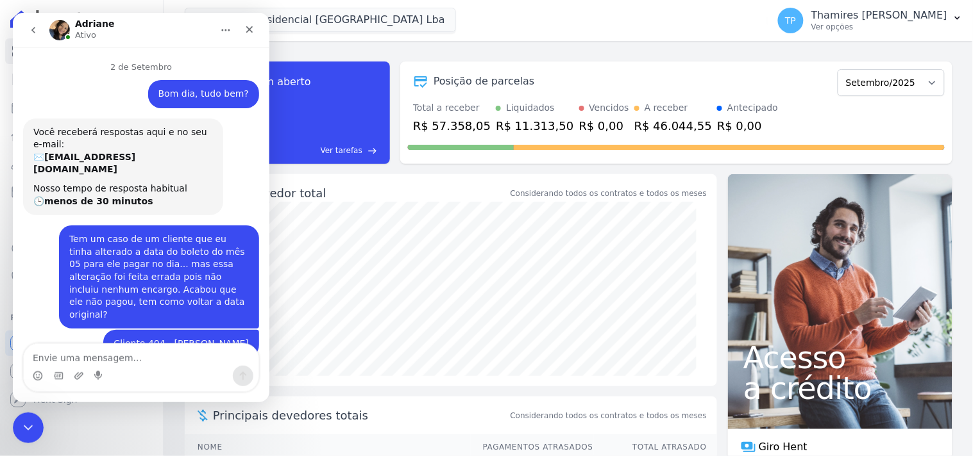
scroll to position [32, 0]
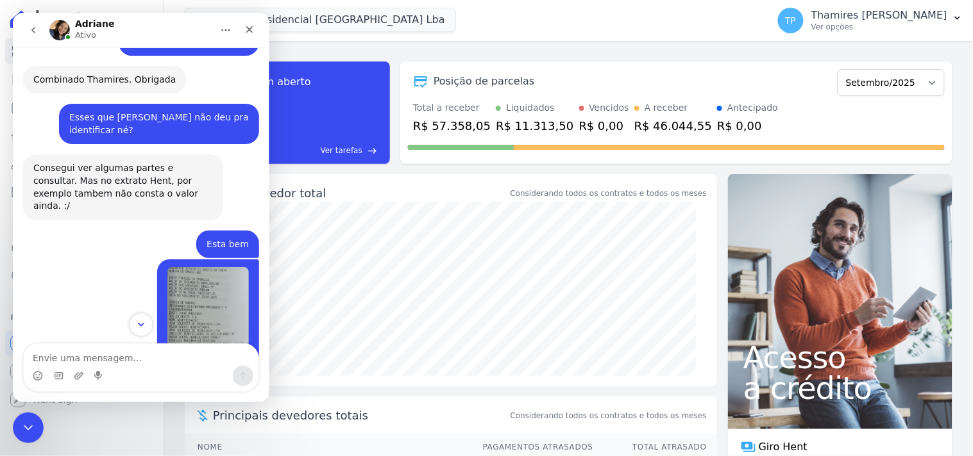
click at [145, 331] on button "Scroll to bottom" at bounding box center [140, 324] width 24 height 24
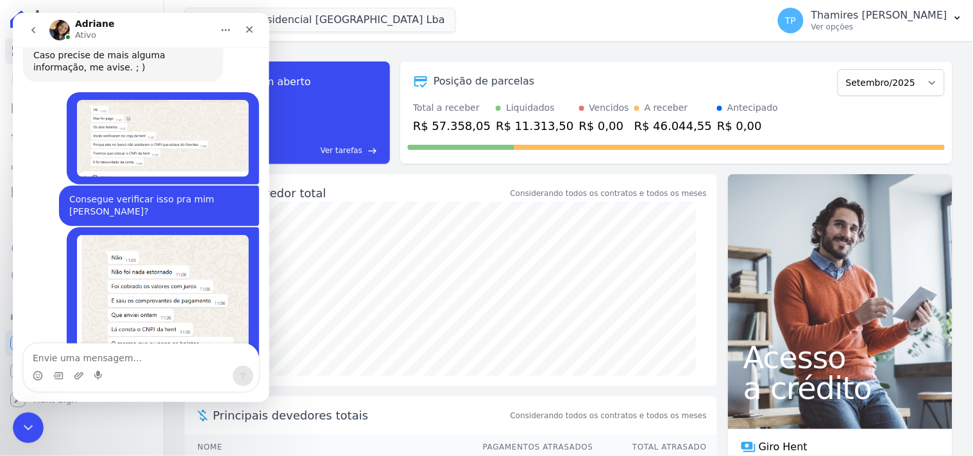
scroll to position [2826, 0]
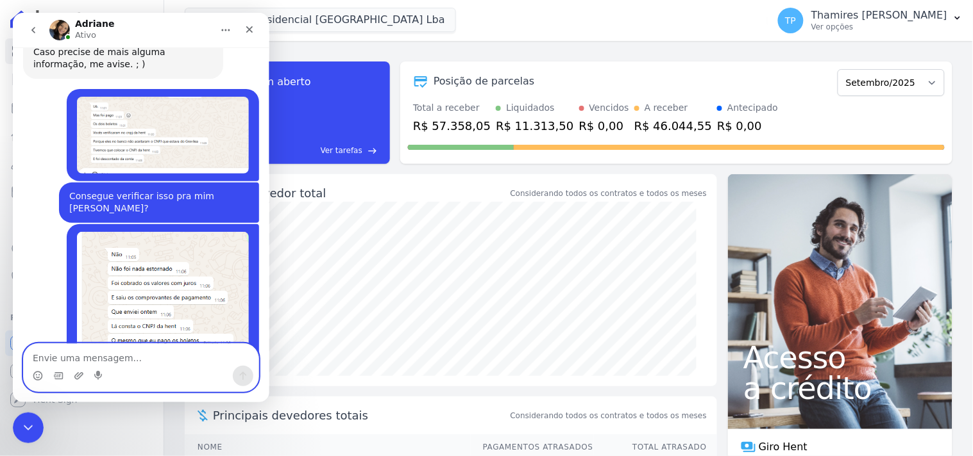
click at [137, 360] on textarea "Envie uma mensagem..." at bounding box center [140, 355] width 235 height 22
type textarea "O"
type textarea "Aguardo, obrigada!"
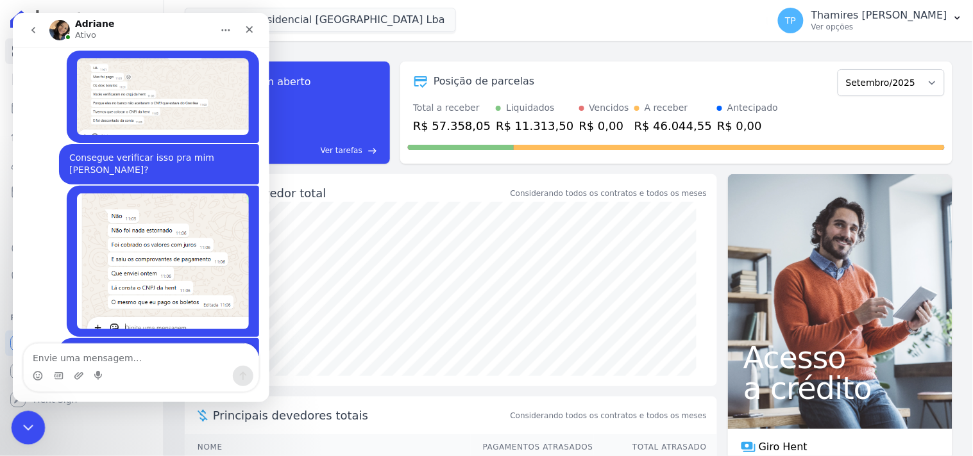
drag, startPoint x: 28, startPoint y: 427, endPoint x: 33, endPoint y: 420, distance: 9.1
click at [29, 426] on icon "Encerramento do Messenger da Intercom" at bounding box center [26, 426] width 15 height 15
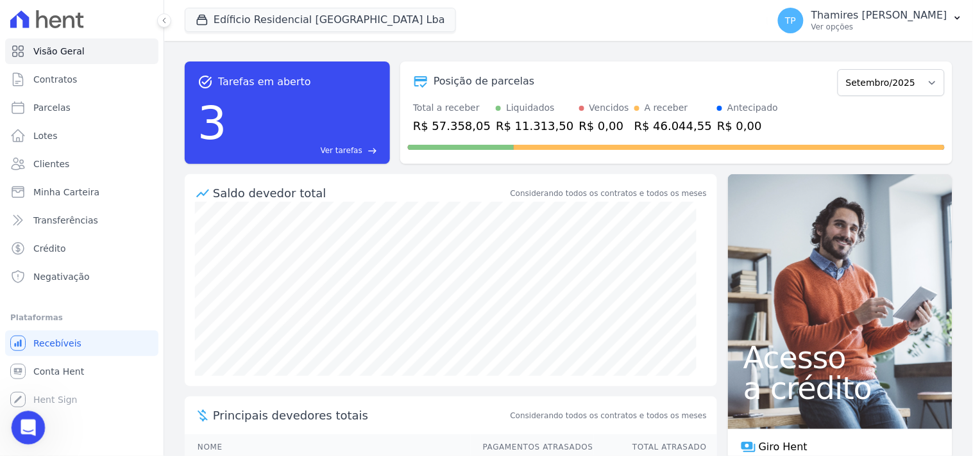
click html
click at [26, 417] on icon "Abertura do Messenger da Intercom" at bounding box center [26, 426] width 21 height 21
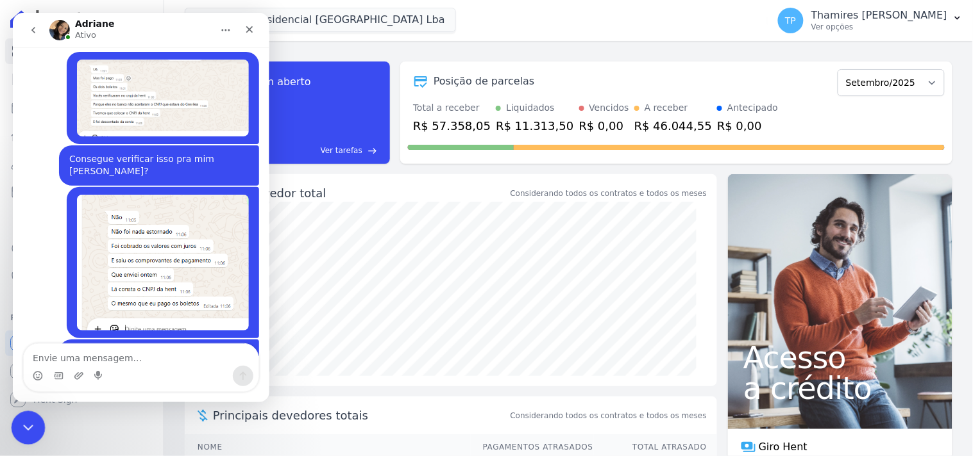
click at [29, 411] on div "Encerramento do Messenger da Intercom" at bounding box center [26, 426] width 31 height 31
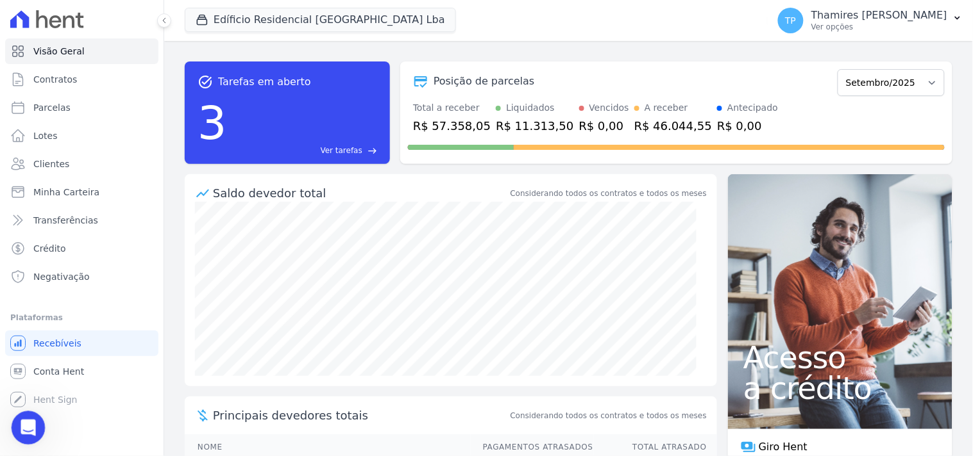
click at [40, 430] on div "Abertura do Messenger da Intercom" at bounding box center [26, 426] width 42 height 42
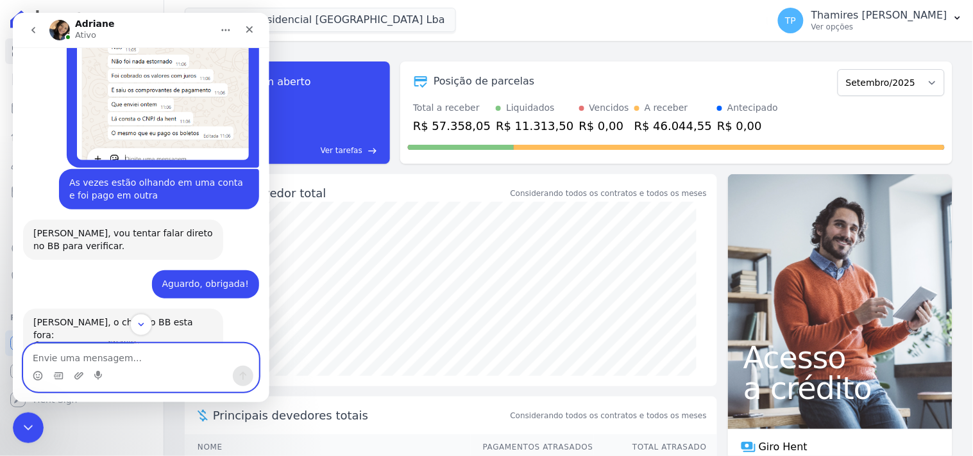
scroll to position [3106, 0]
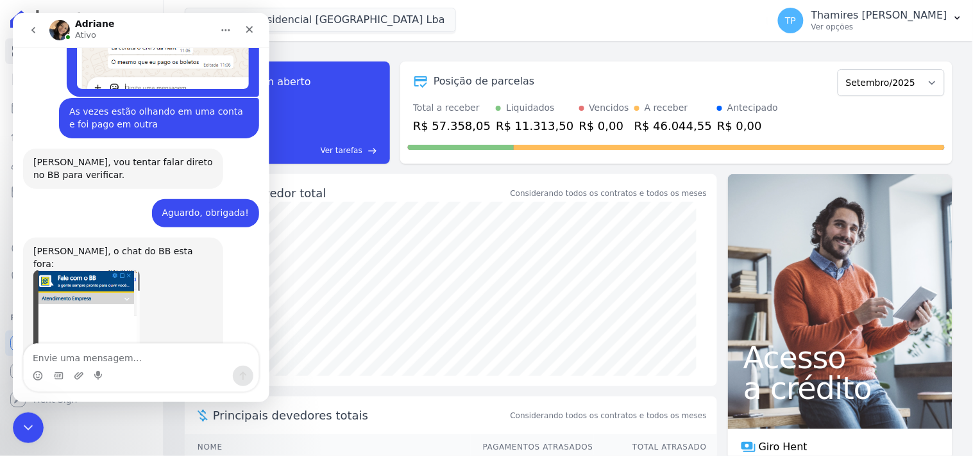
click at [79, 270] on img "Adriane diz…" at bounding box center [86, 356] width 106 height 172
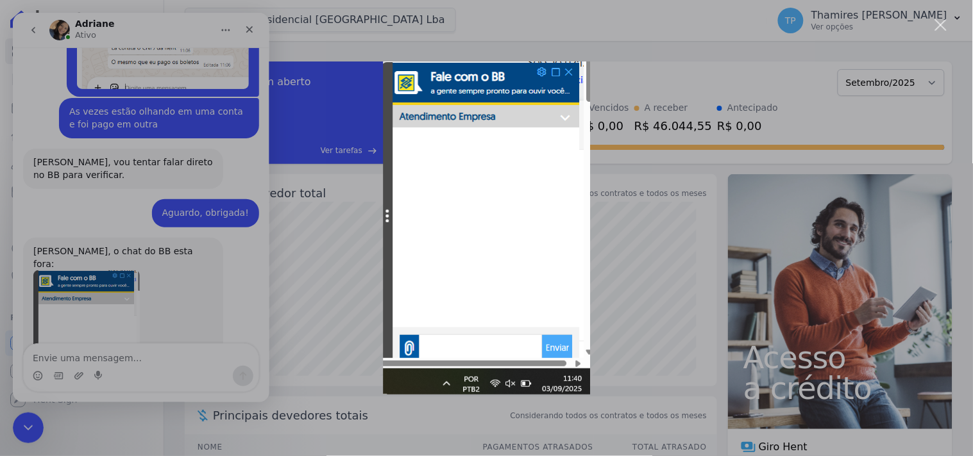
click at [624, 188] on div "Messenger da Intercom" at bounding box center [486, 228] width 973 height 456
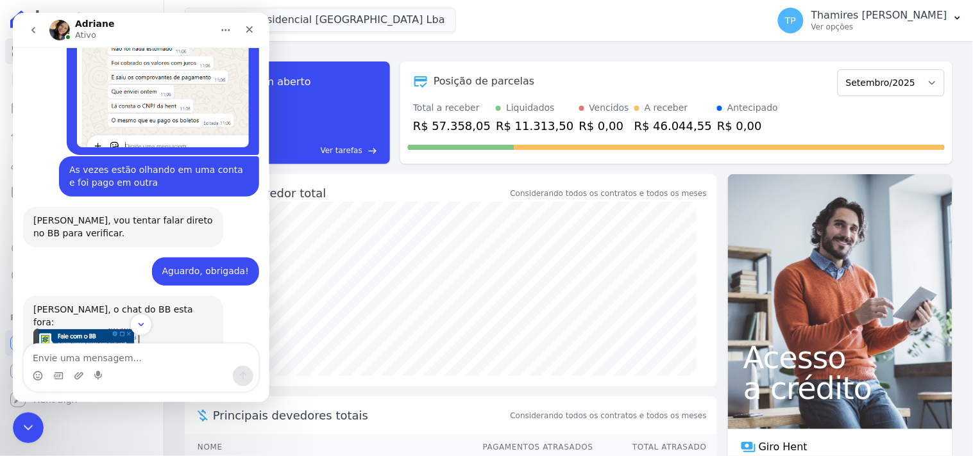
scroll to position [3106, 0]
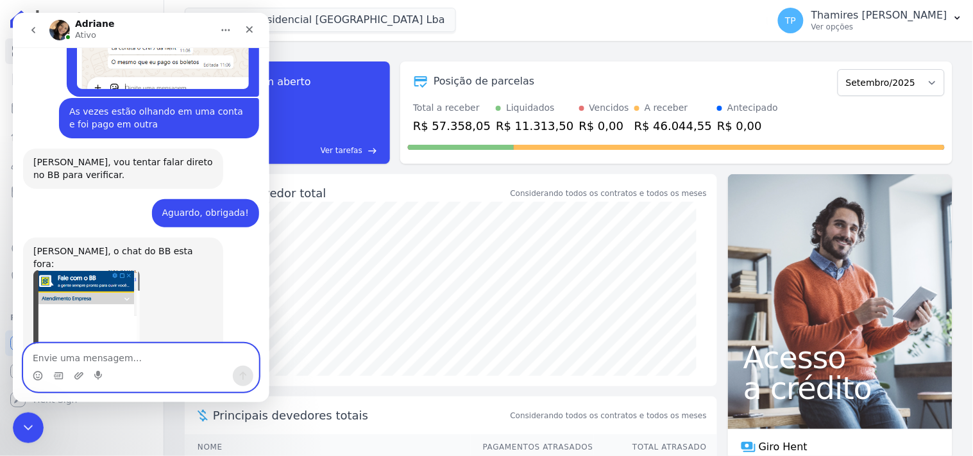
click at [125, 351] on textarea "Envie uma mensagem..." at bounding box center [140, 355] width 235 height 22
type textarea "s"
click at [175, 362] on textarea "Tudo bem Adriane, fico aguardando :)" at bounding box center [140, 355] width 235 height 22
type textarea "Tudo bem [PERSON_NAME], fico aguardando, obrigada :)"
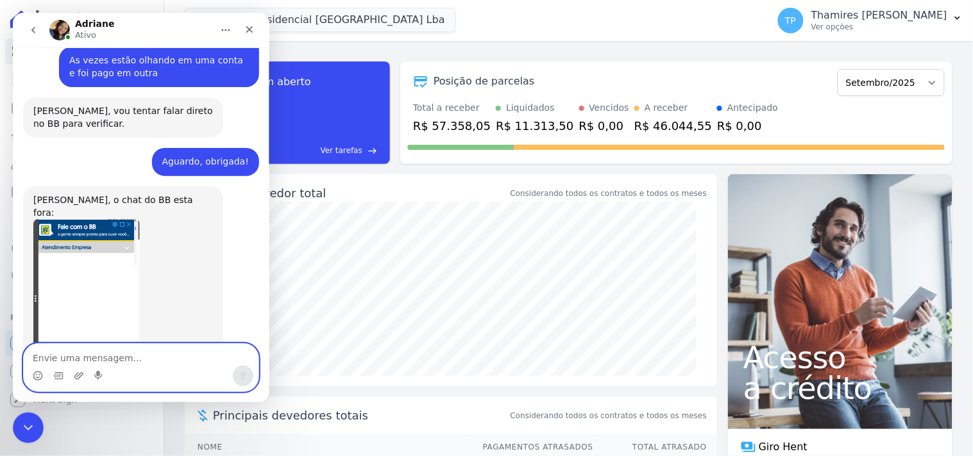
scroll to position [3157, 0]
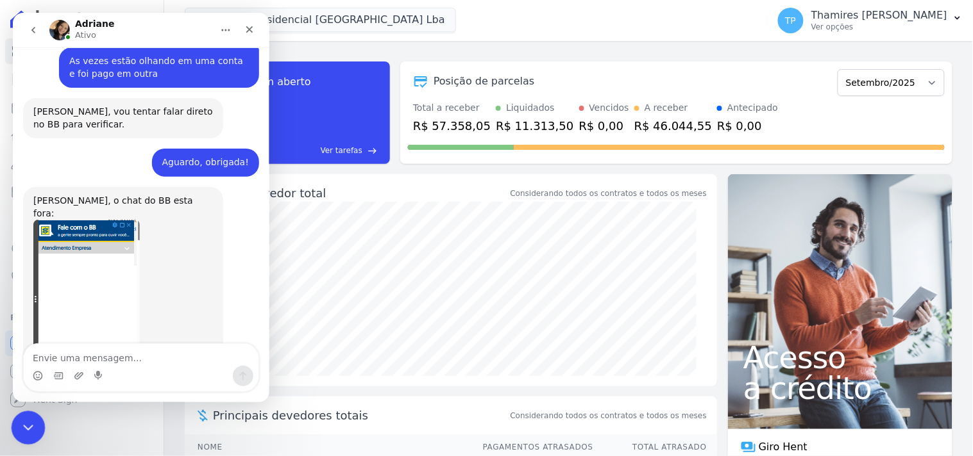
click at [22, 424] on icon "Encerramento do Messenger da Intercom" at bounding box center [26, 426] width 9 height 5
